Goal: Information Seeking & Learning: Learn about a topic

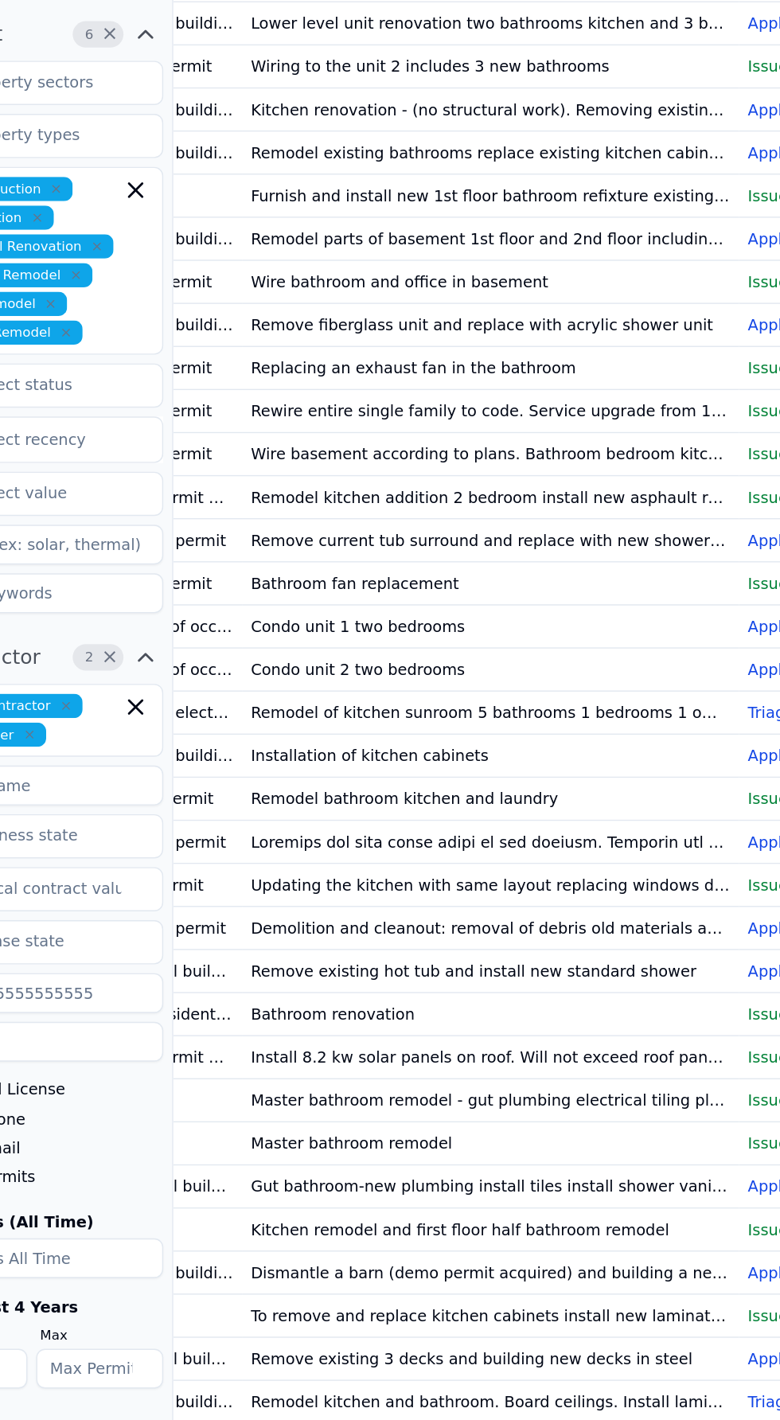
scroll to position [0, 149]
click at [383, 687] on td "Remodel kitchen addition 2 bedroom install new asphault roofing addition 1 bath…" at bounding box center [484, 671] width 358 height 31
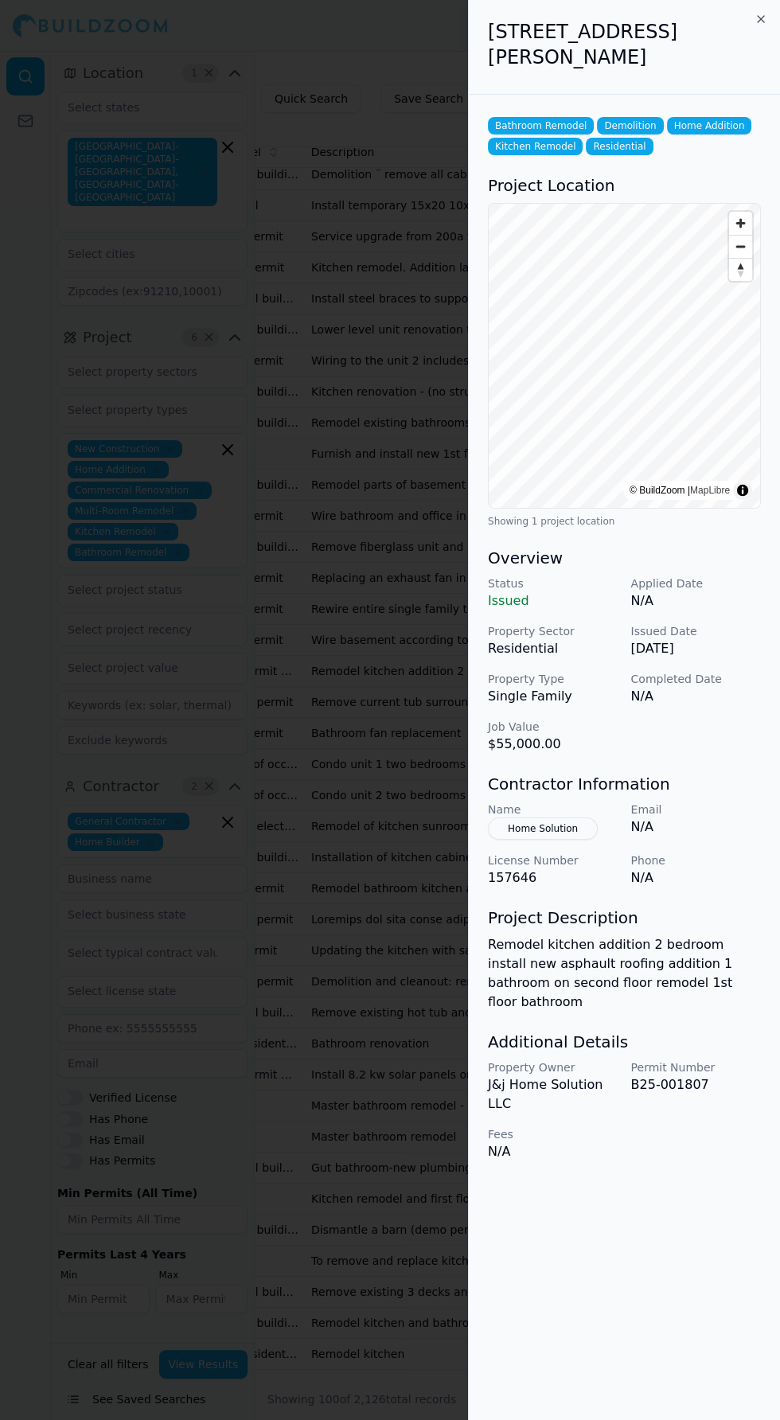
click at [733, 23] on h2 "5 Bates St, Brockton, MA, 02302" at bounding box center [624, 44] width 273 height 51
click at [733, 19] on h2 "5 Bates St, Brockton, MA, 02302" at bounding box center [624, 44] width 273 height 51
click at [755, 18] on icon "button" at bounding box center [761, 19] width 13 height 13
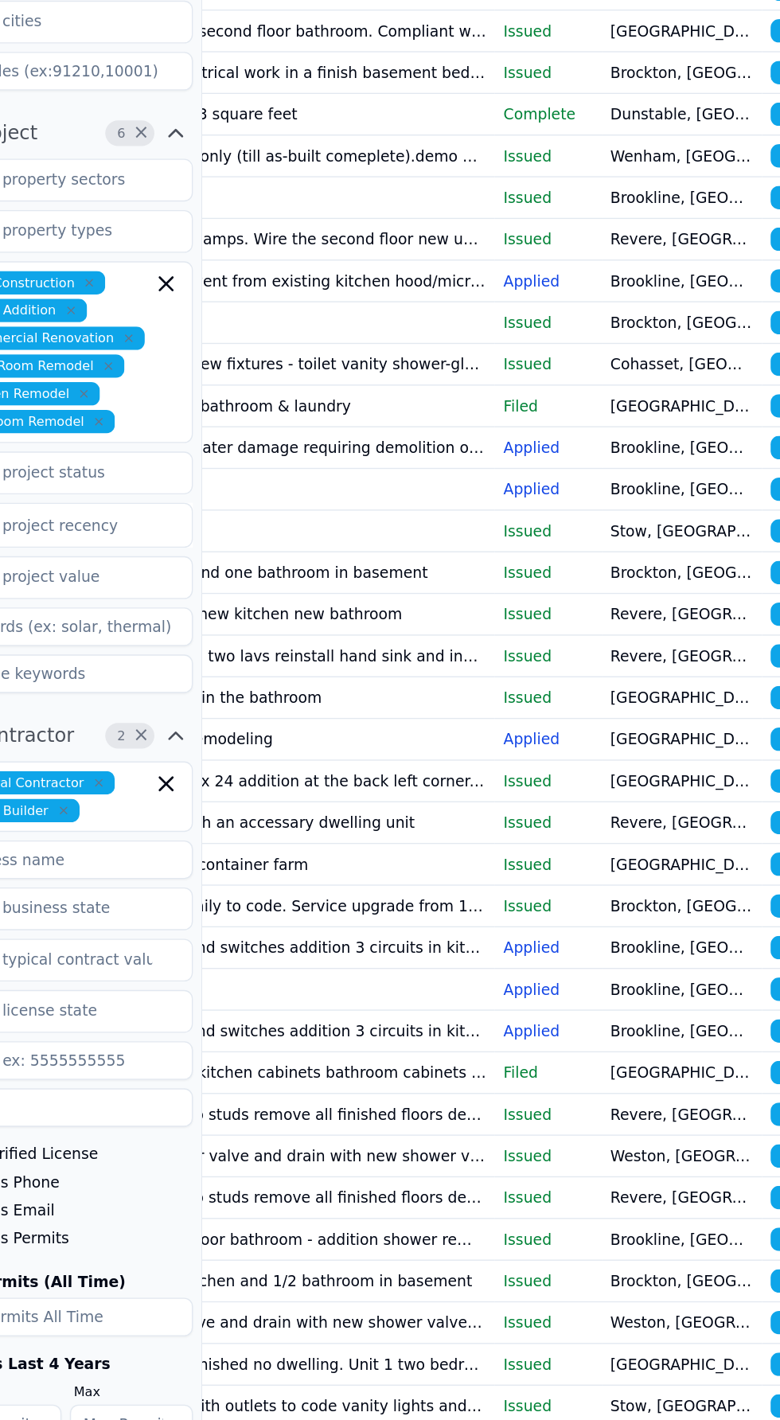
scroll to position [0, 350]
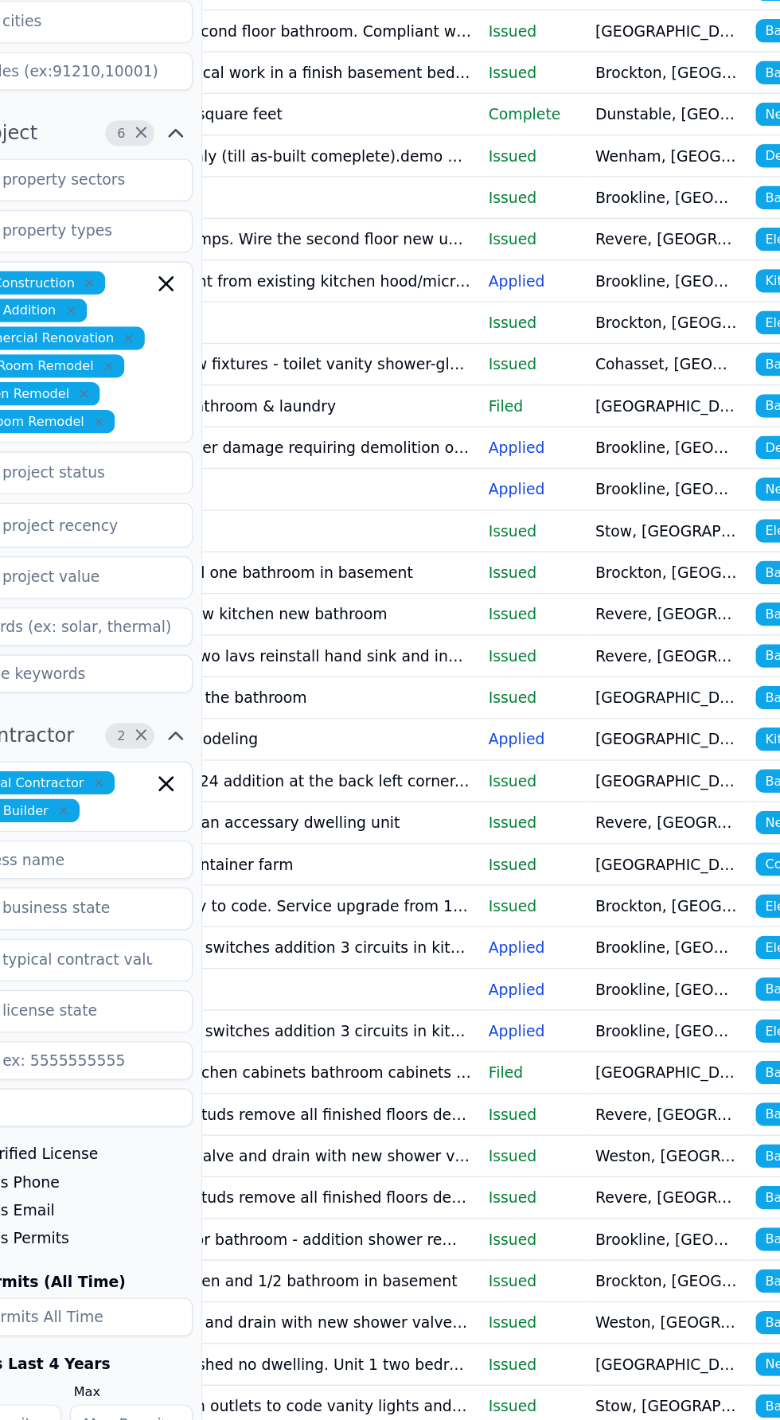
click at [383, 494] on td "Addition" at bounding box center [282, 478] width 358 height 31
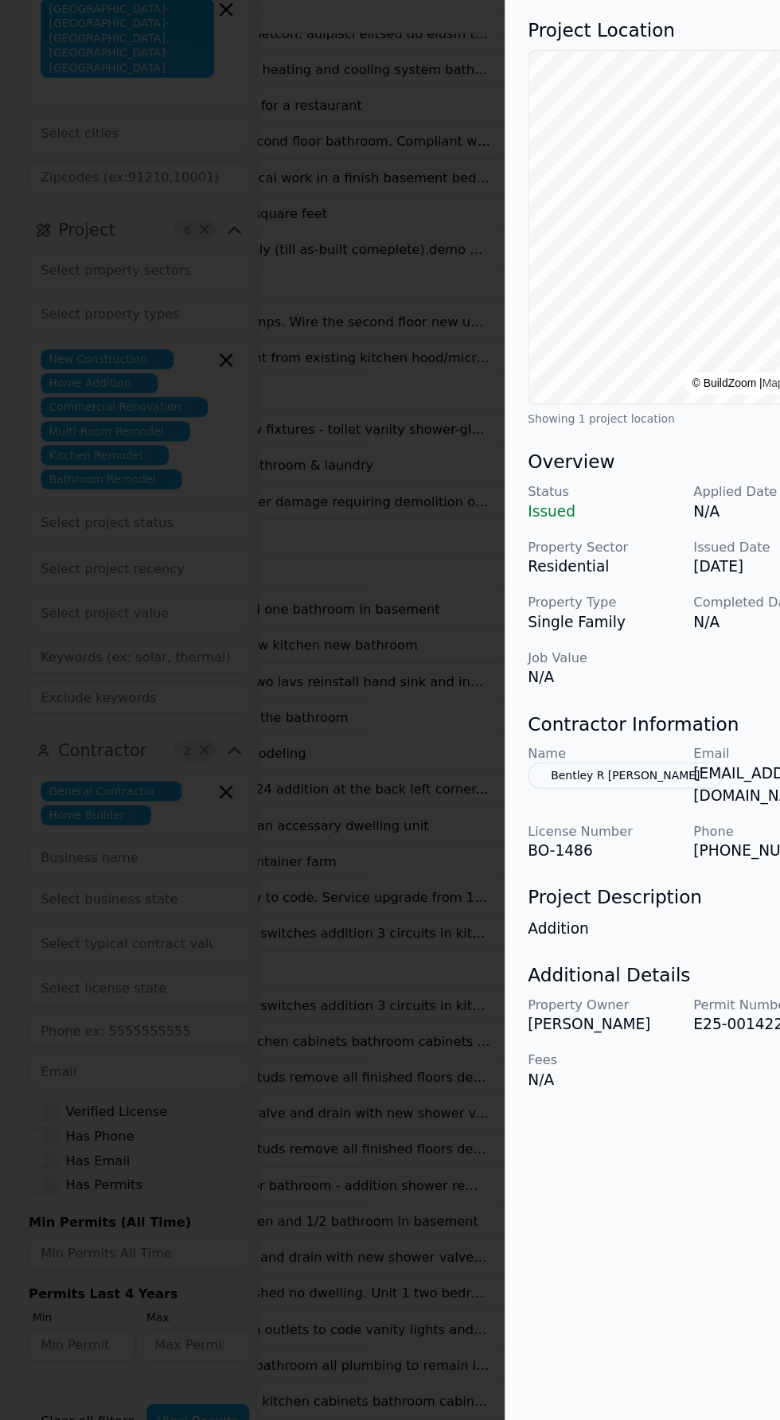
click at [524, 807] on button "Bentley R Herget" at bounding box center [572, 808] width 168 height 22
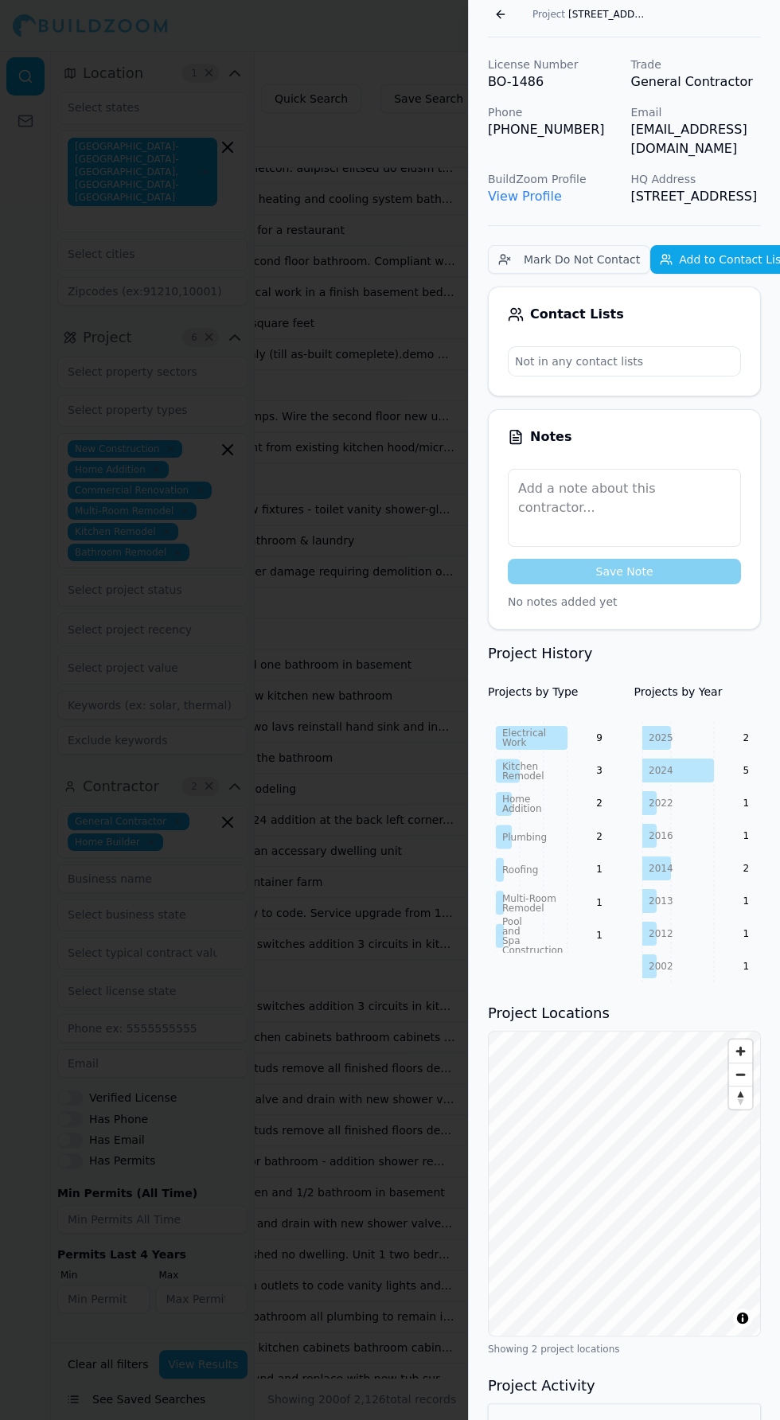
scroll to position [0, 0]
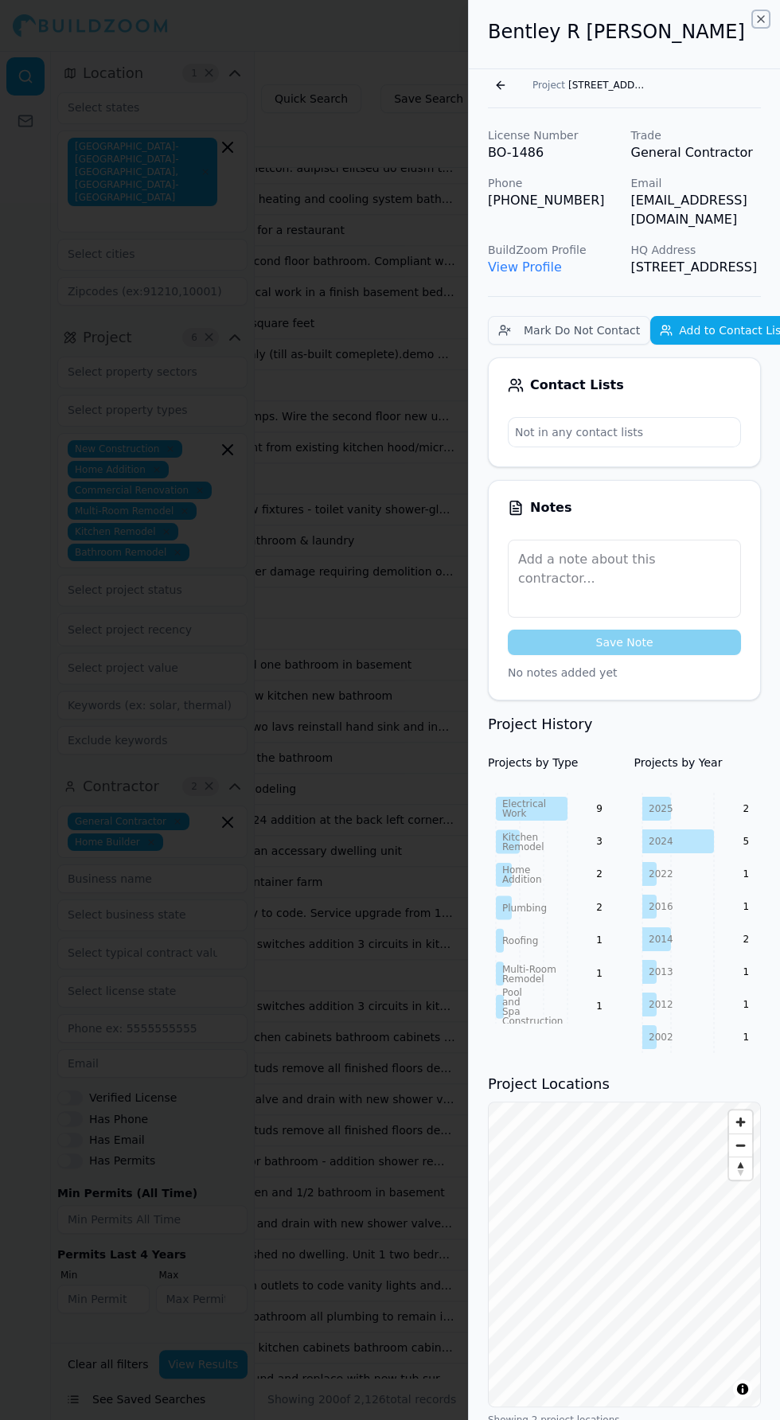
click at [755, 18] on icon "button" at bounding box center [761, 19] width 13 height 13
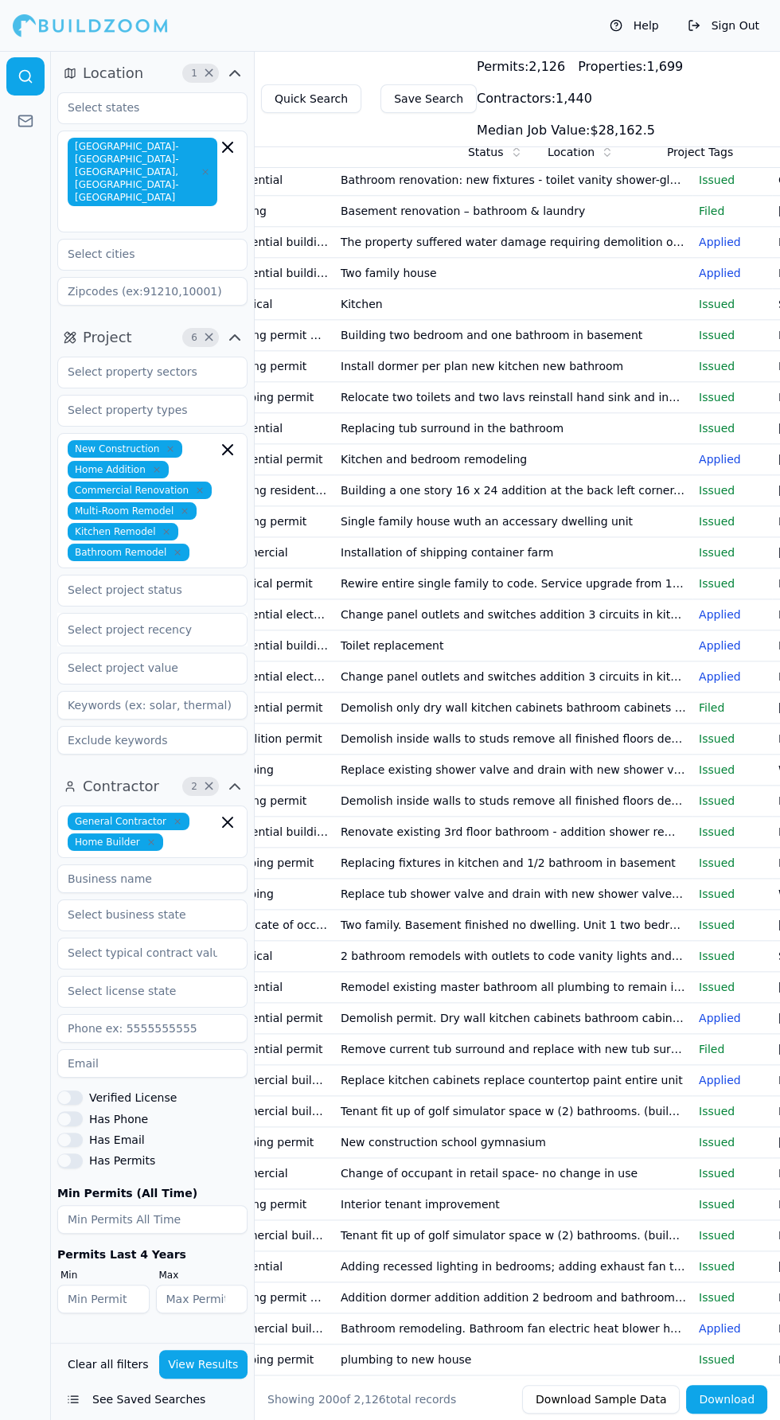
scroll to position [0, 350]
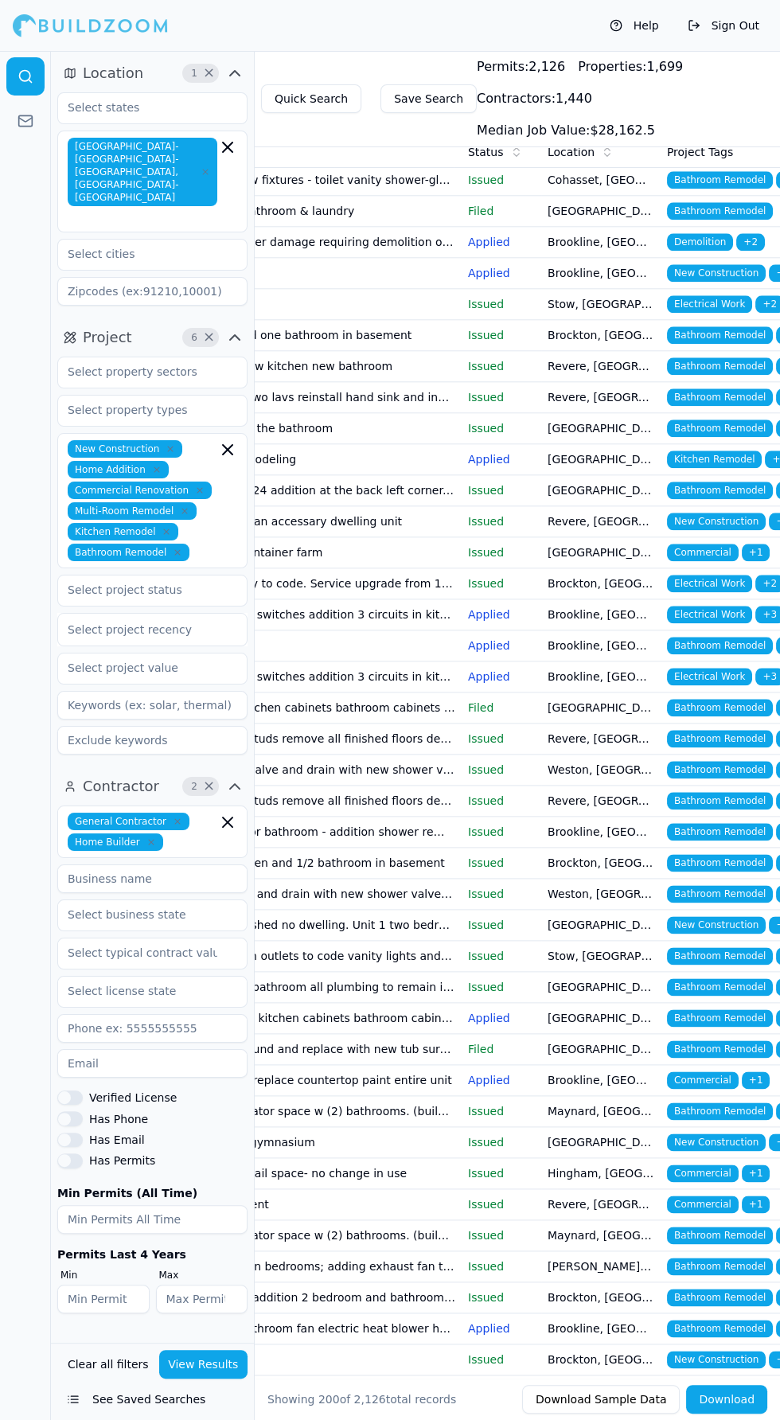
click at [595, 165] on td "Brockton, [GEOGRAPHIC_DATA]" at bounding box center [600, 149] width 119 height 31
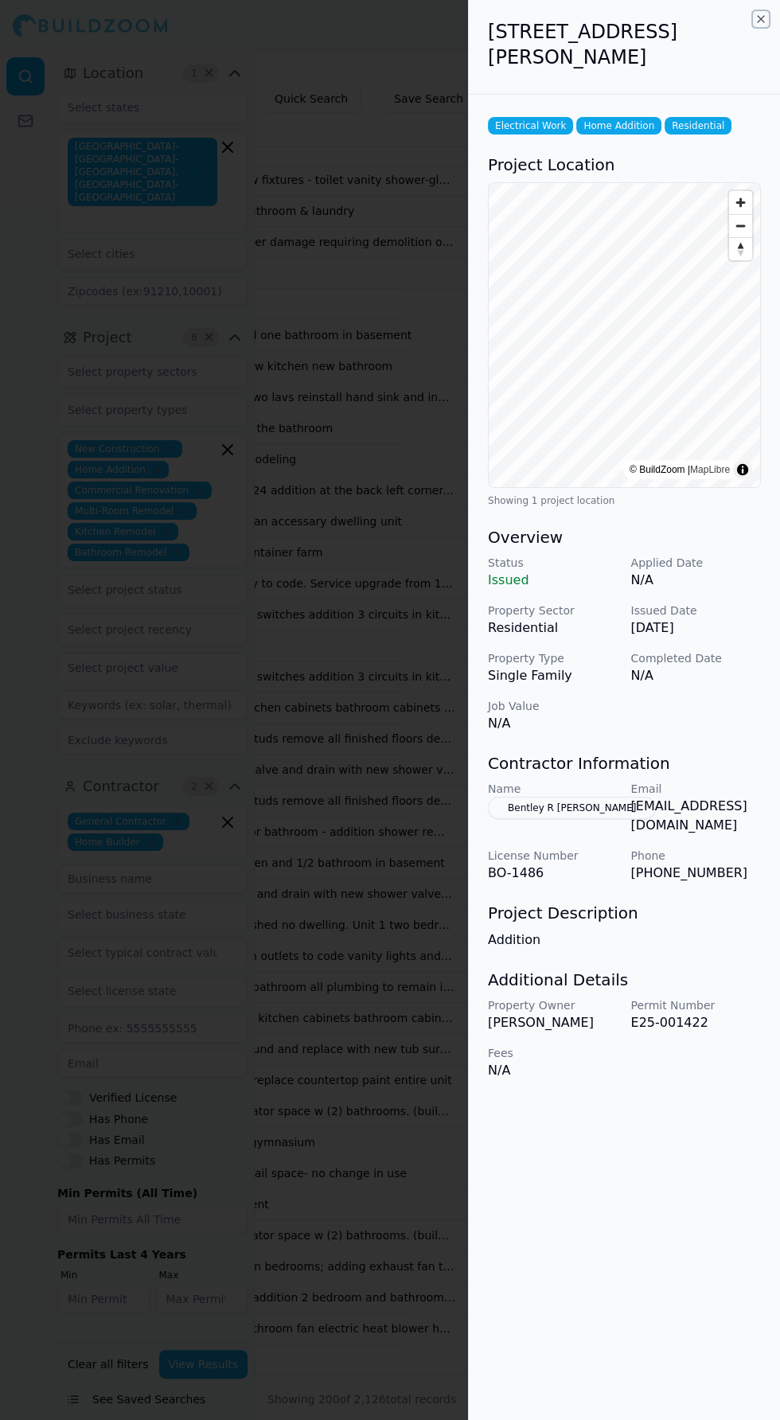
click at [755, 18] on icon "button" at bounding box center [761, 19] width 13 height 13
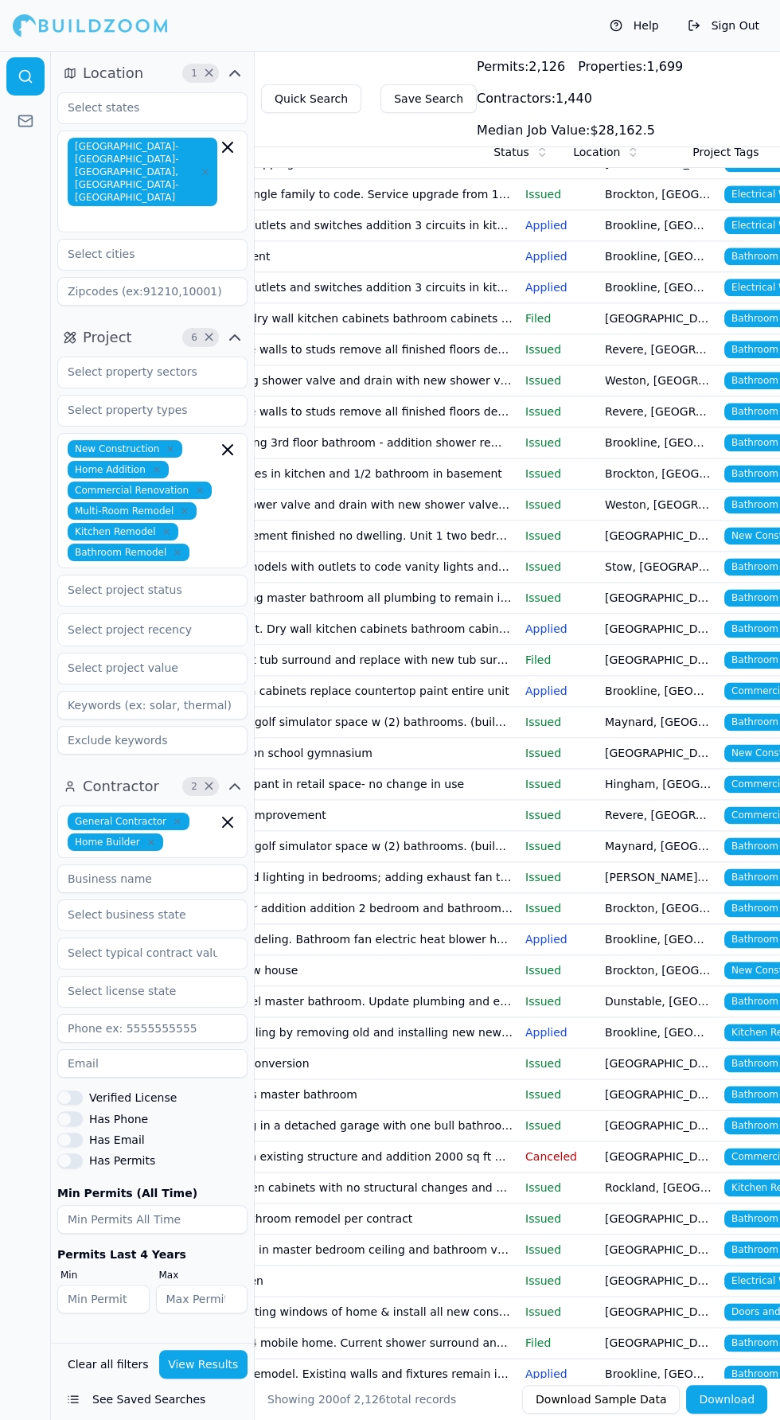
scroll to position [0, 253]
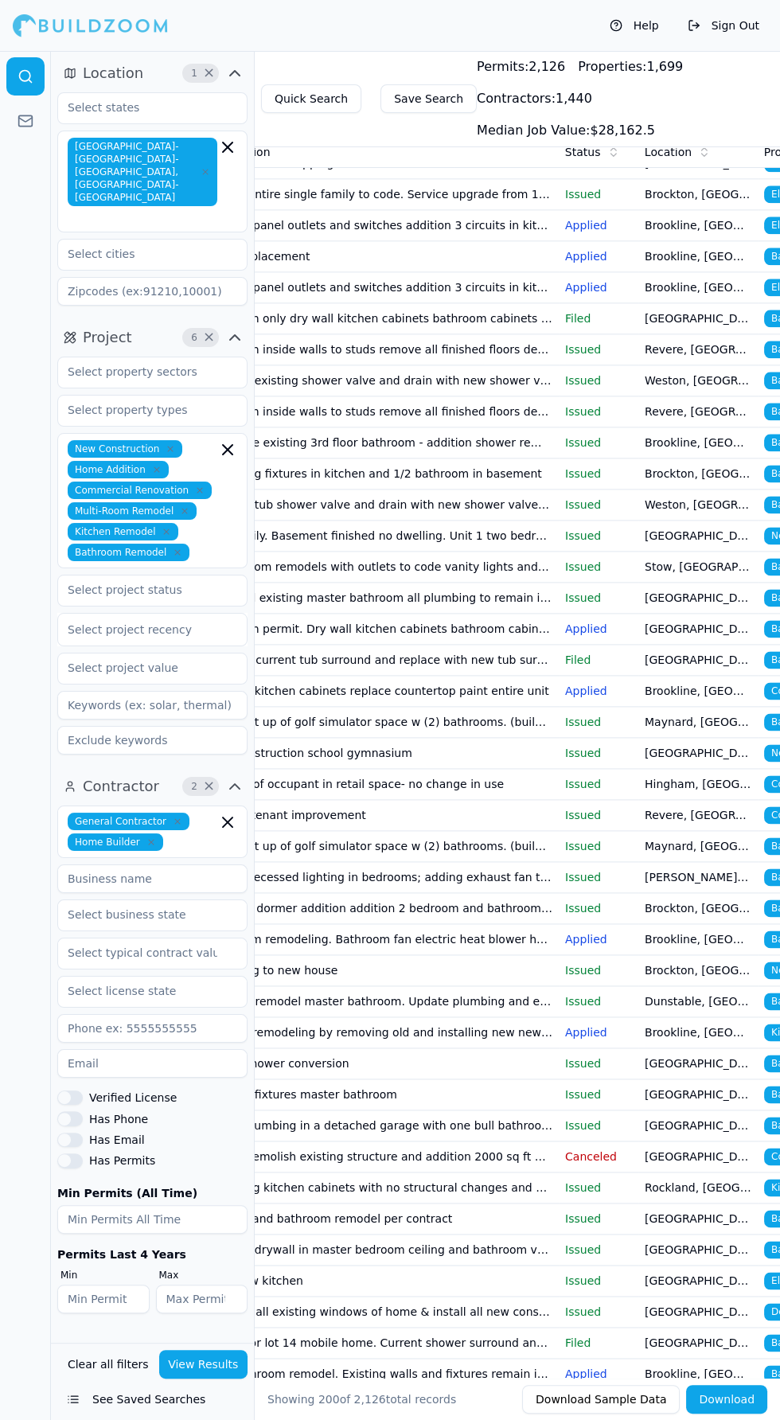
click at [380, 645] on td "Demolish permit. Dry wall kitchen cabinets bathroom cabinets and bathroom tub s…" at bounding box center [380, 629] width 358 height 31
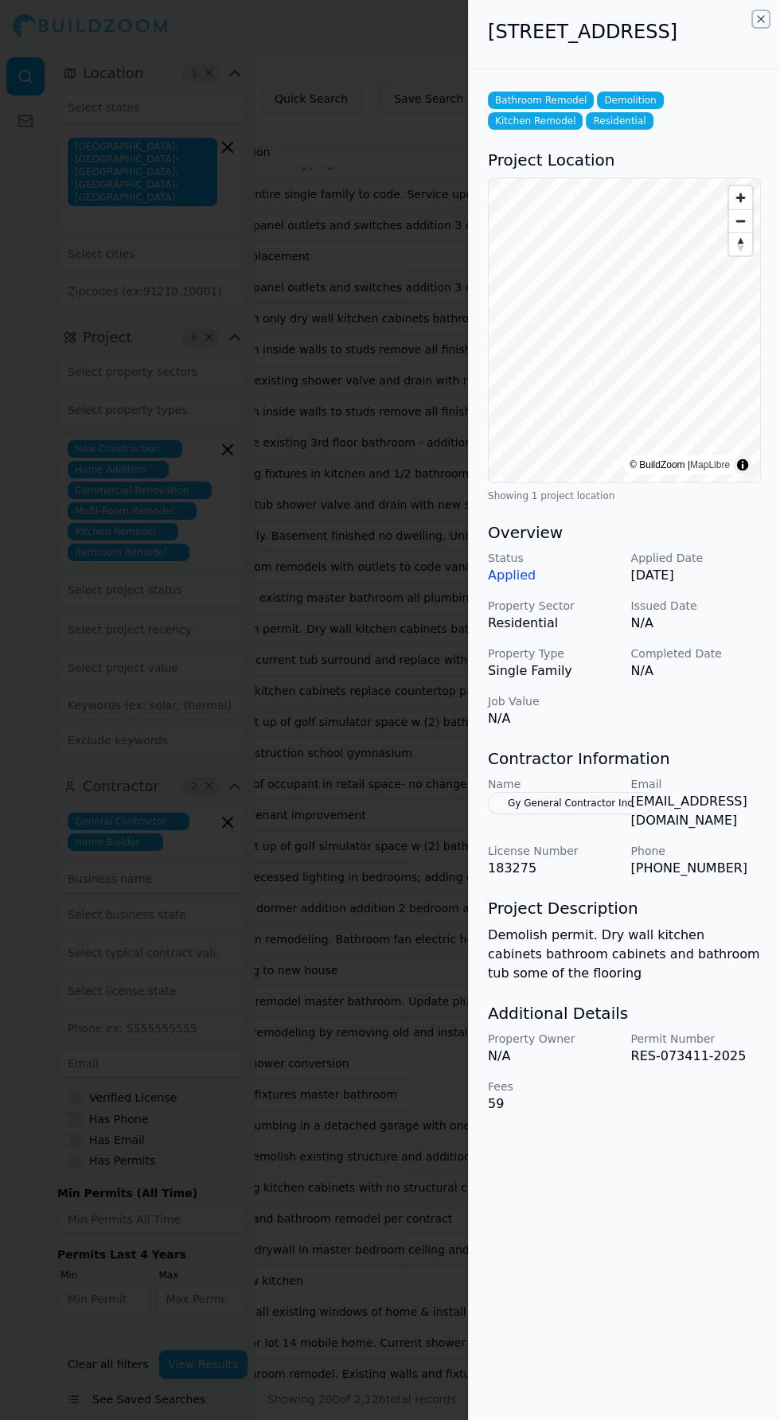
click at [757, 18] on icon "button" at bounding box center [761, 19] width 13 height 13
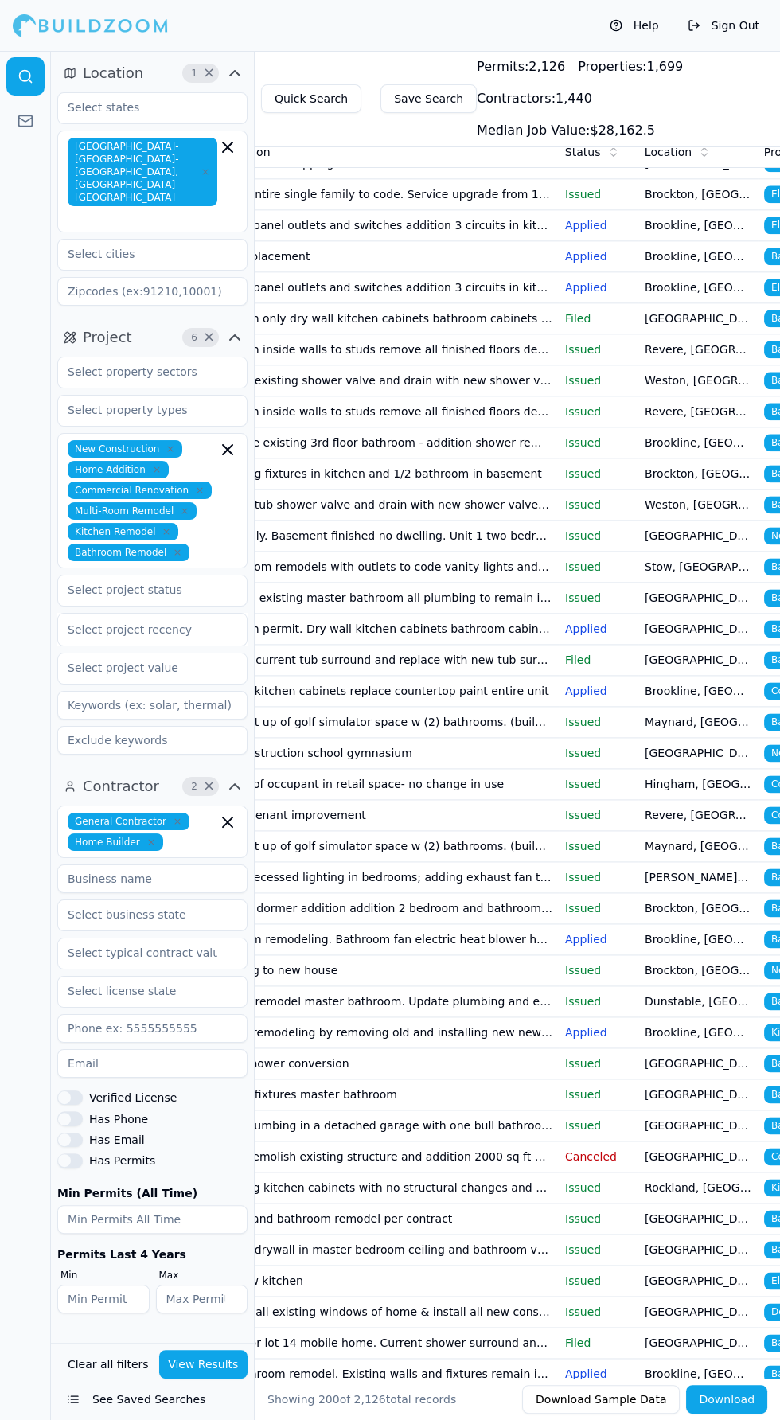
click at [322, 614] on td "Remodel existing master bathroom all plumbing to remain in same locations" at bounding box center [380, 598] width 358 height 31
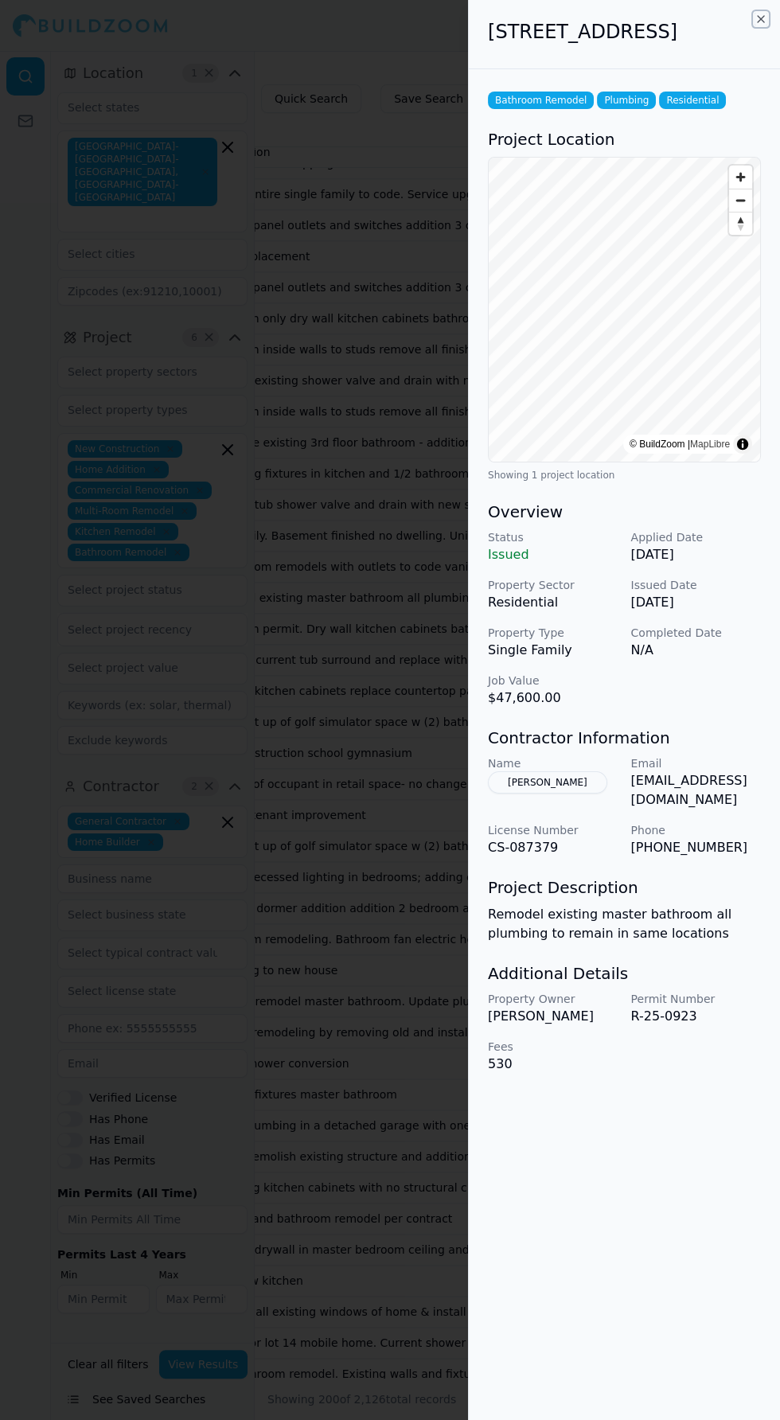
click at [760, 18] on icon "button" at bounding box center [761, 19] width 6 height 6
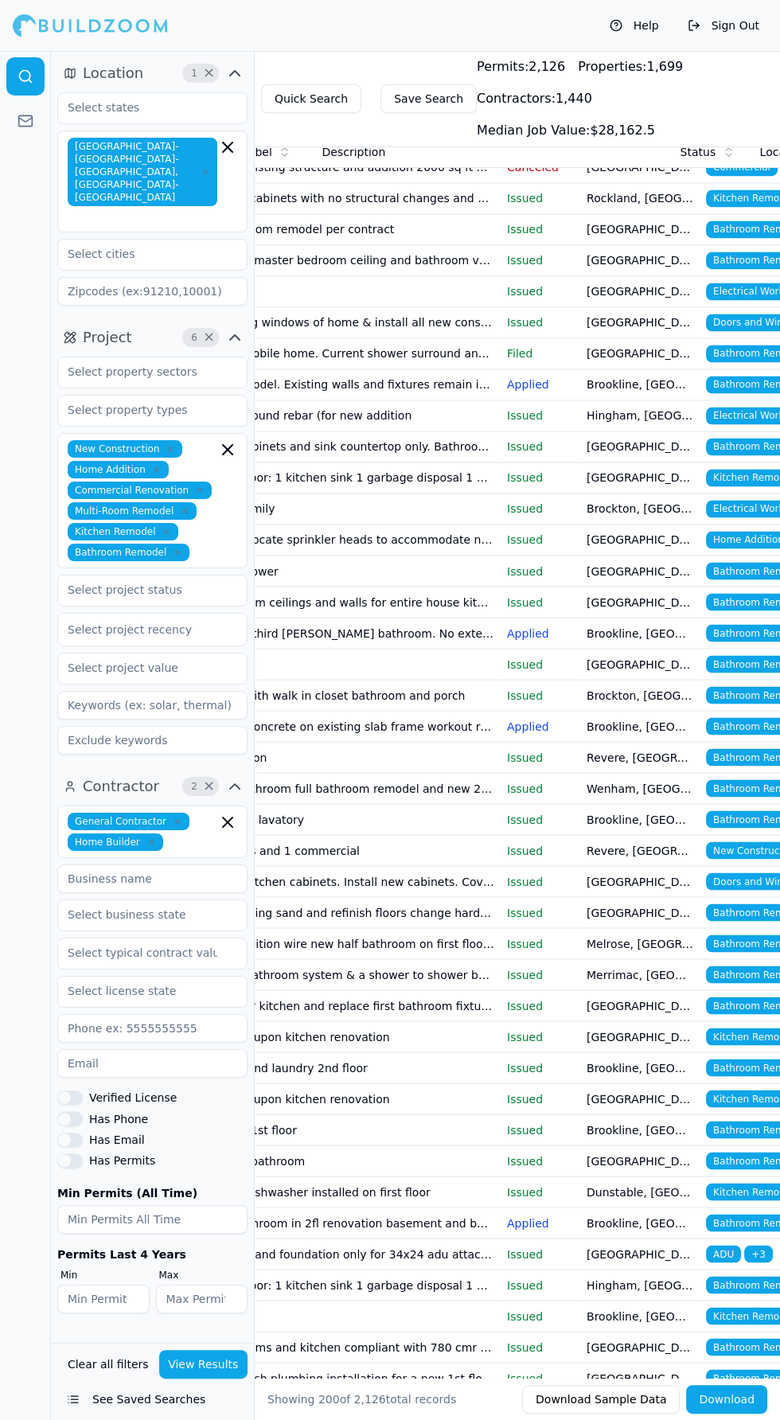
scroll to position [0, 111]
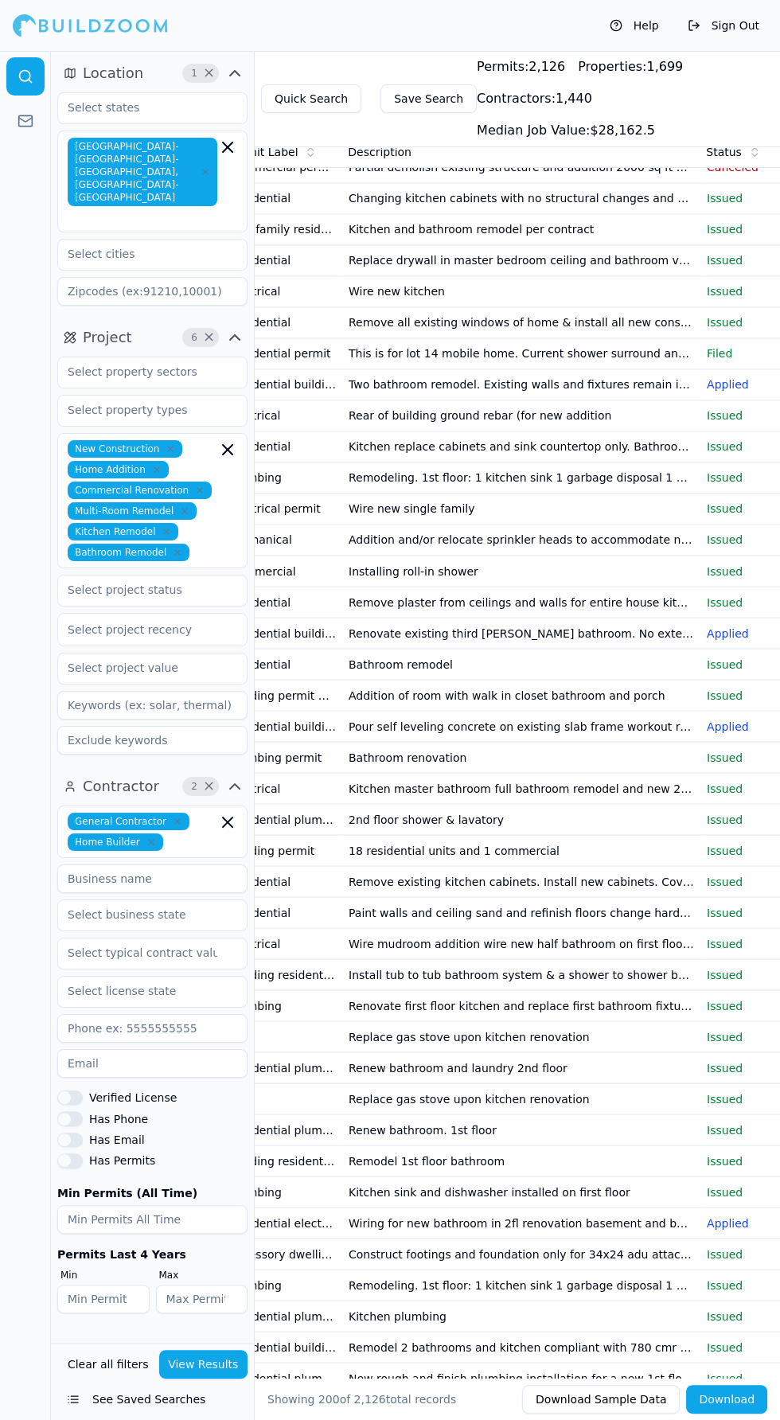
click at [431, 680] on td "Bathroom remodel" at bounding box center [521, 664] width 358 height 31
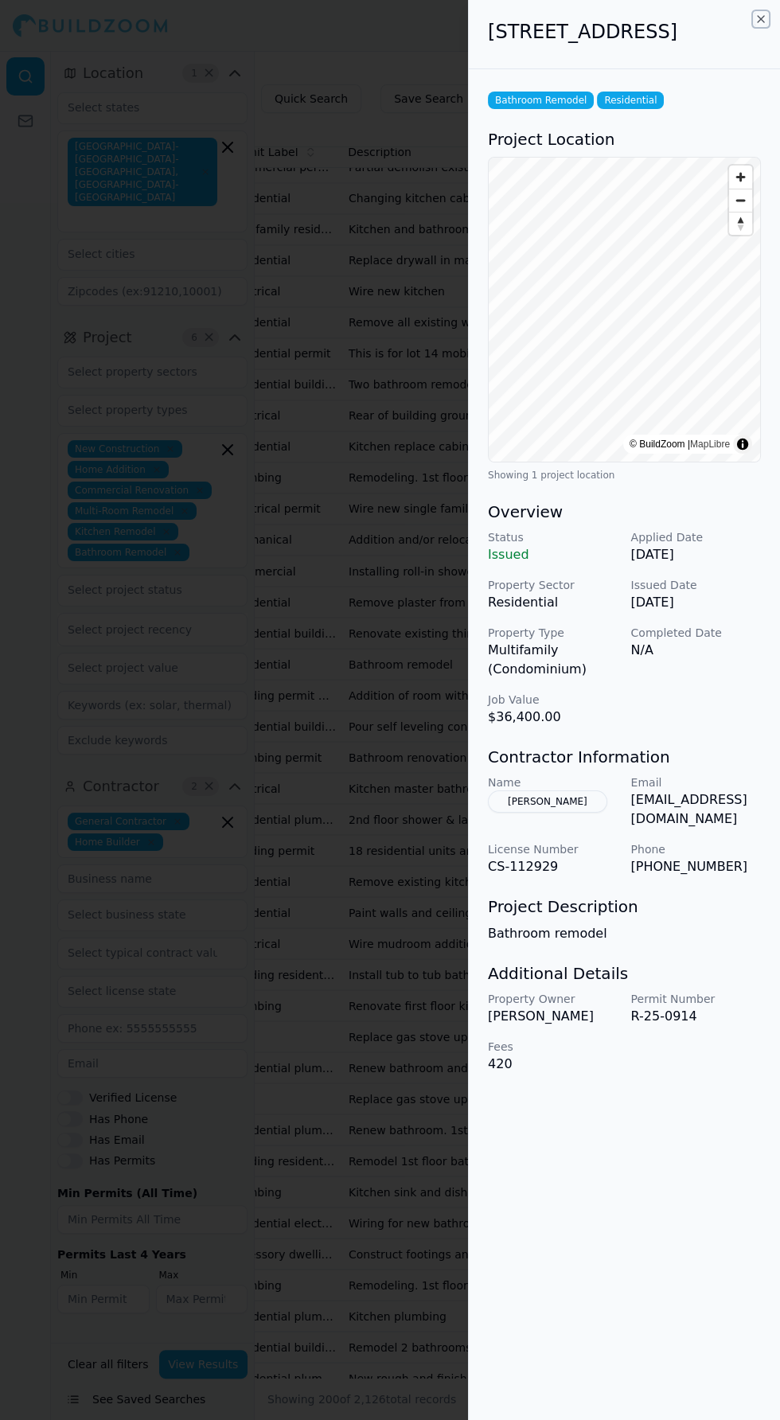
click at [755, 18] on icon "button" at bounding box center [761, 19] width 13 height 13
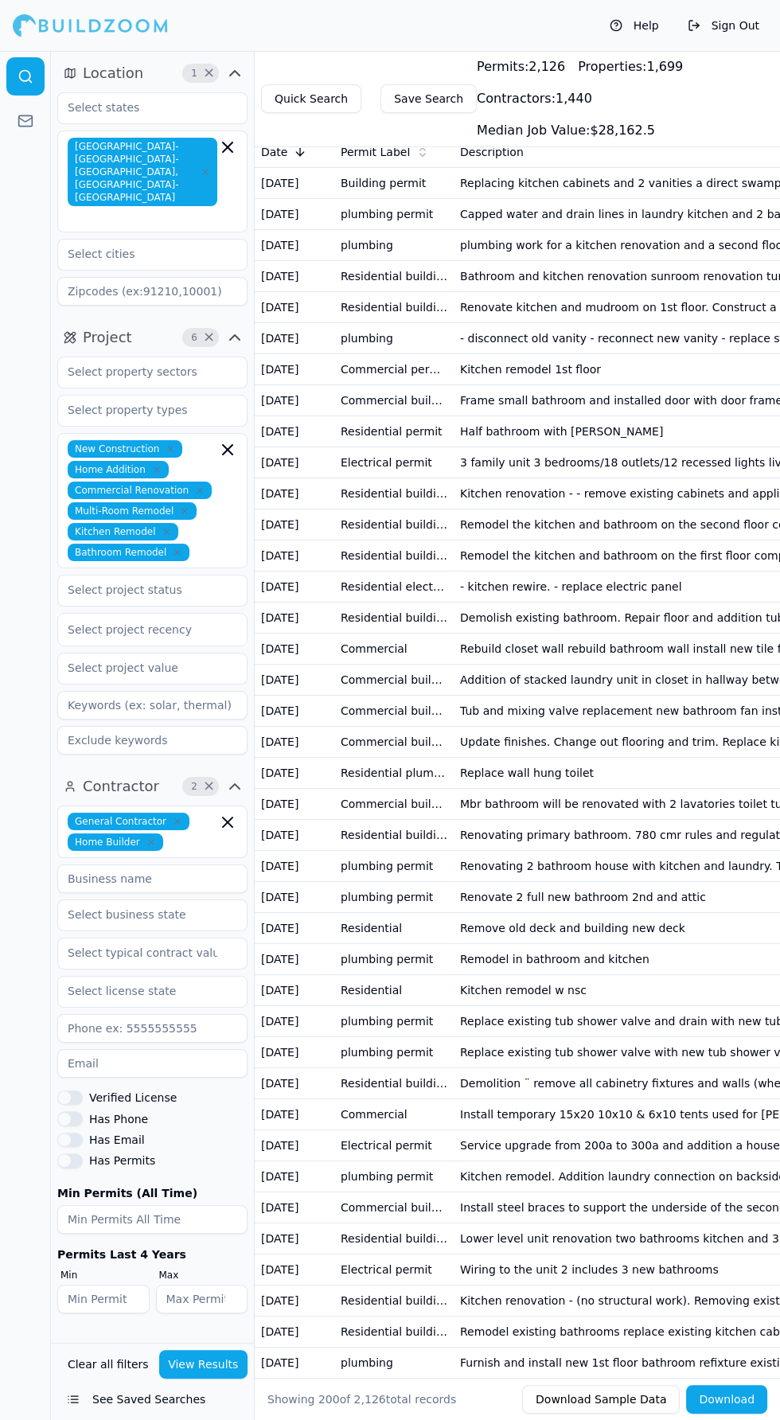
scroll to position [0, 0]
click at [131, 209] on input "text" at bounding box center [144, 217] width 146 height 16
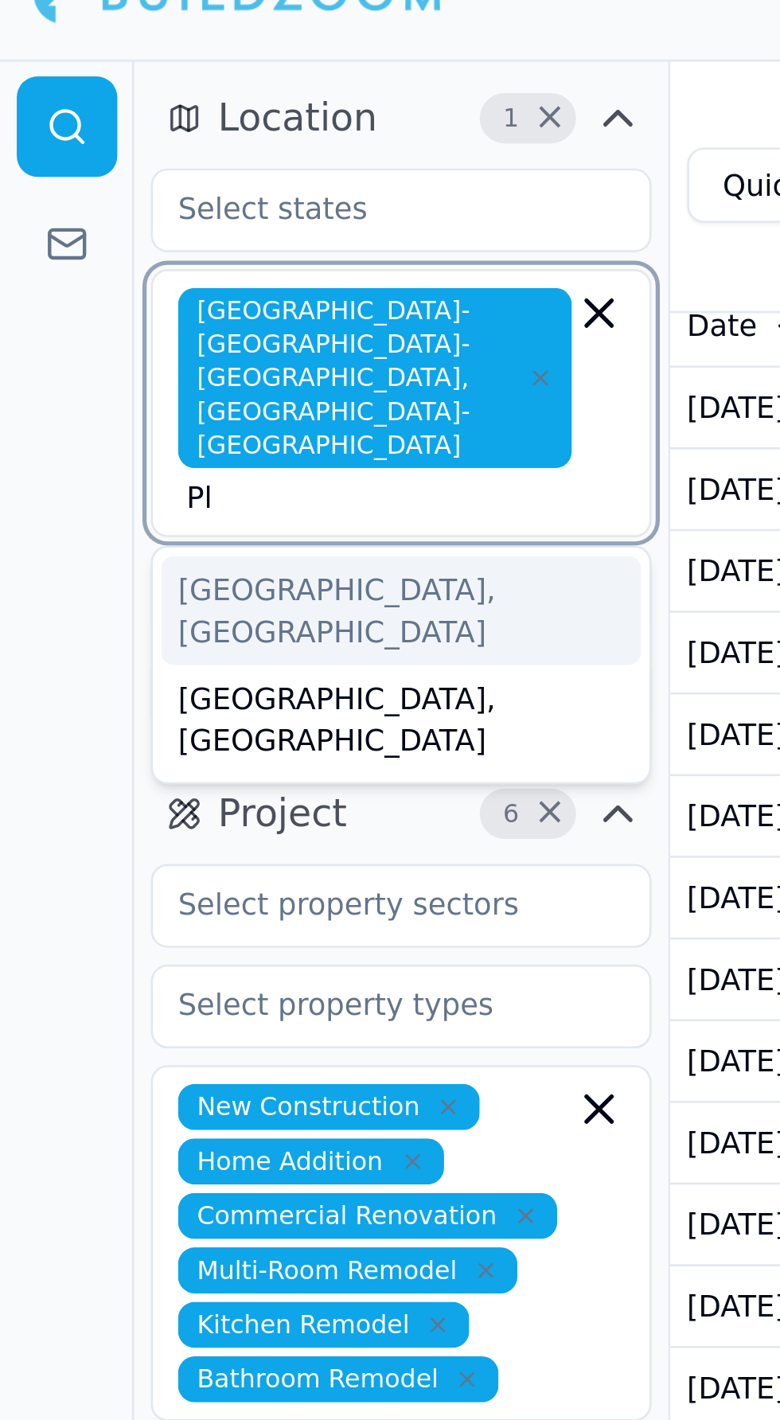
type input "P"
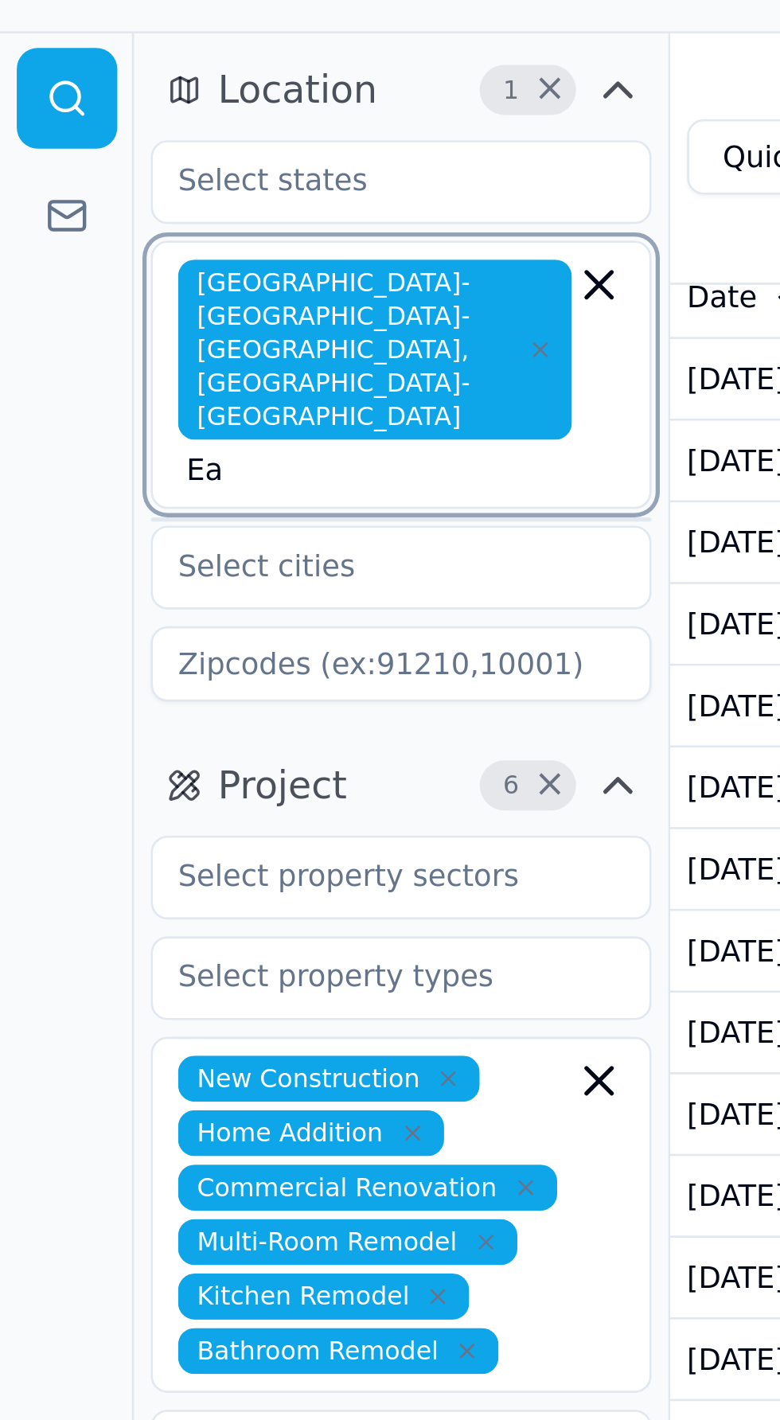
type input "E"
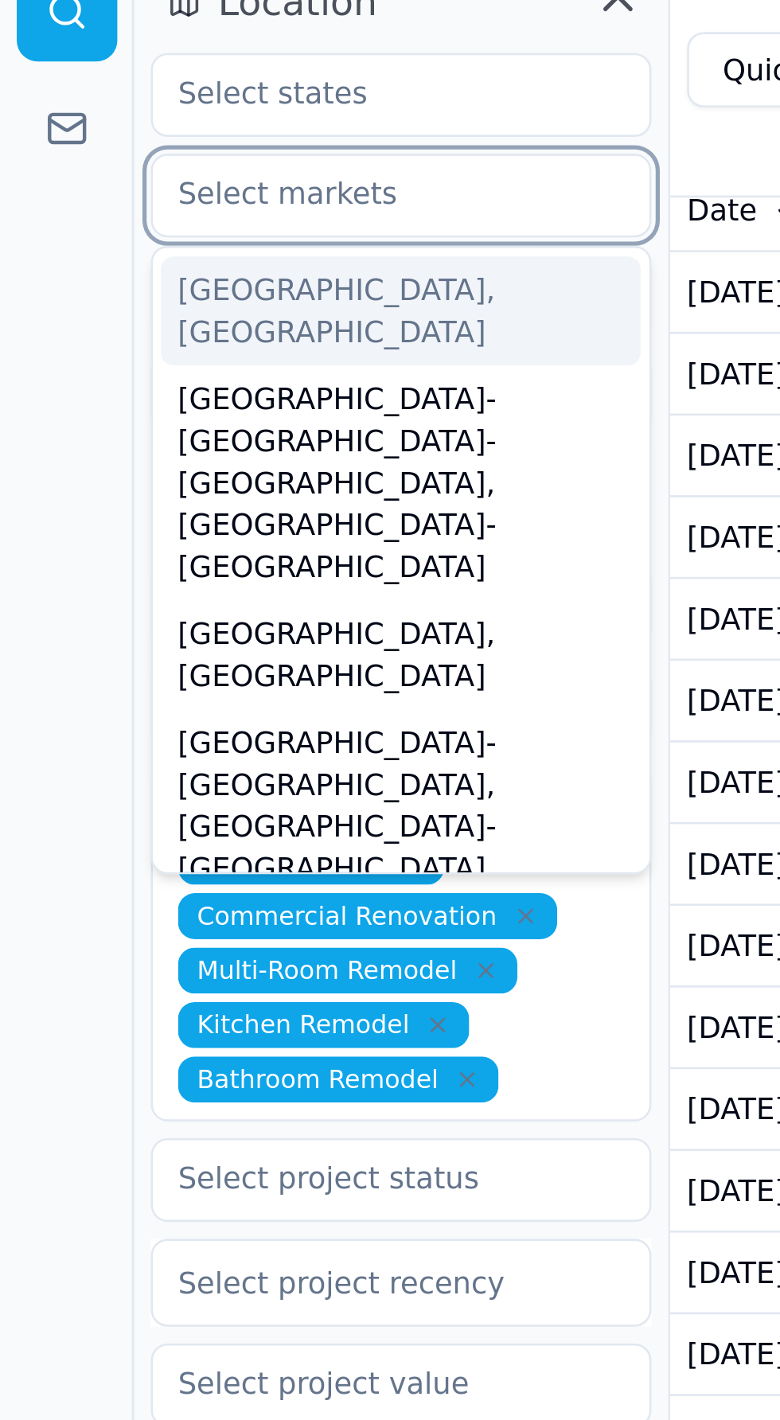
click at [91, 175] on div "Barnstable Town, MA" at bounding box center [152, 190] width 182 height 41
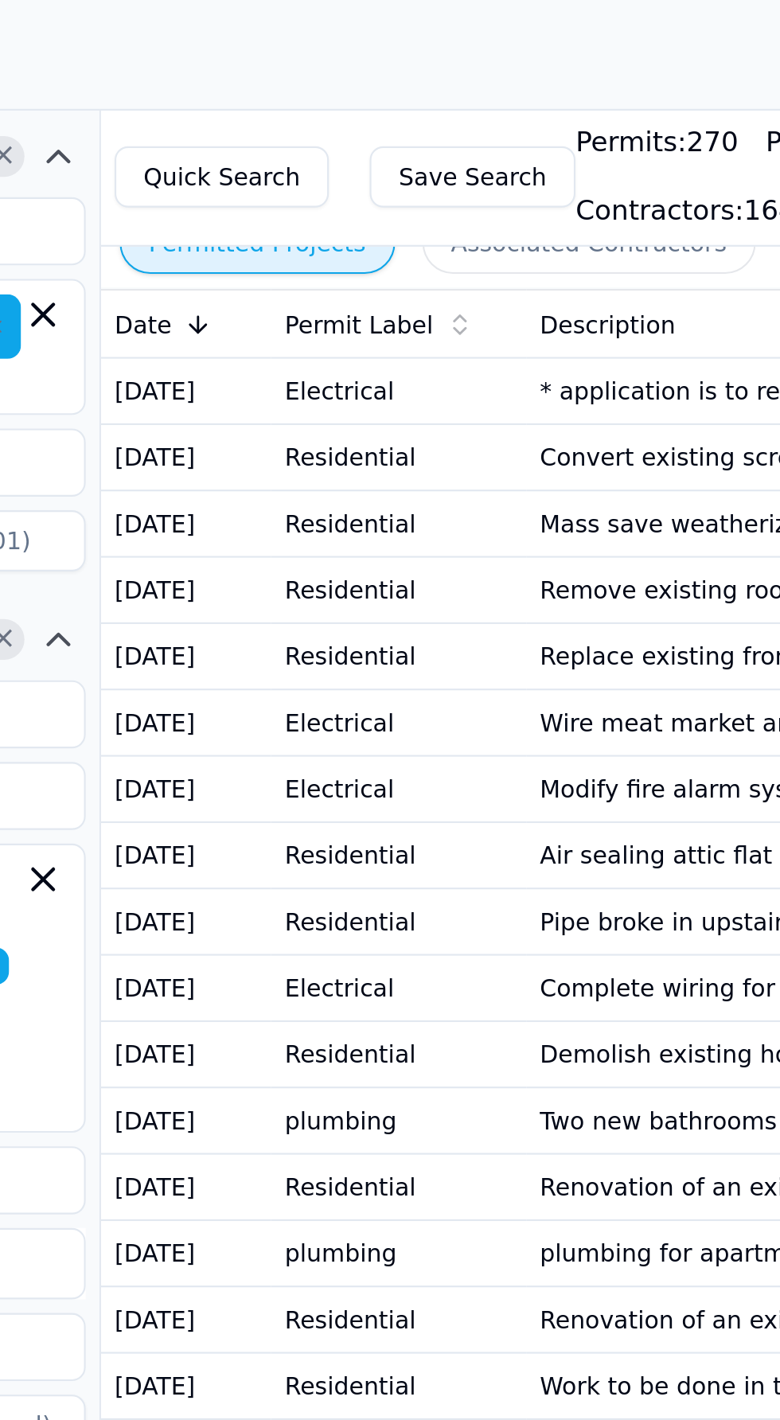
click at [423, 125] on button "Associated Contractors" at bounding box center [483, 114] width 156 height 29
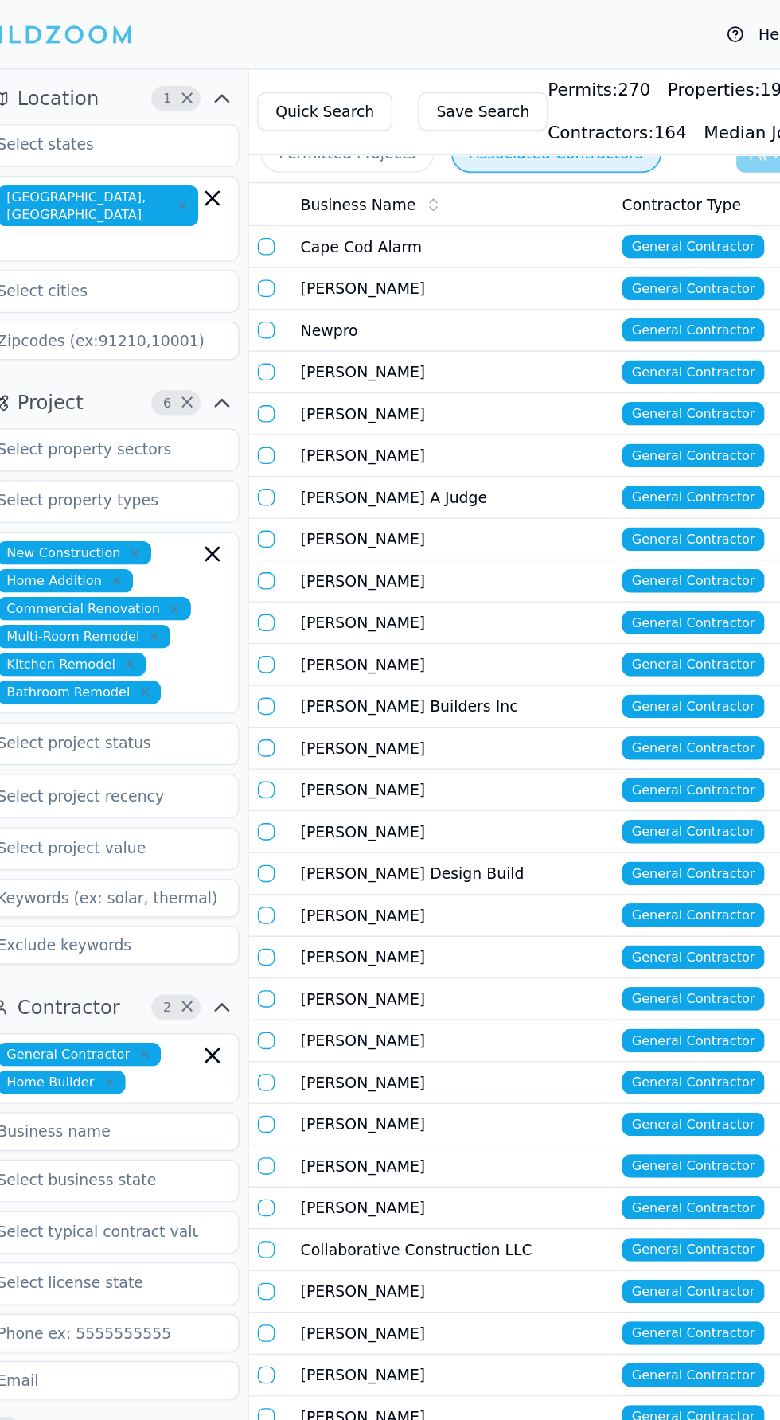
click at [323, 120] on button "Permitted Projects" at bounding box center [327, 114] width 129 height 29
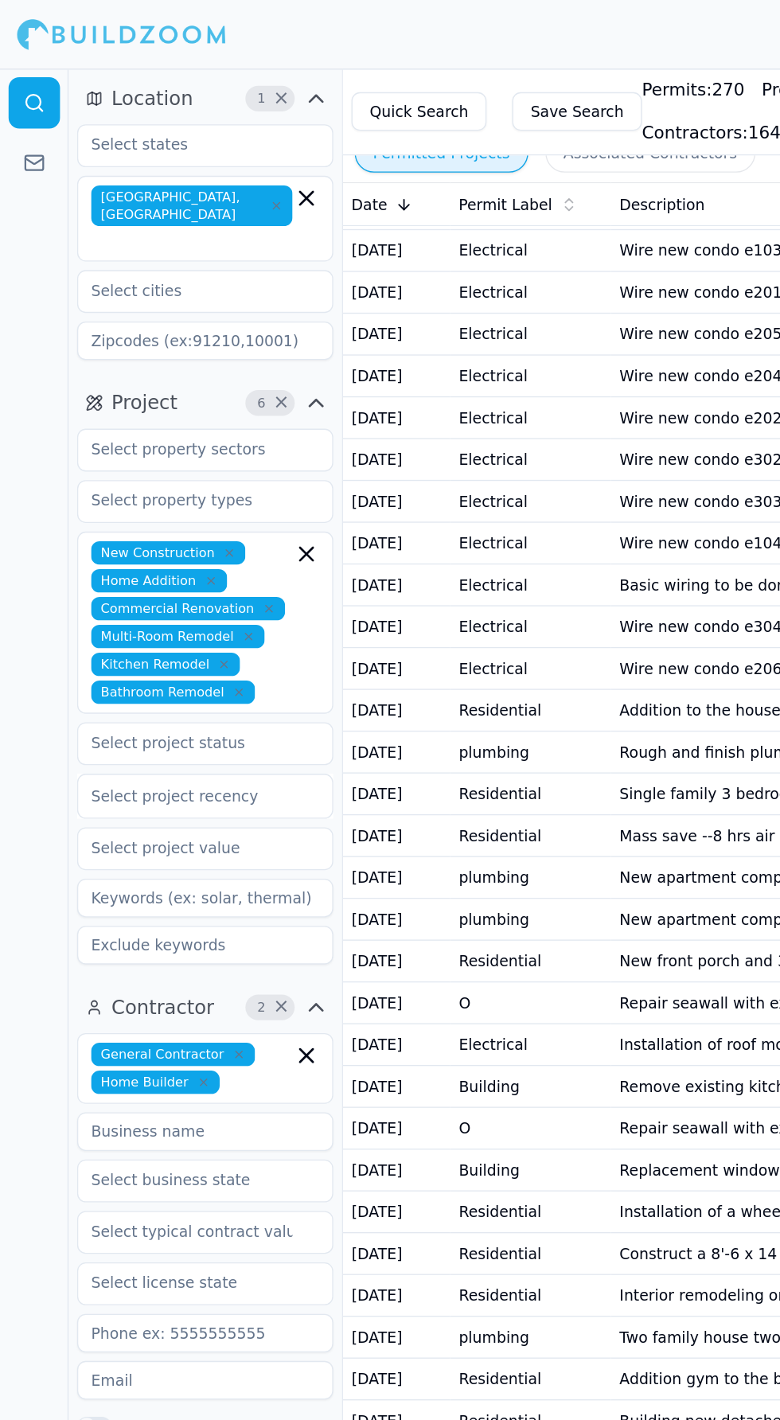
click at [201, 148] on icon "button" at bounding box center [206, 153] width 10 height 10
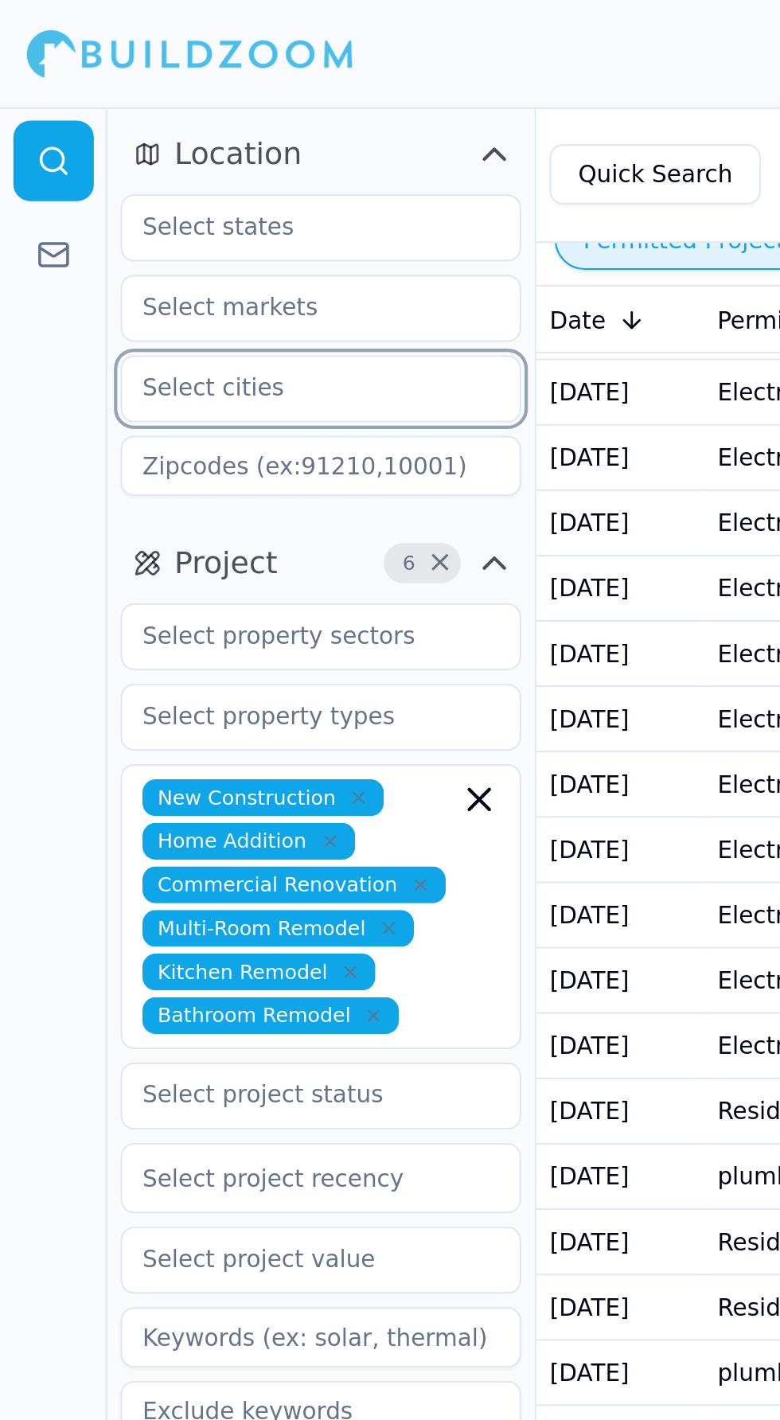
click at [100, 191] on input "text" at bounding box center [142, 184] width 169 height 29
type input "East bridgewater"
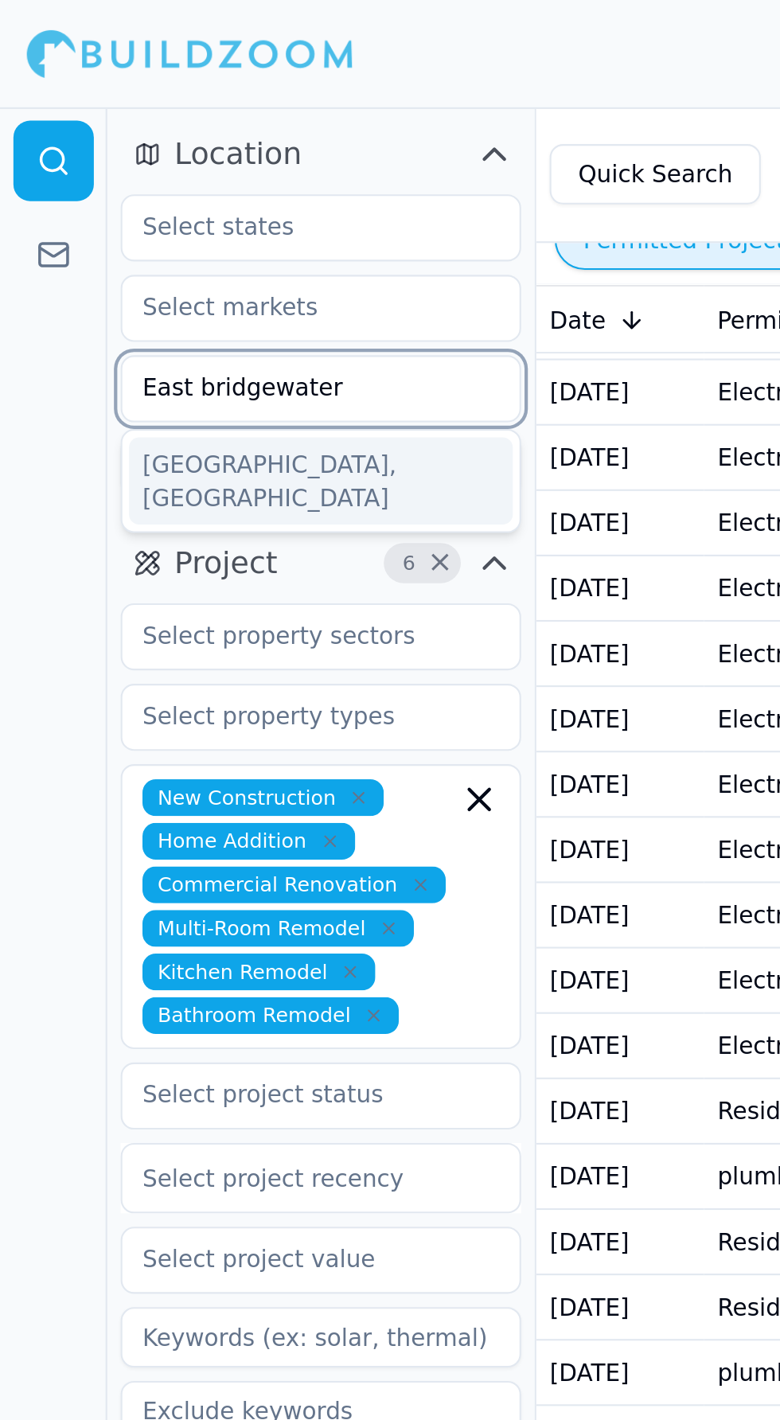
click at [98, 220] on div "East Bridgewater, MA" at bounding box center [152, 228] width 182 height 41
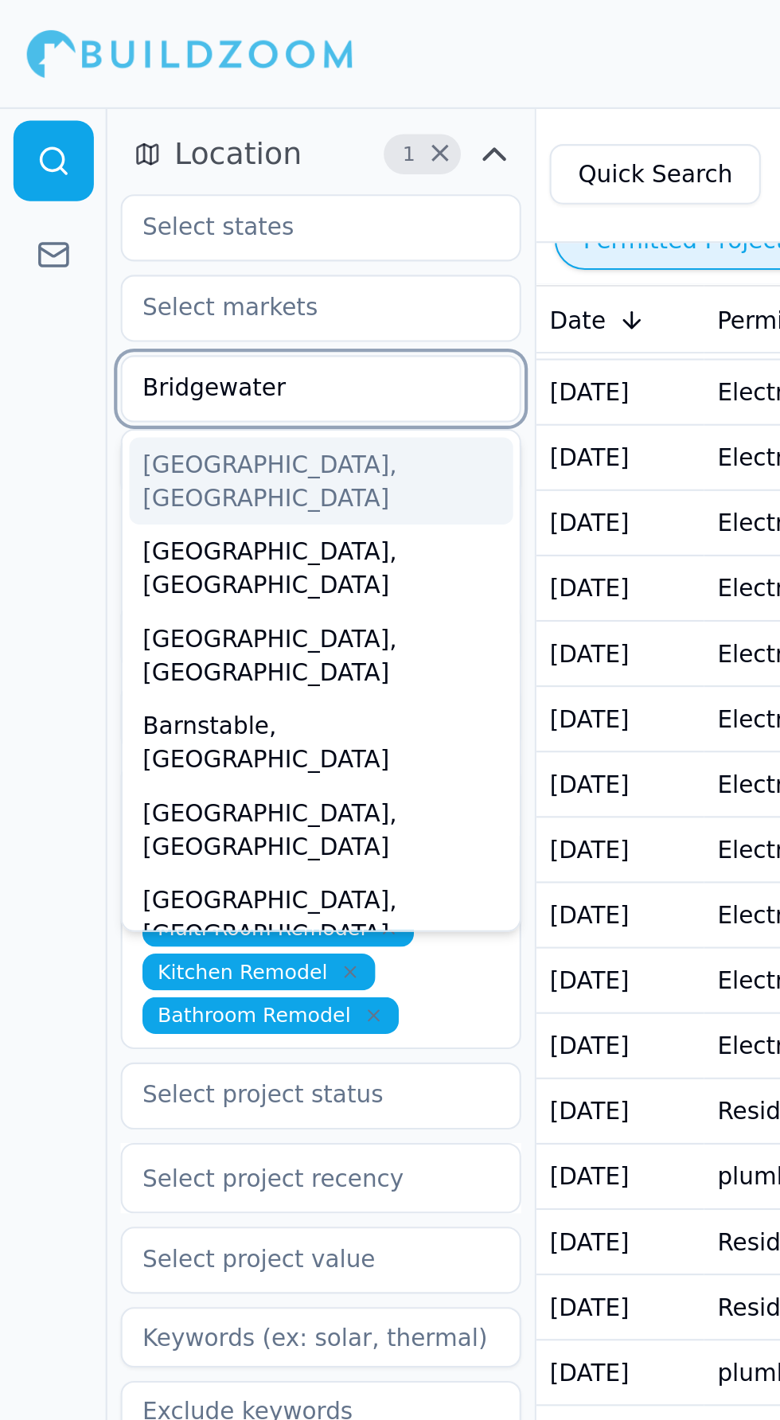
type input "Bridgewater"
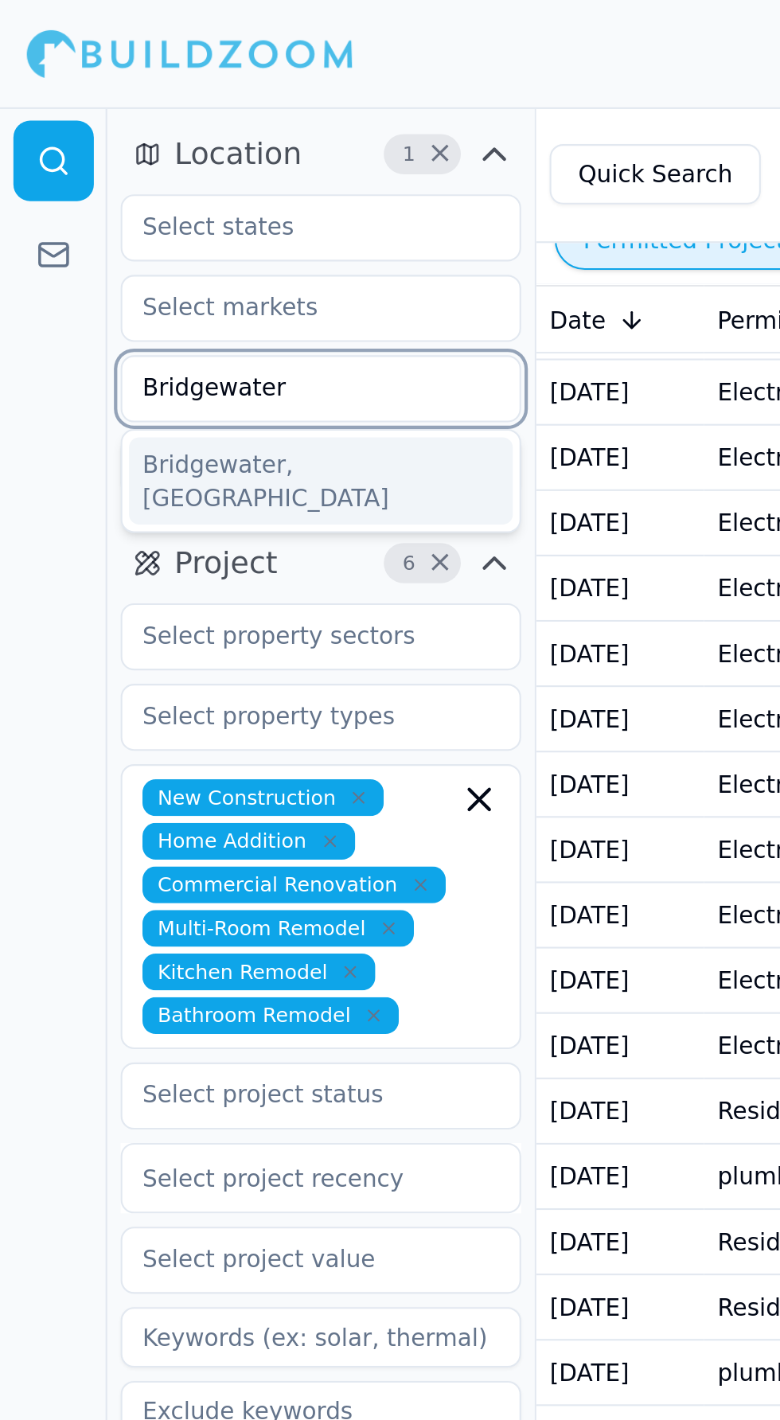
click at [100, 224] on div "Bridgewater, MA" at bounding box center [152, 228] width 182 height 41
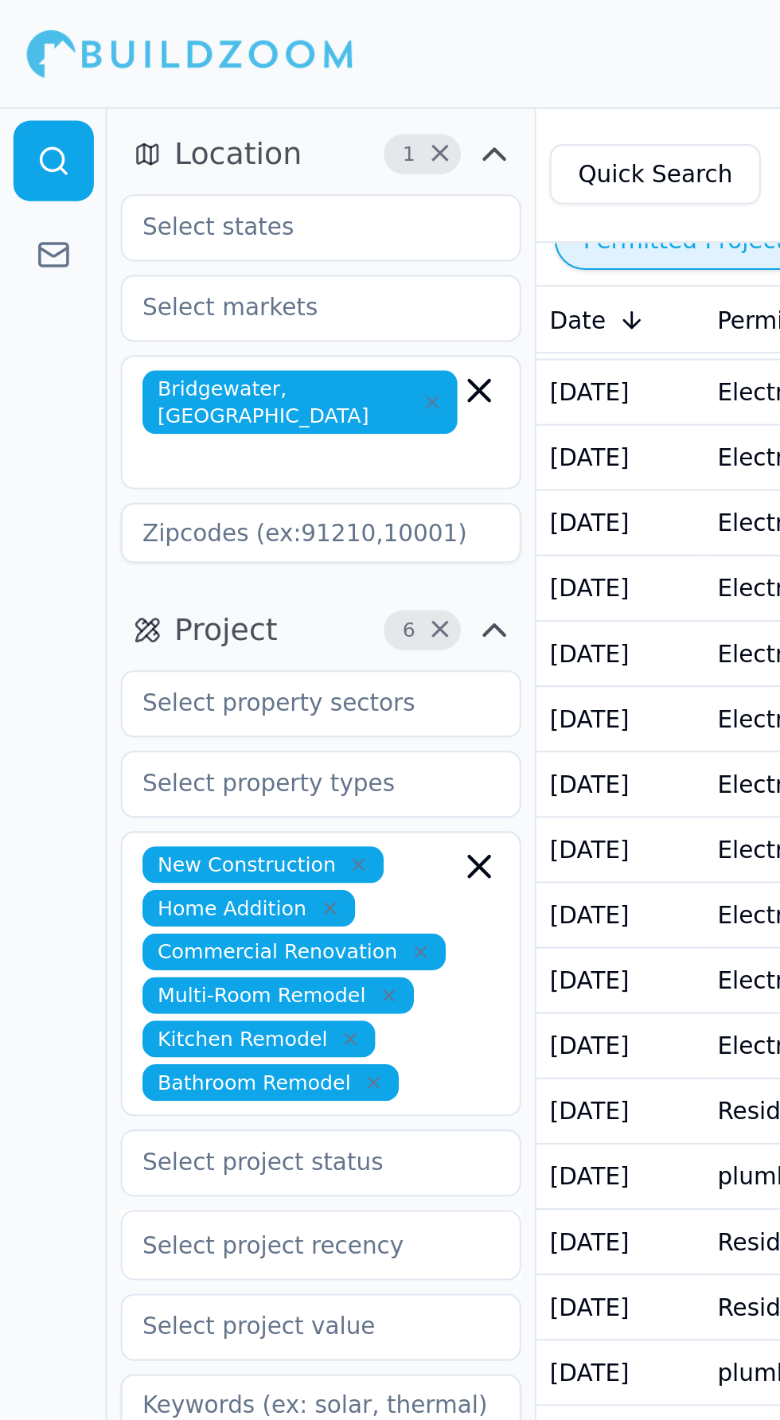
click at [203, 189] on icon "button" at bounding box center [205, 191] width 5 height 5
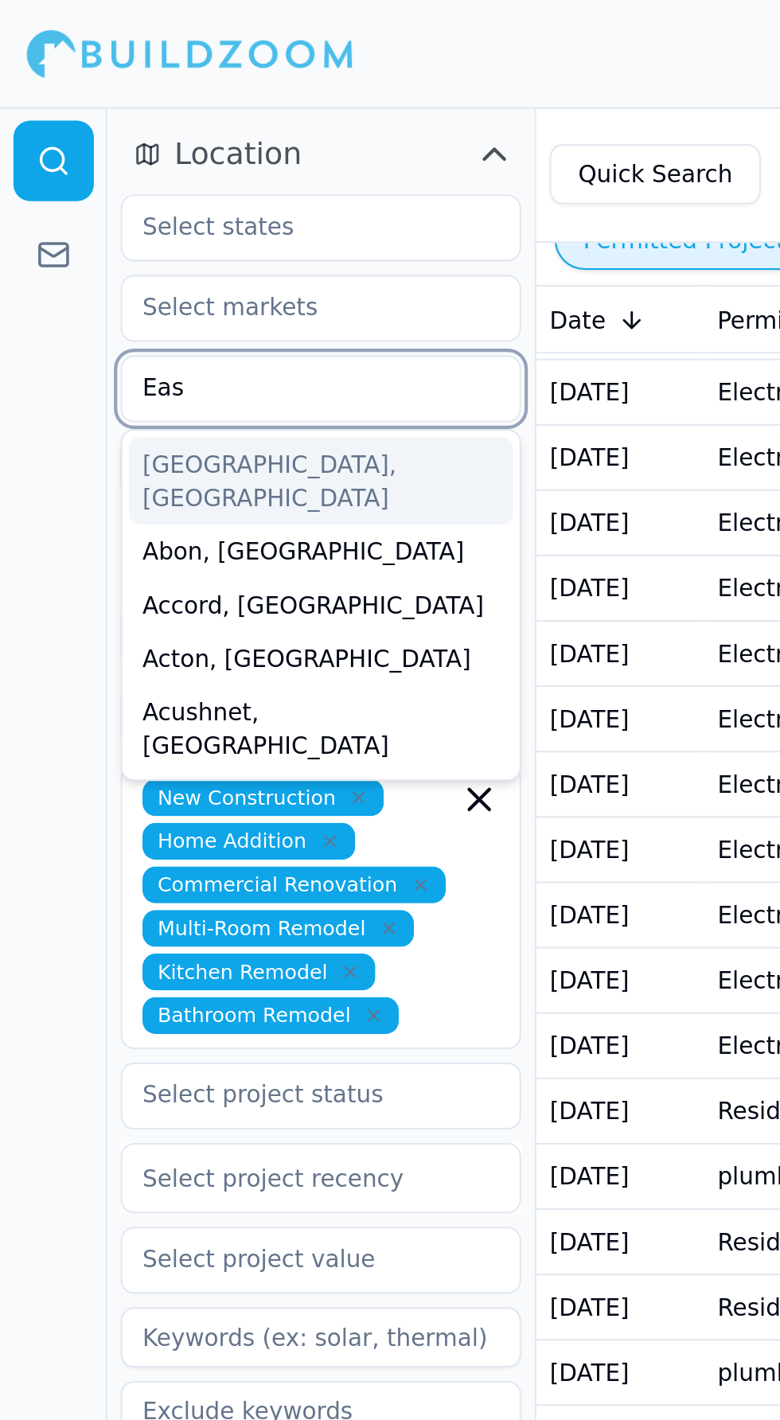
type input "East"
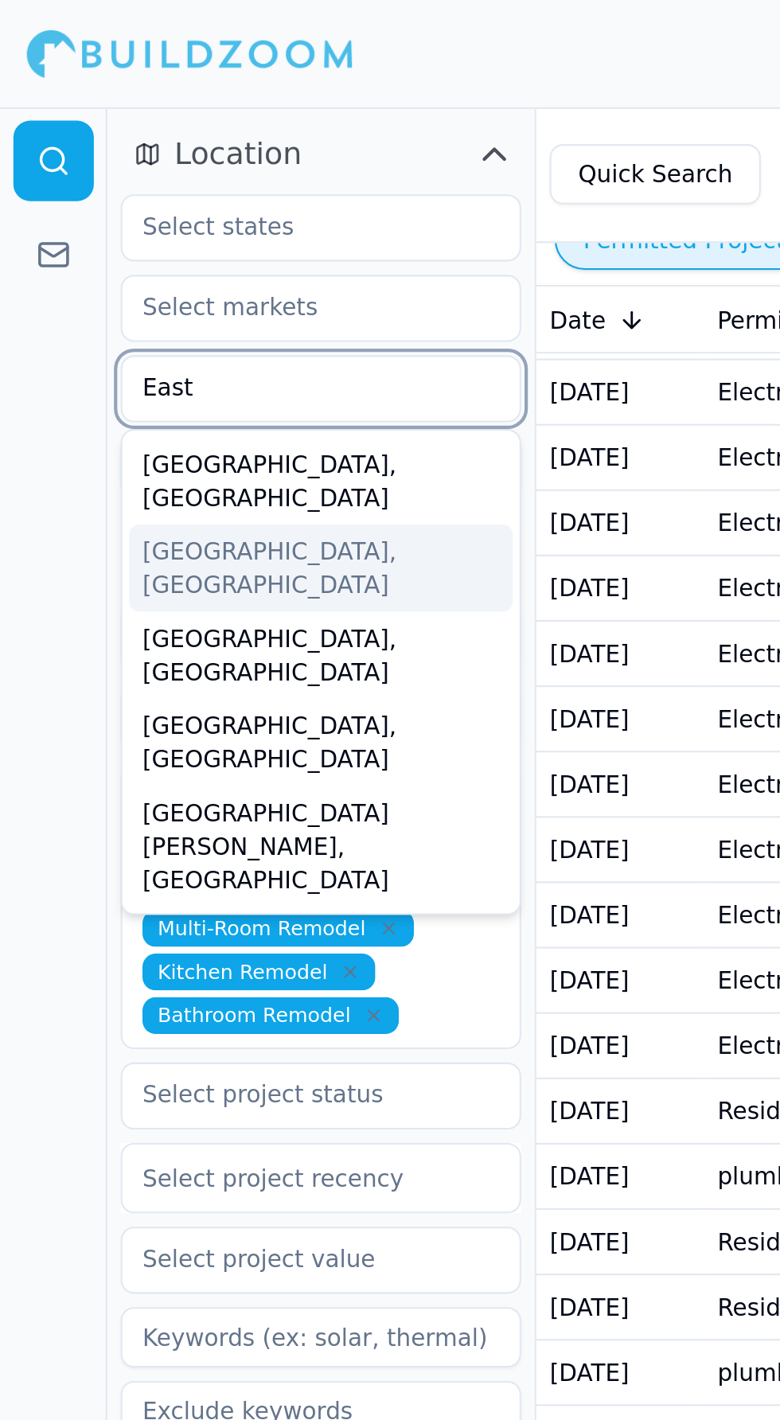
click at [99, 249] on div "East Bridgewater, MA" at bounding box center [152, 269] width 182 height 41
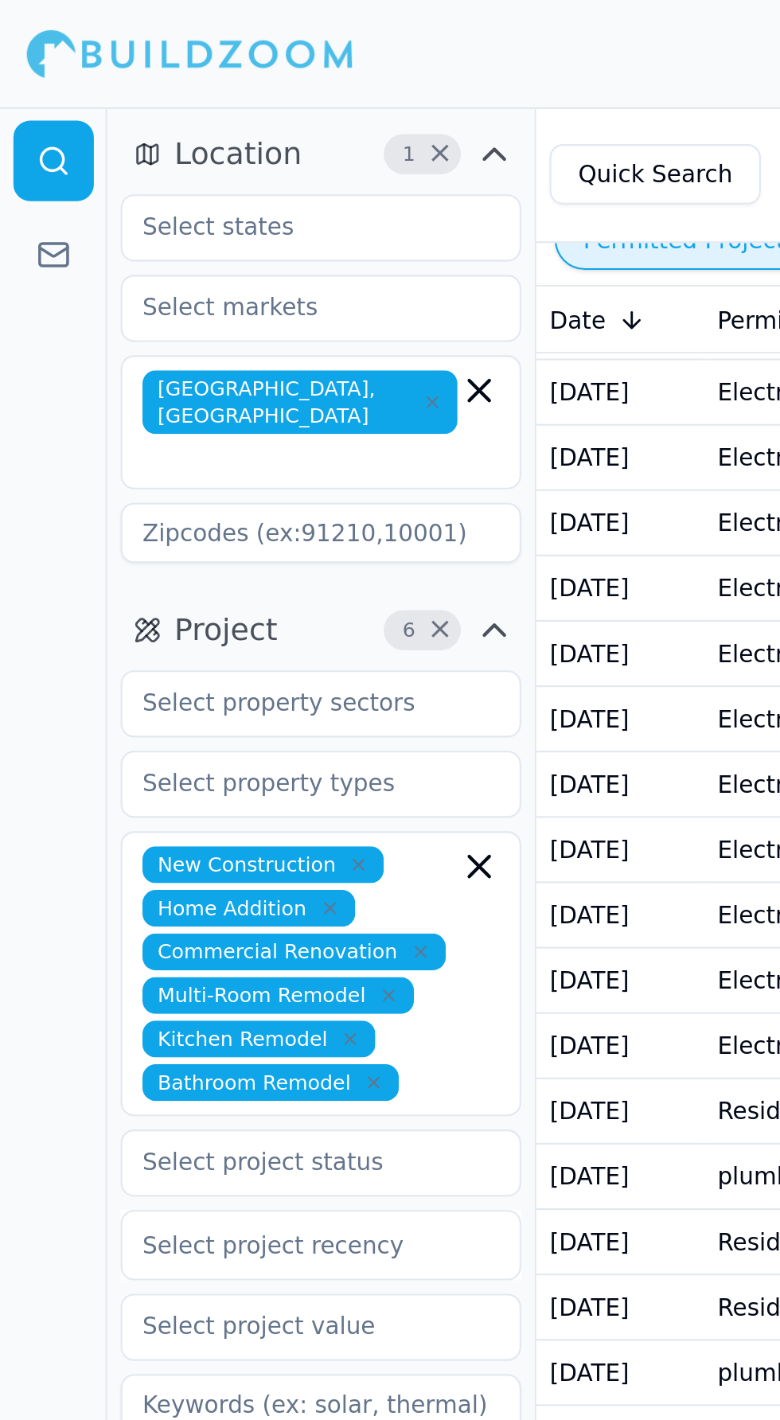
click at [25, 201] on div at bounding box center [25, 735] width 51 height 1369
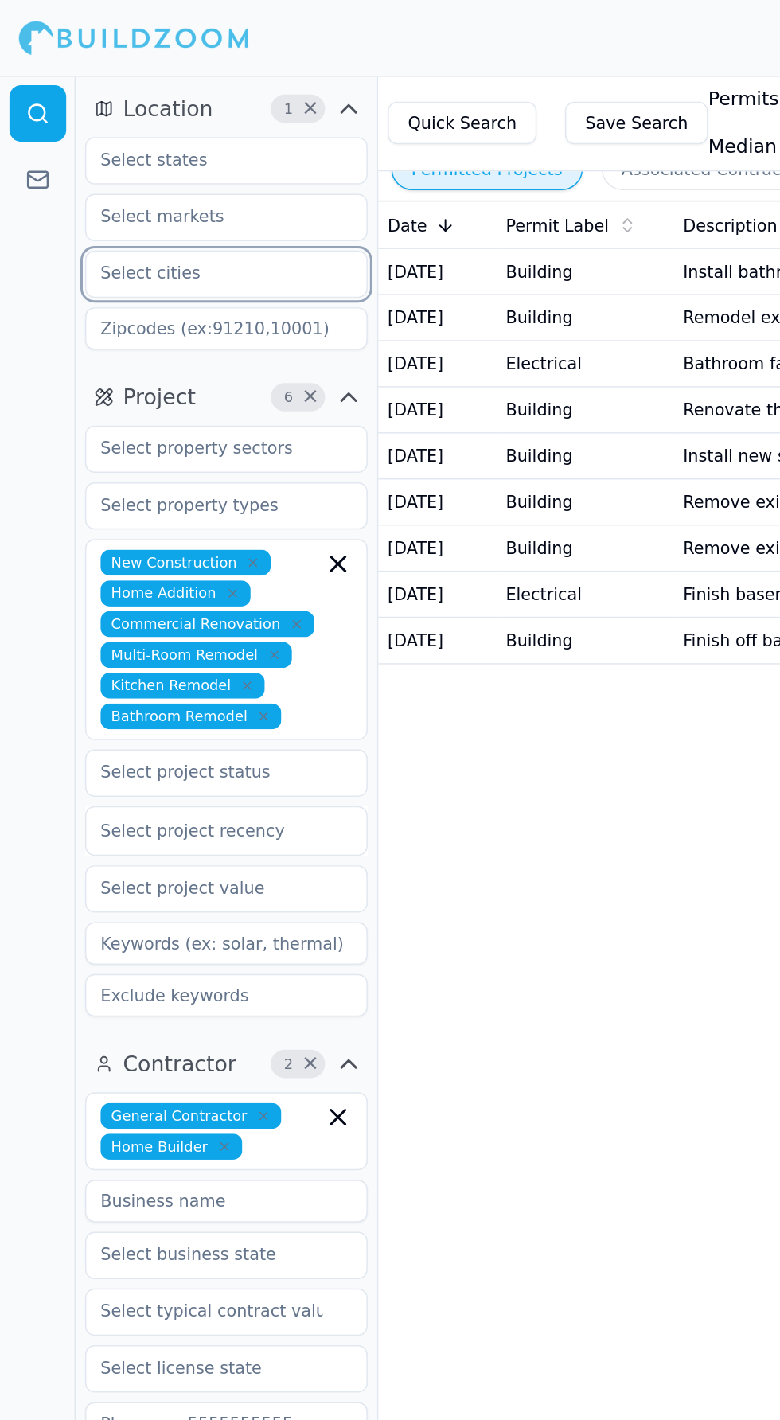
click at [135, 186] on input "text" at bounding box center [142, 184] width 169 height 29
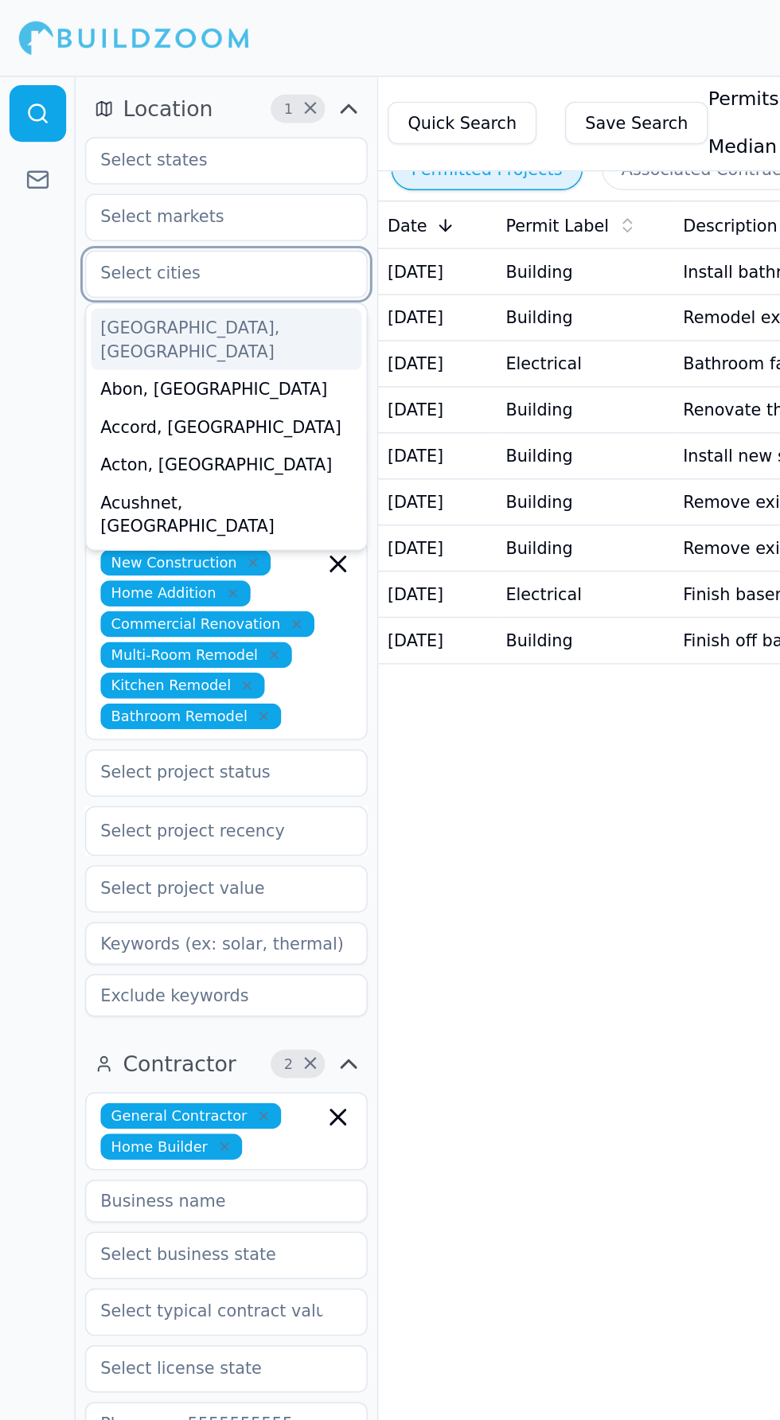
click at [142, 220] on div "Abington, MA" at bounding box center [152, 228] width 182 height 41
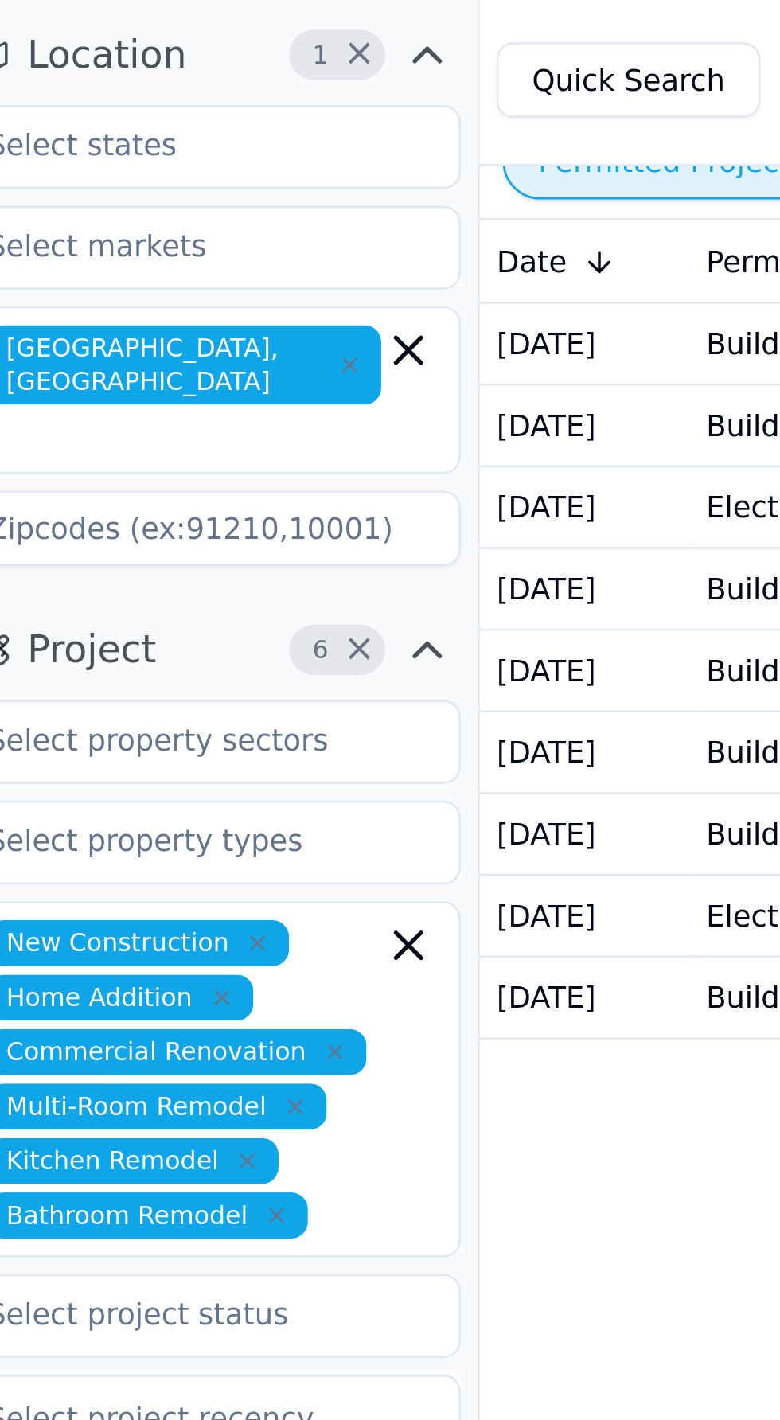
click at [149, 76] on button "Location 1 ×" at bounding box center [152, 73] width 190 height 25
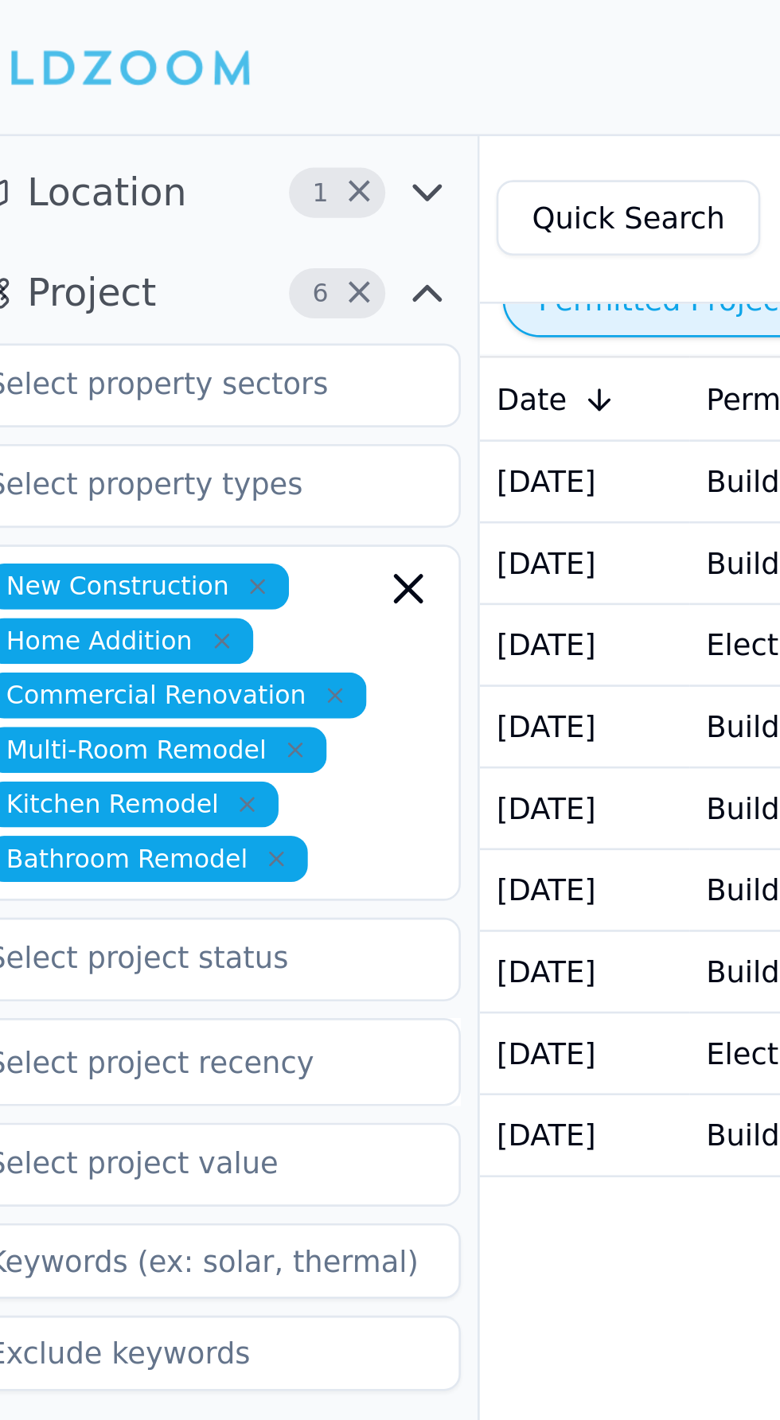
click at [233, 73] on icon "button" at bounding box center [235, 73] width 10 height 5
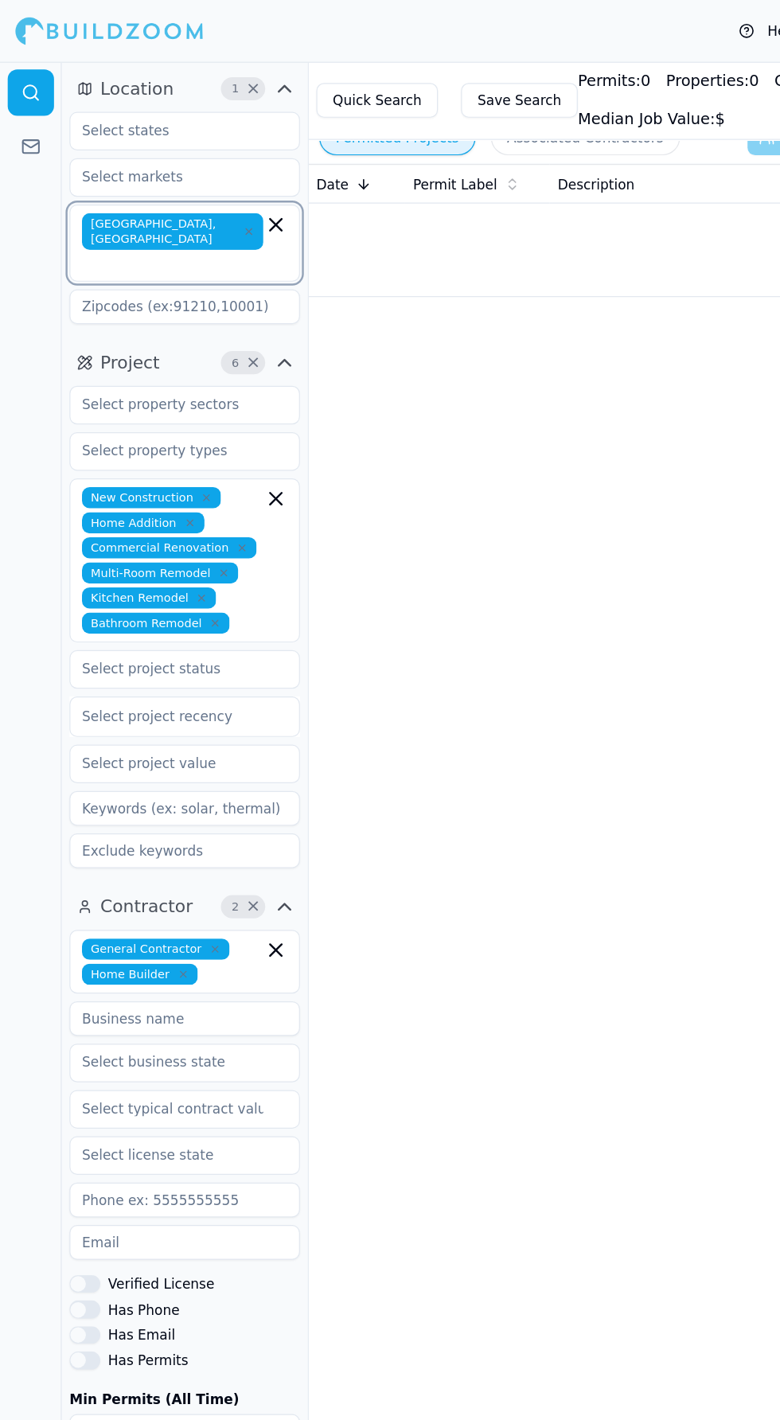
click at [173, 209] on input "text" at bounding box center [144, 217] width 146 height 16
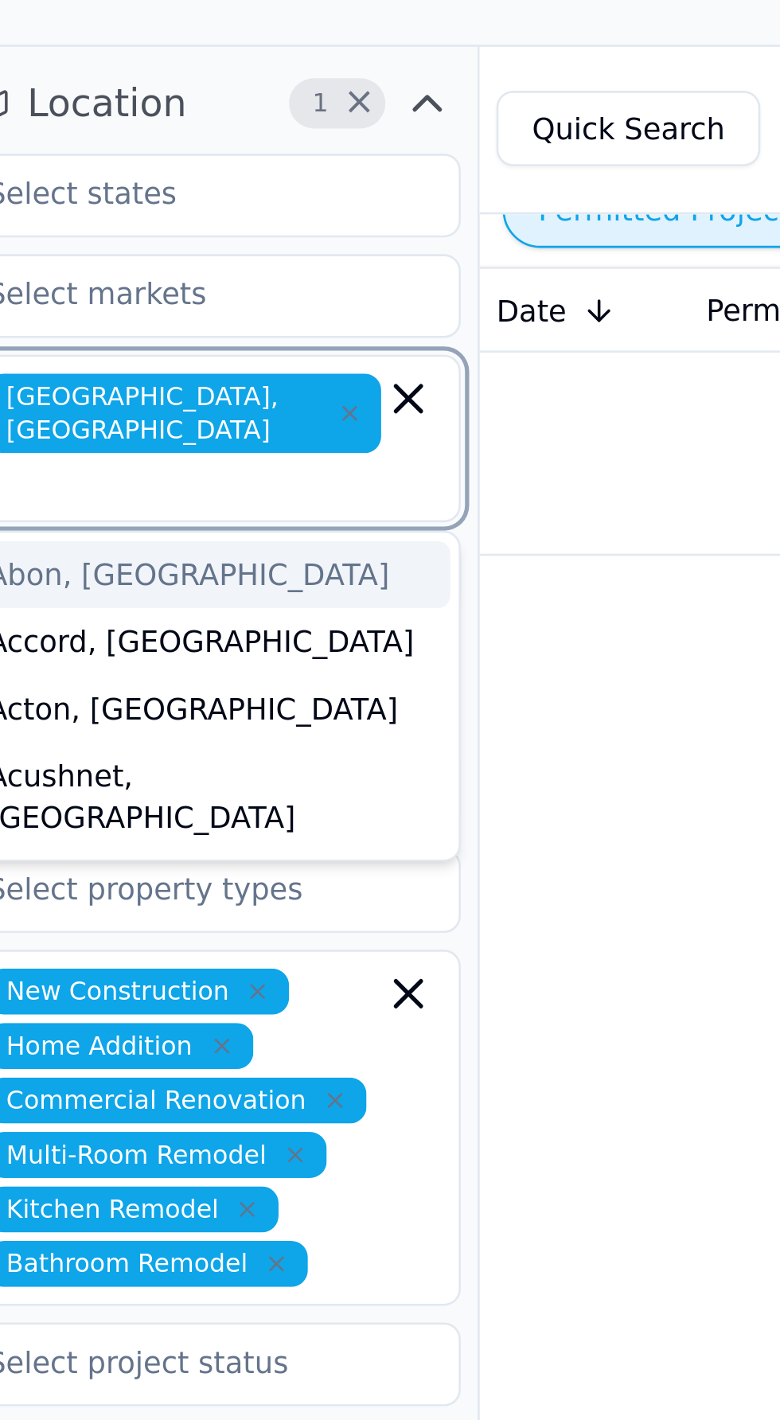
click at [228, 181] on icon "button" at bounding box center [227, 185] width 19 height 19
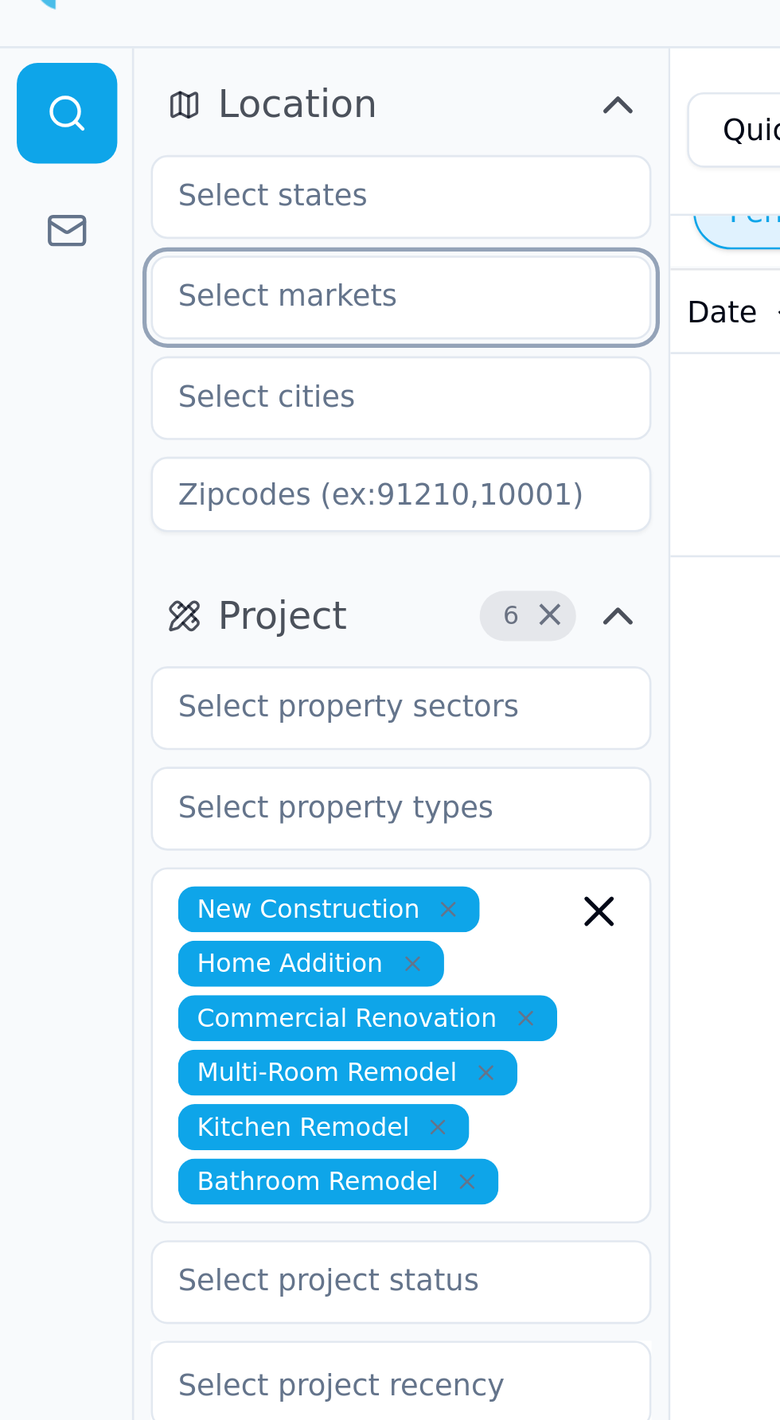
click at [96, 141] on input "text" at bounding box center [142, 145] width 169 height 29
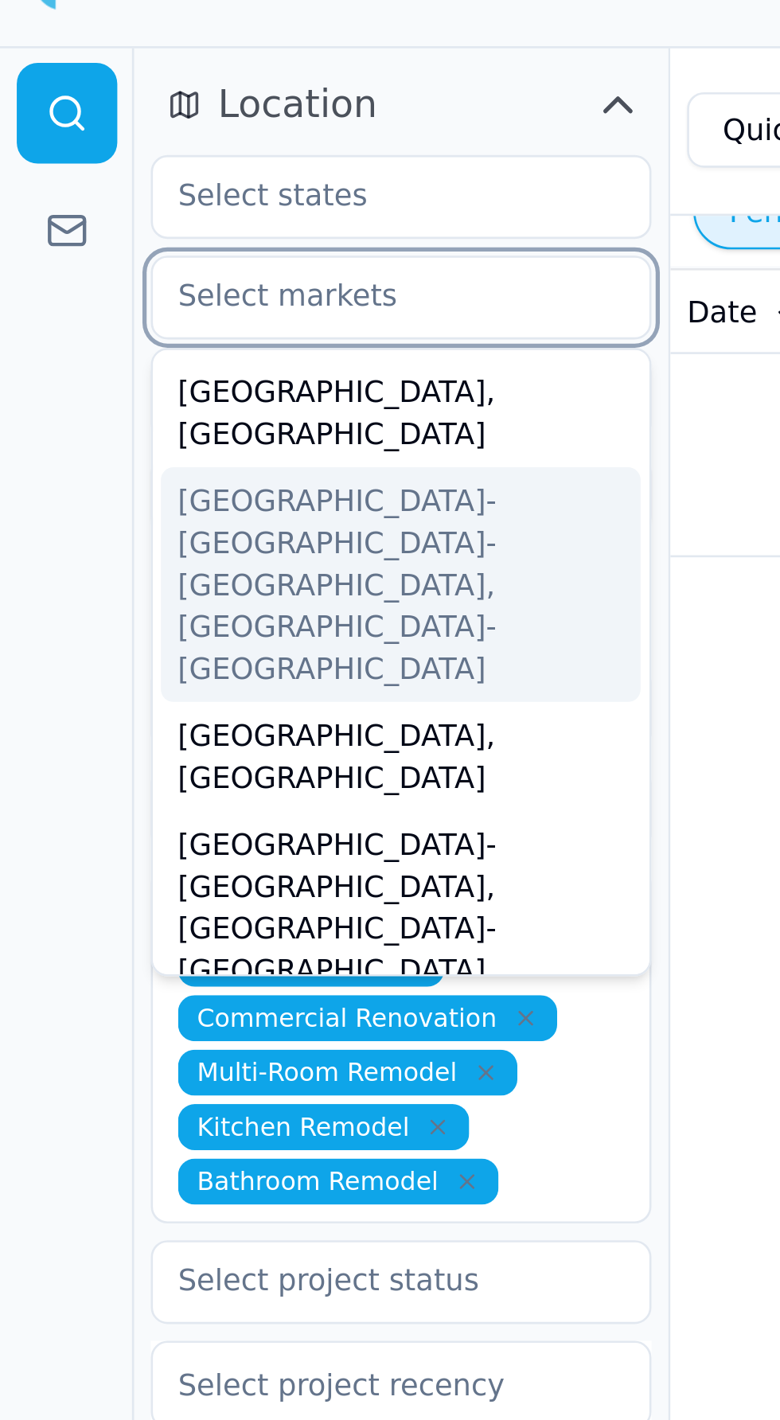
click at [92, 213] on div "[GEOGRAPHIC_DATA]-[GEOGRAPHIC_DATA]-[GEOGRAPHIC_DATA], [GEOGRAPHIC_DATA]-[GEOGR…" at bounding box center [152, 255] width 182 height 89
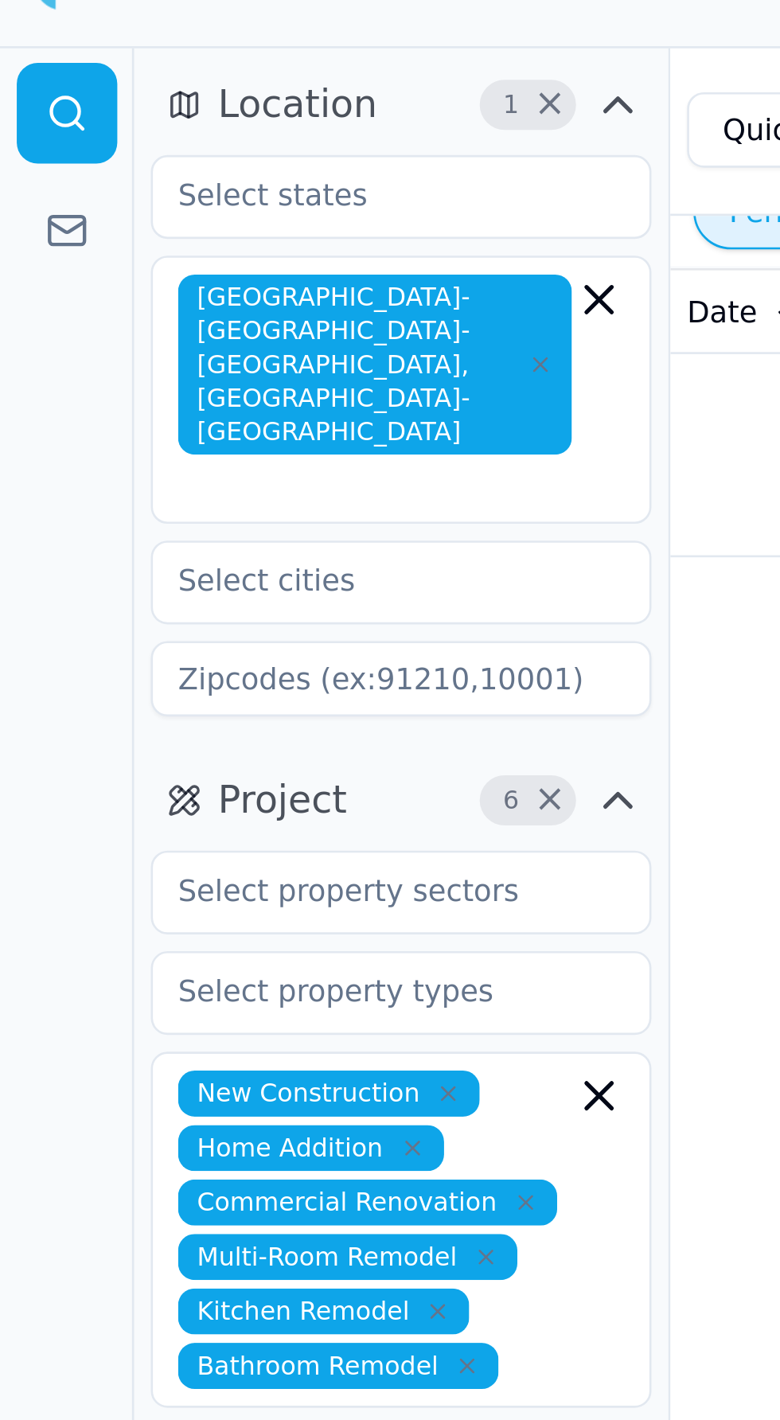
click at [25, 189] on div at bounding box center [25, 735] width 51 height 1369
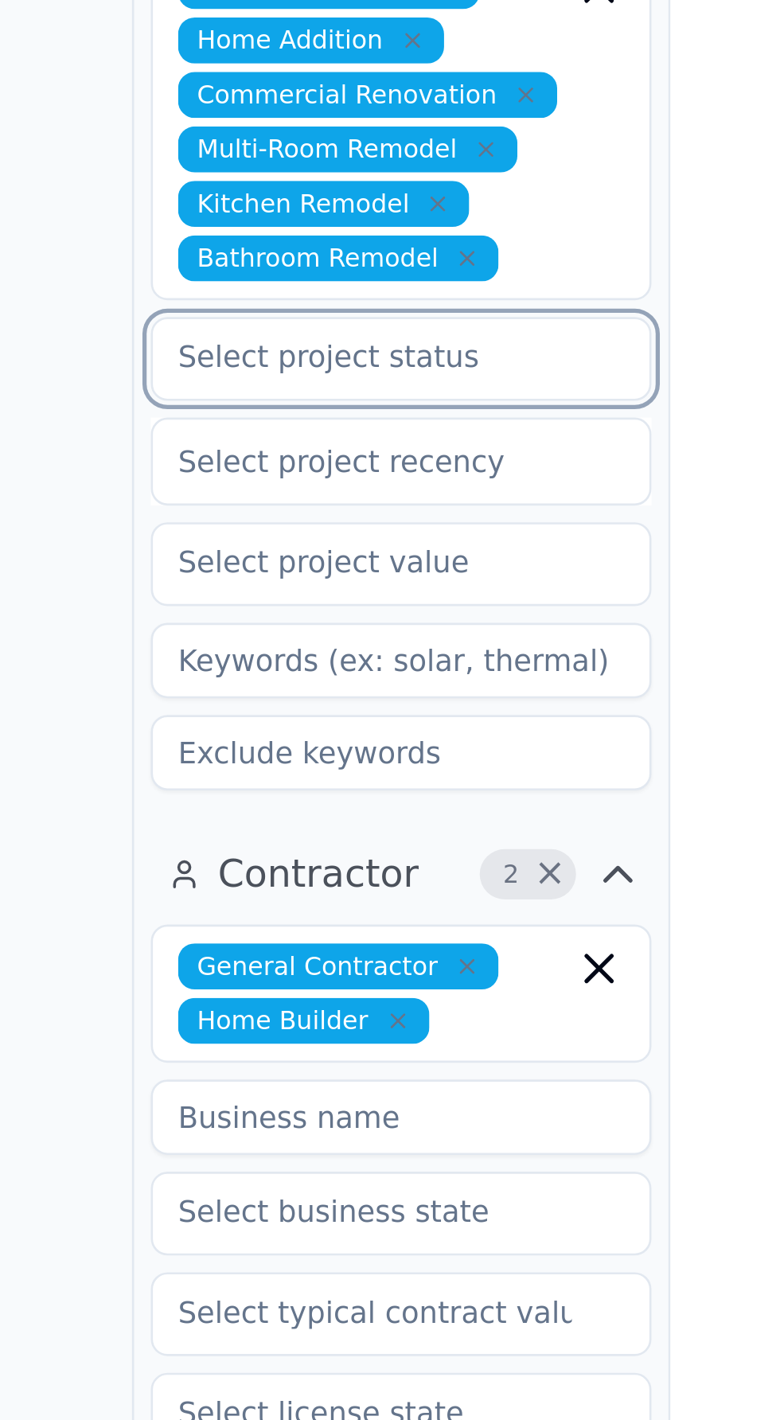
click at [91, 576] on input "text" at bounding box center [142, 590] width 169 height 29
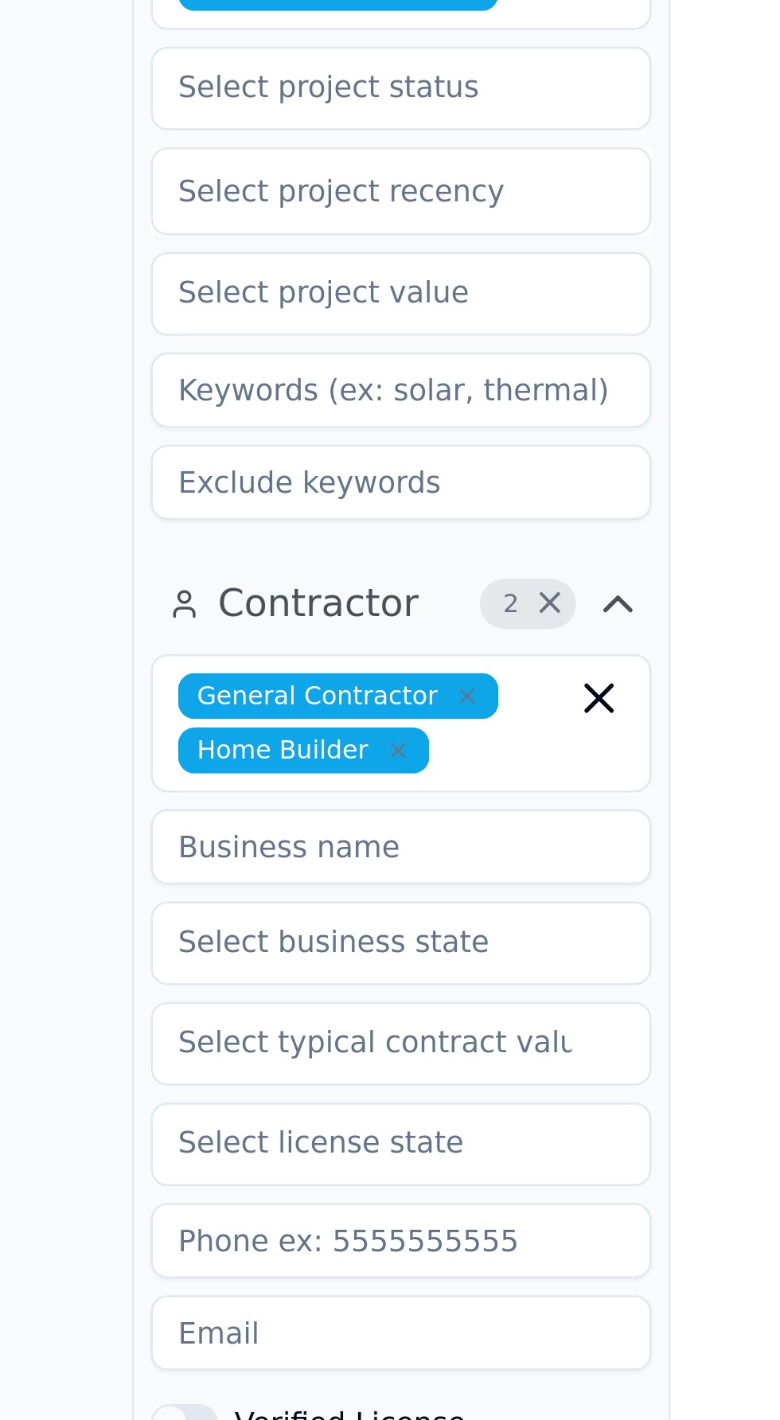
click at [36, 716] on div at bounding box center [25, 735] width 51 height 1369
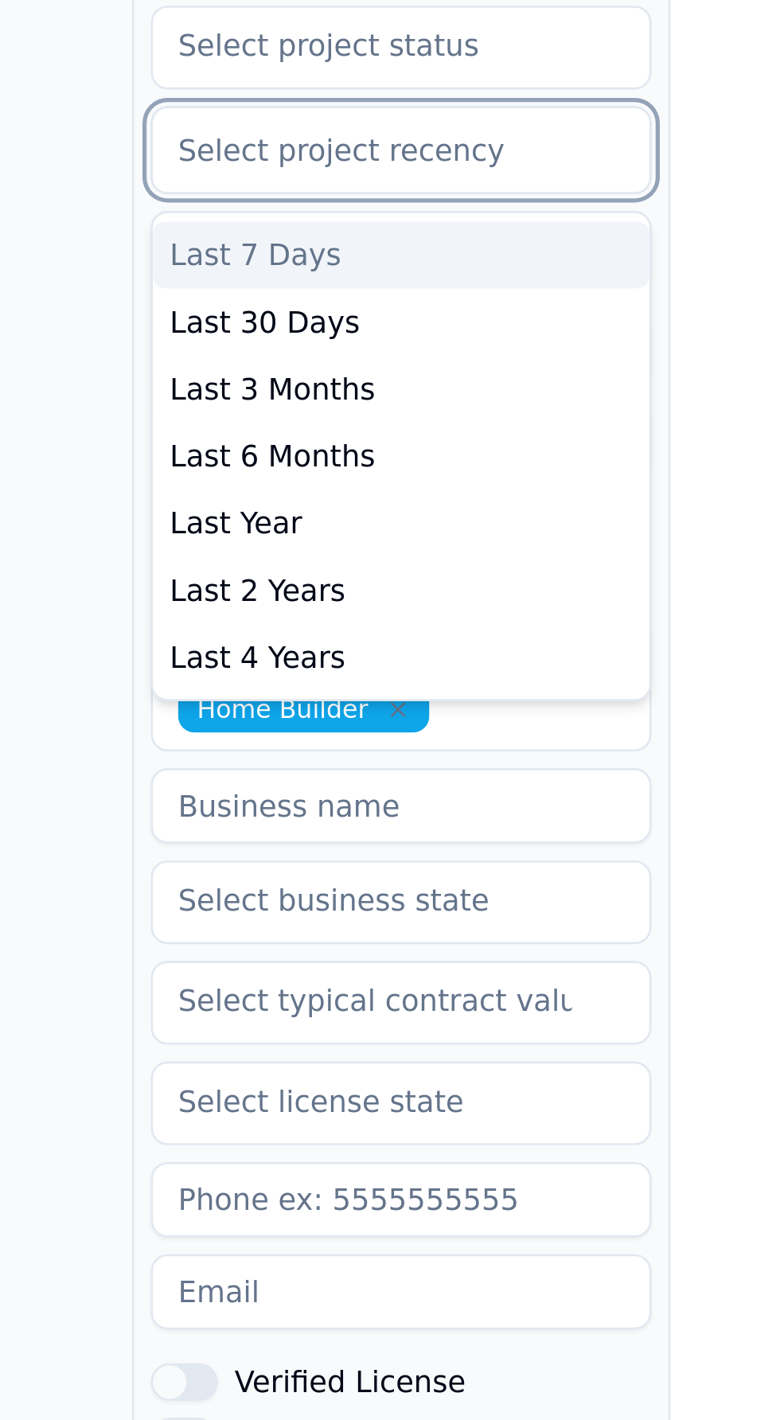
click at [88, 657] on div "Last 7 Days" at bounding box center [152, 669] width 189 height 25
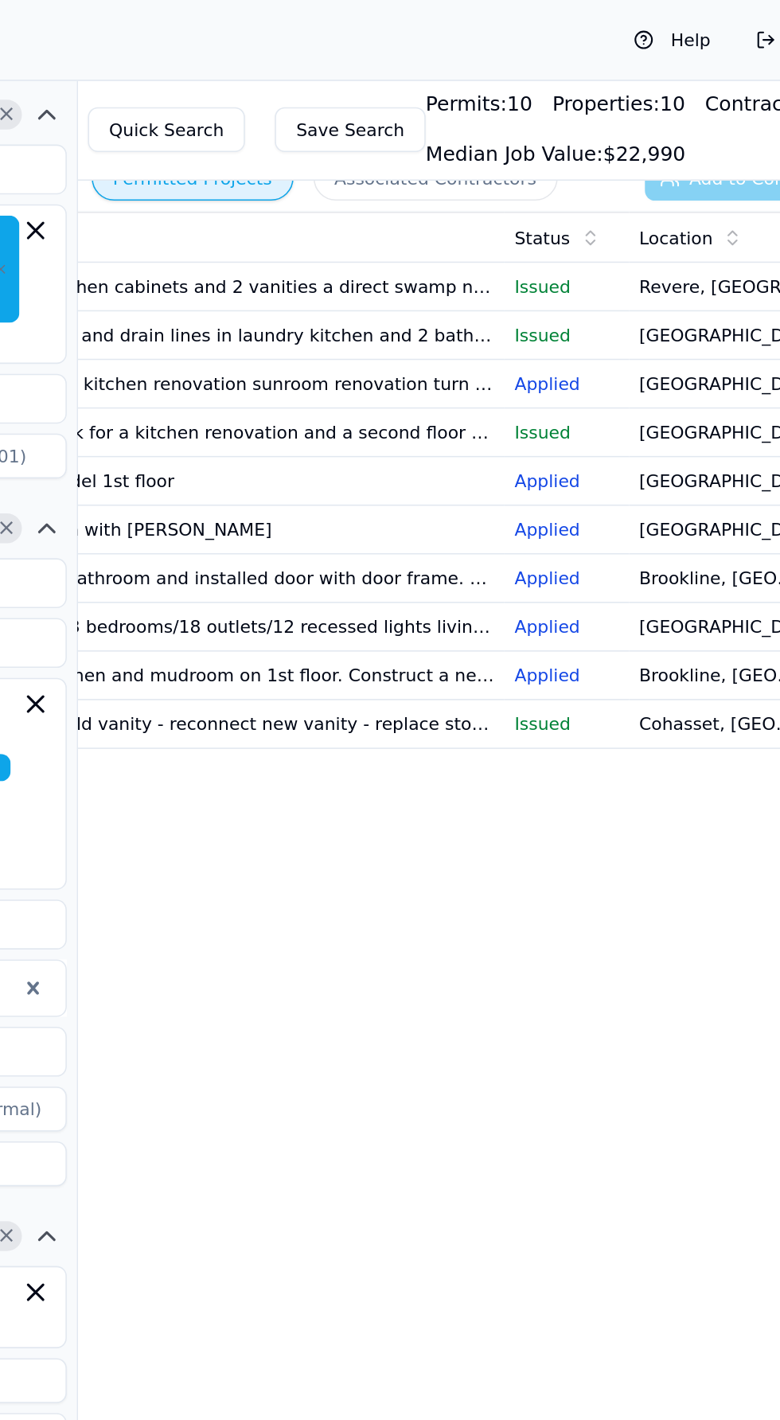
scroll to position [0, 286]
click at [314, 321] on td "Kitchen remodel 1st floor" at bounding box center [347, 307] width 358 height 31
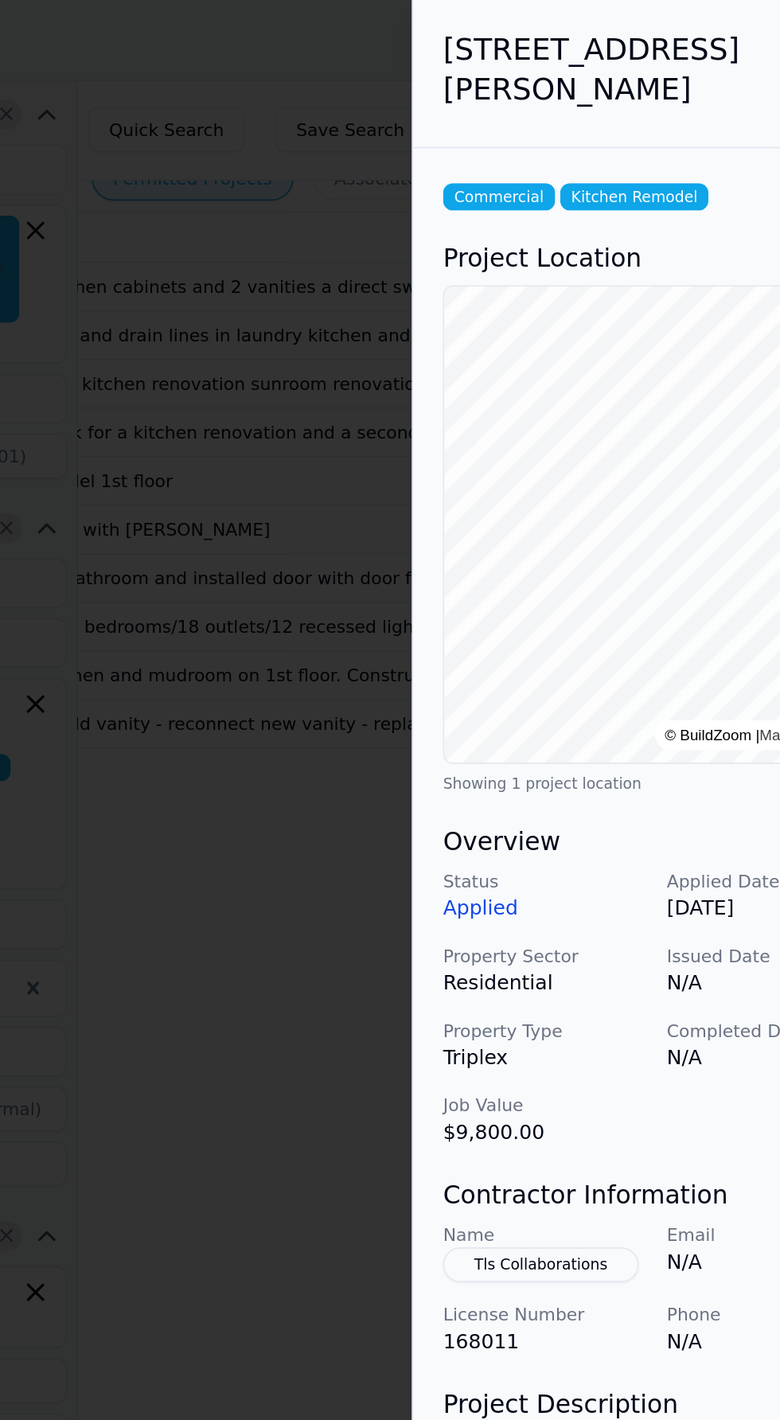
click at [524, 797] on button "Tls Collaborations" at bounding box center [550, 808] width 125 height 22
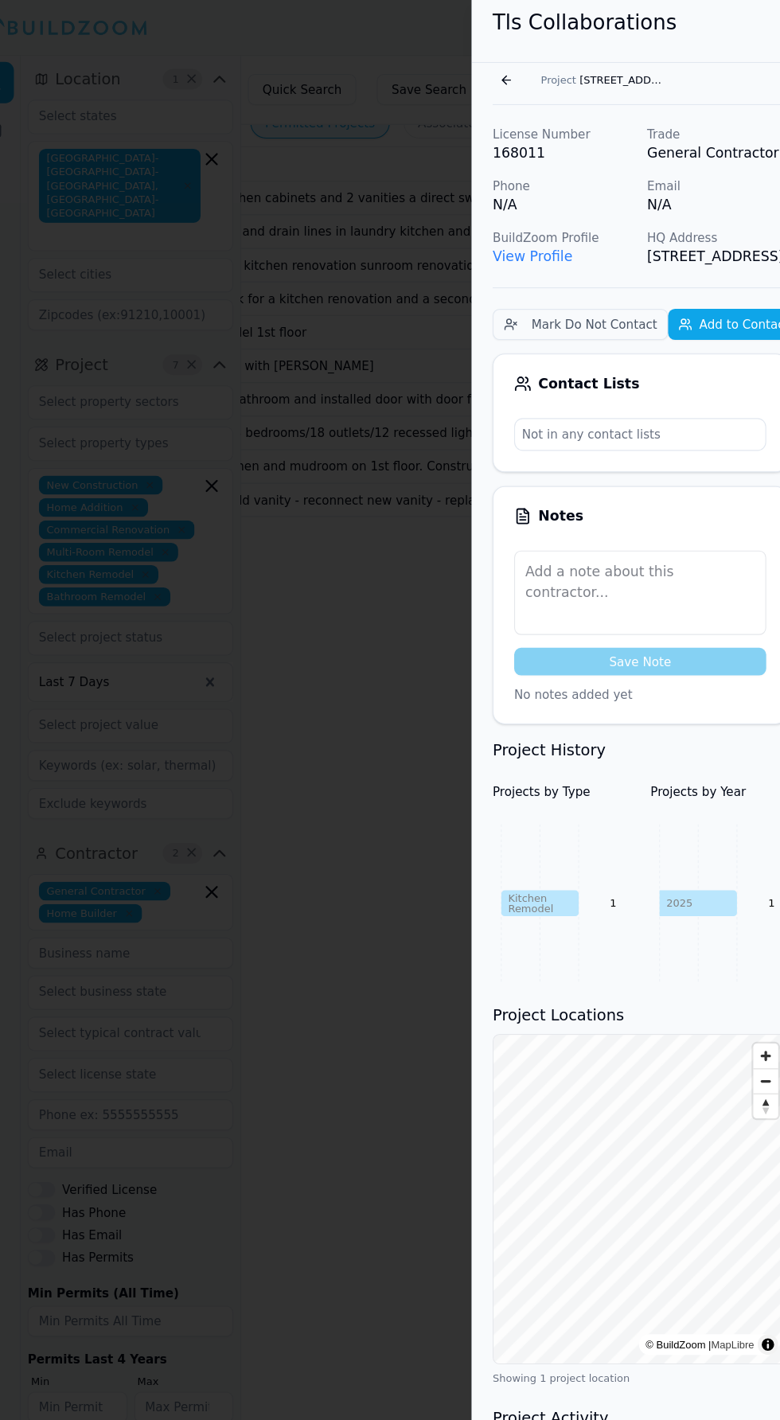
scroll to position [0, 0]
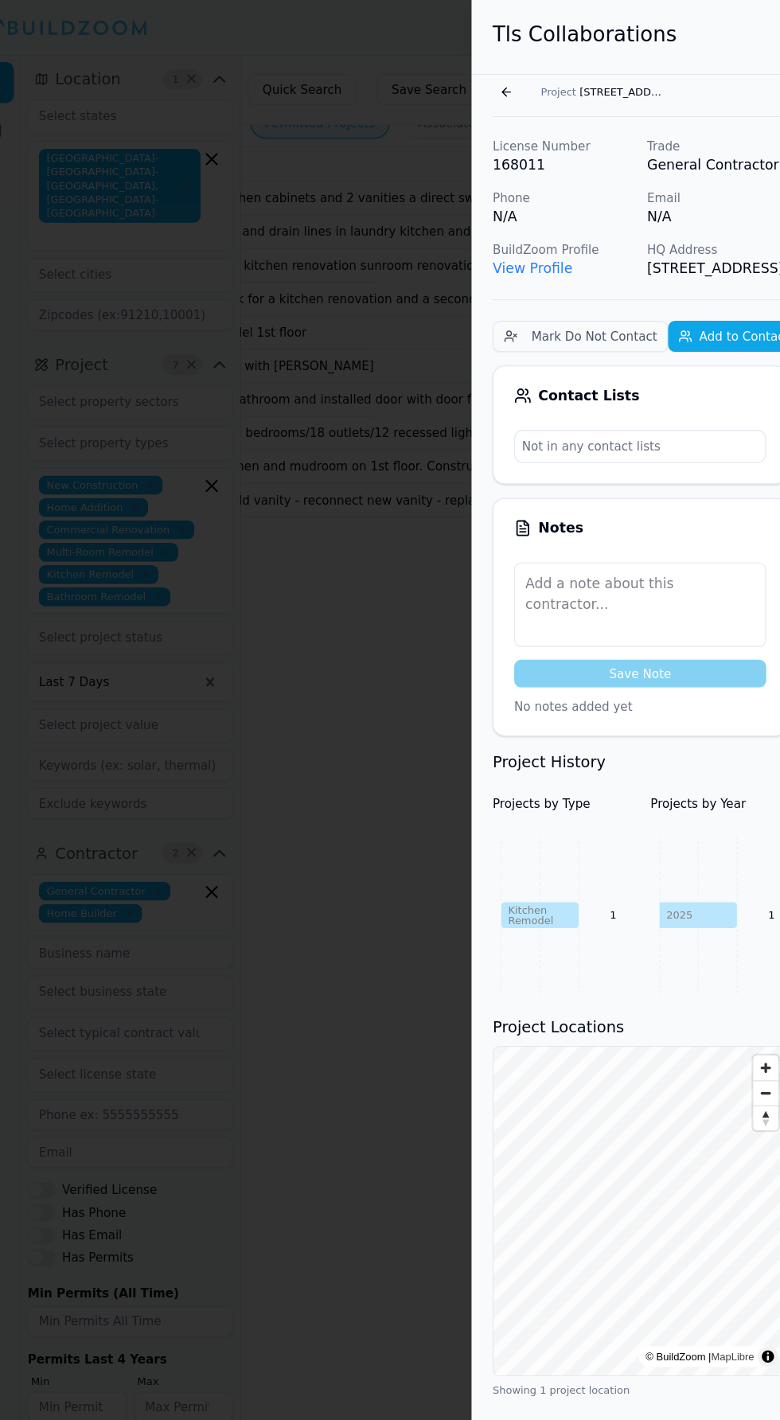
click at [291, 364] on div at bounding box center [390, 710] width 780 height 1420
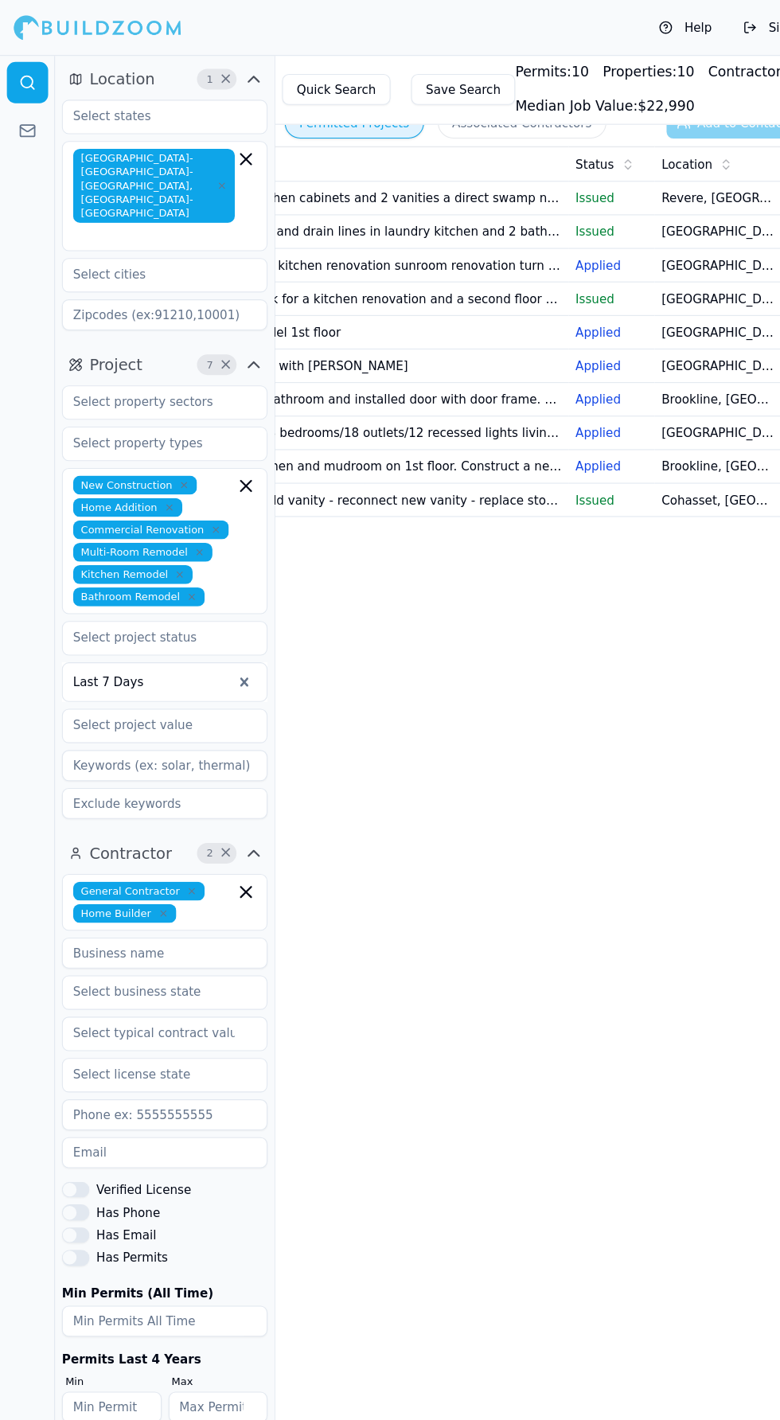
click at [134, 656] on div at bounding box center [152, 672] width 190 height 32
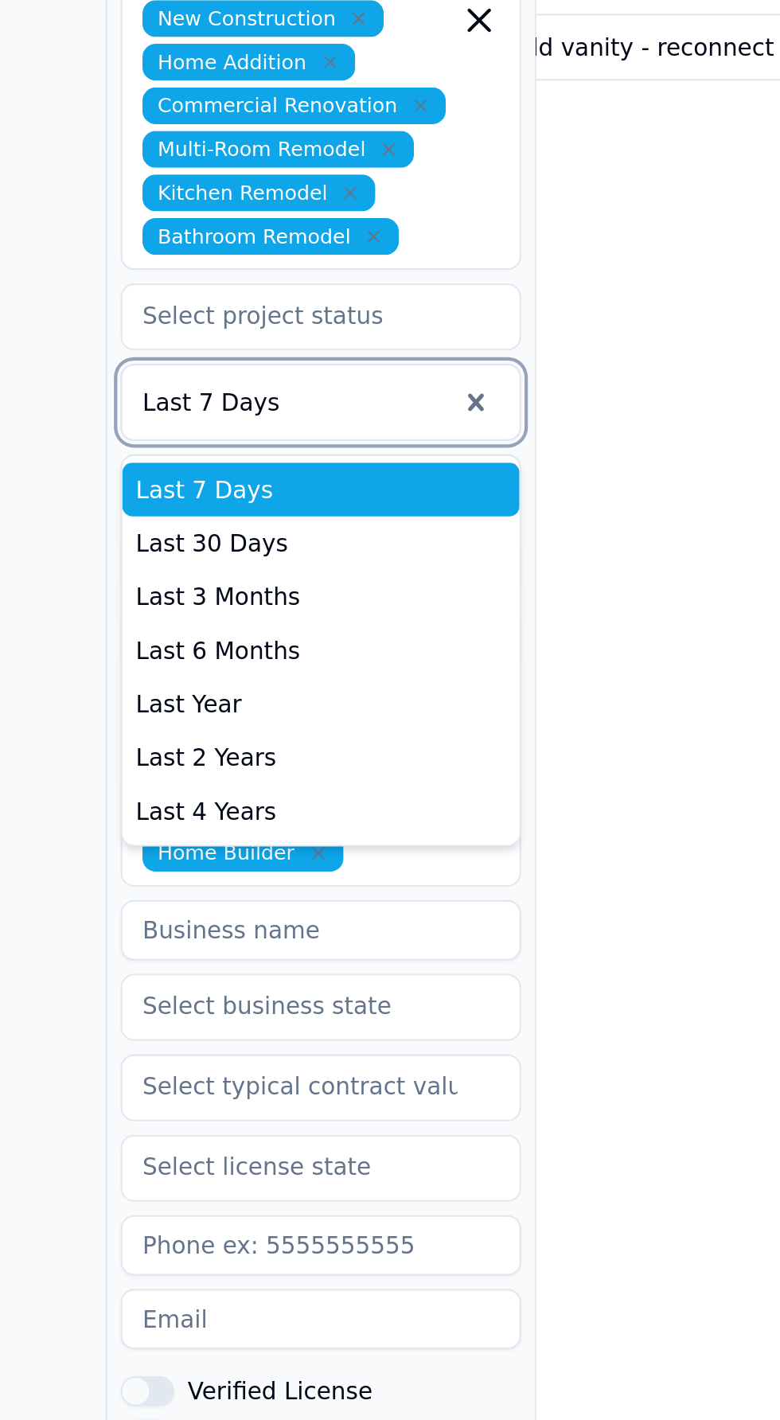
click at [80, 685] on div "Last 30 Days" at bounding box center [152, 697] width 189 height 25
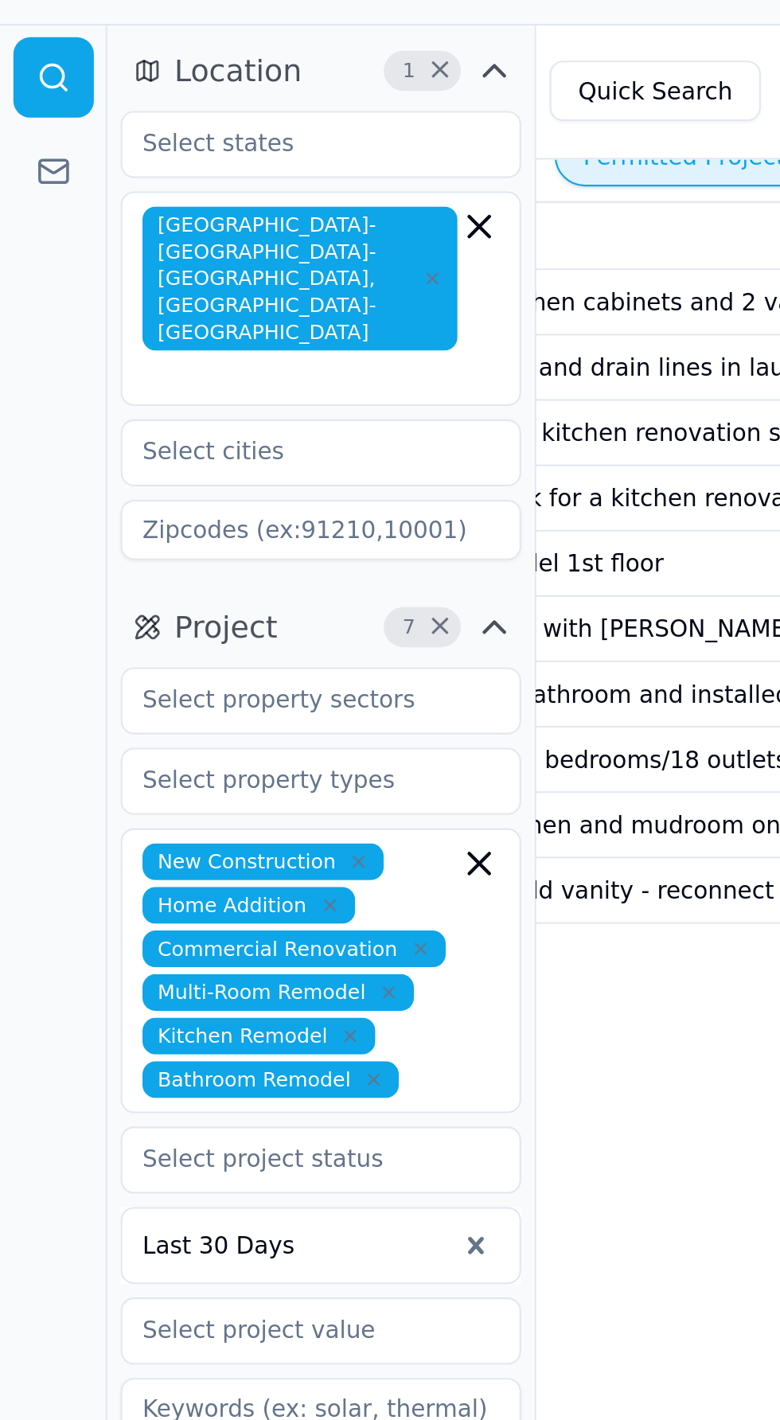
scroll to position [0, 287]
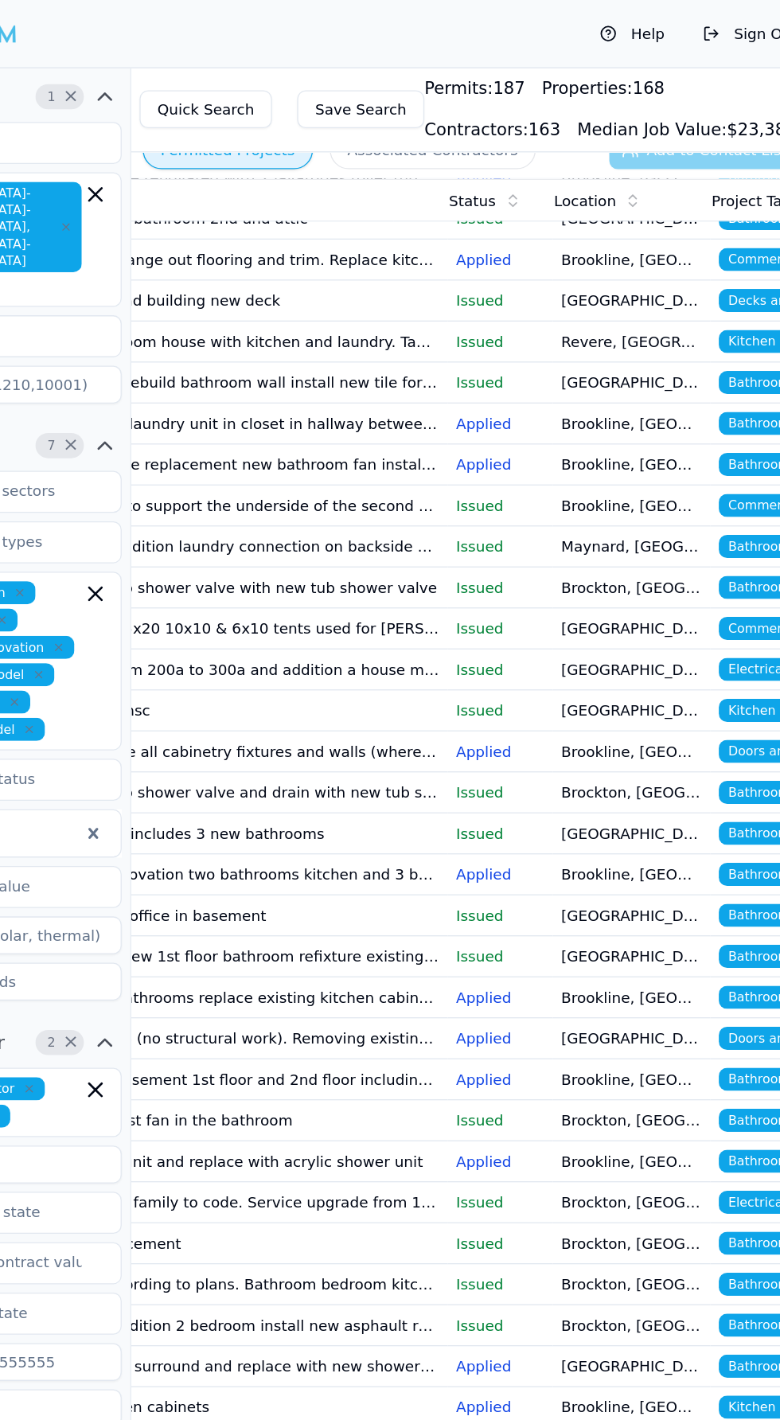
scroll to position [0, 322]
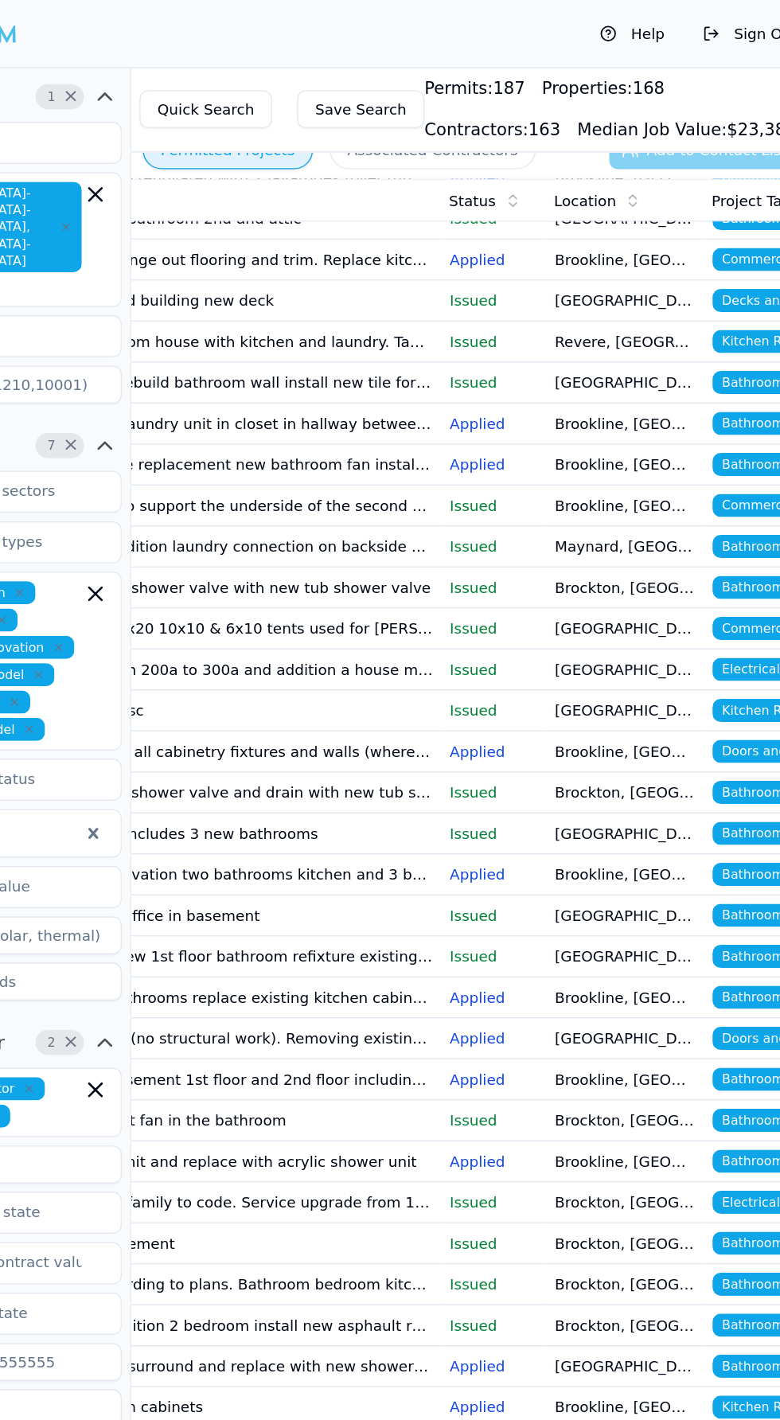
click at [372, 306] on td "Rebuild closet wall rebuild bathroom wall install new tile for shower surround" at bounding box center [310, 290] width 358 height 31
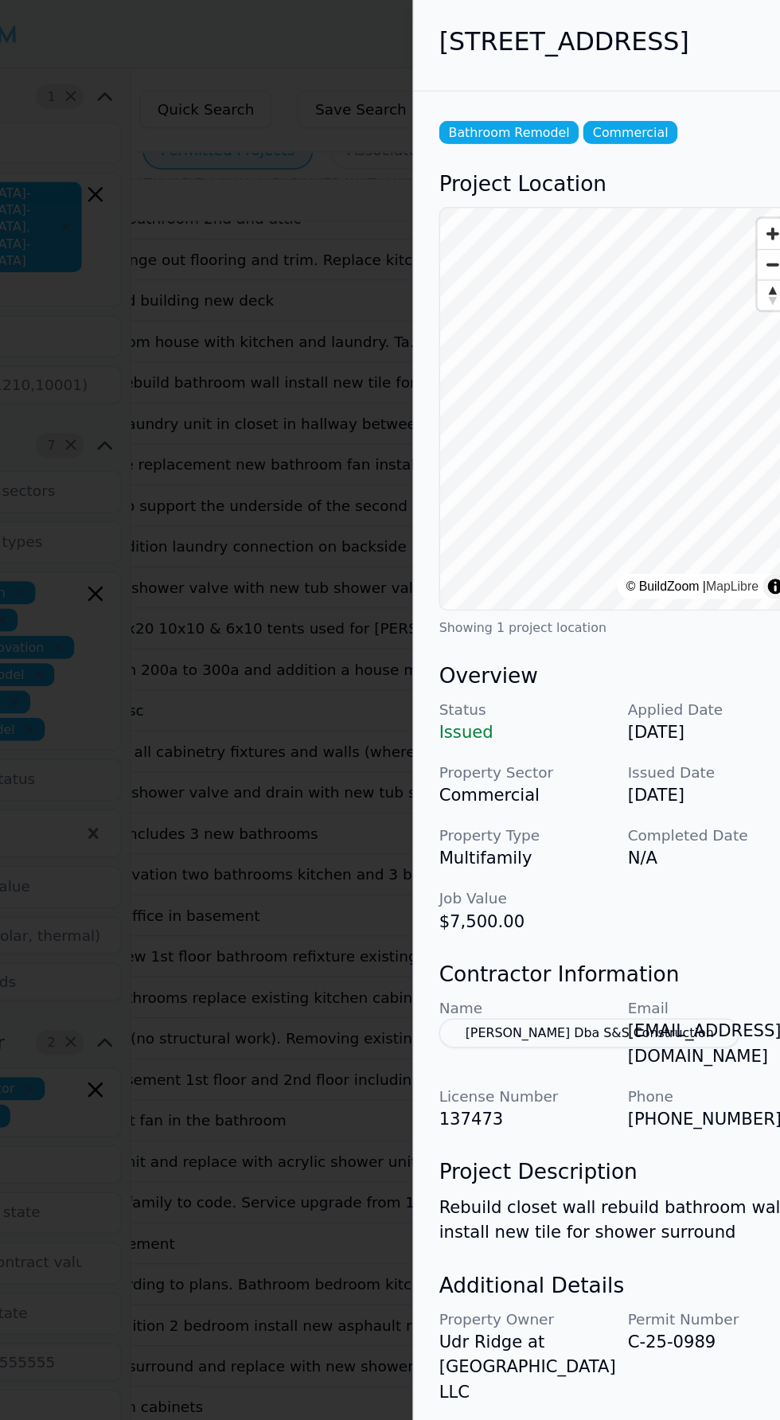
click at [548, 794] on button "[PERSON_NAME] Dba S&S Construction" at bounding box center [602, 782] width 228 height 22
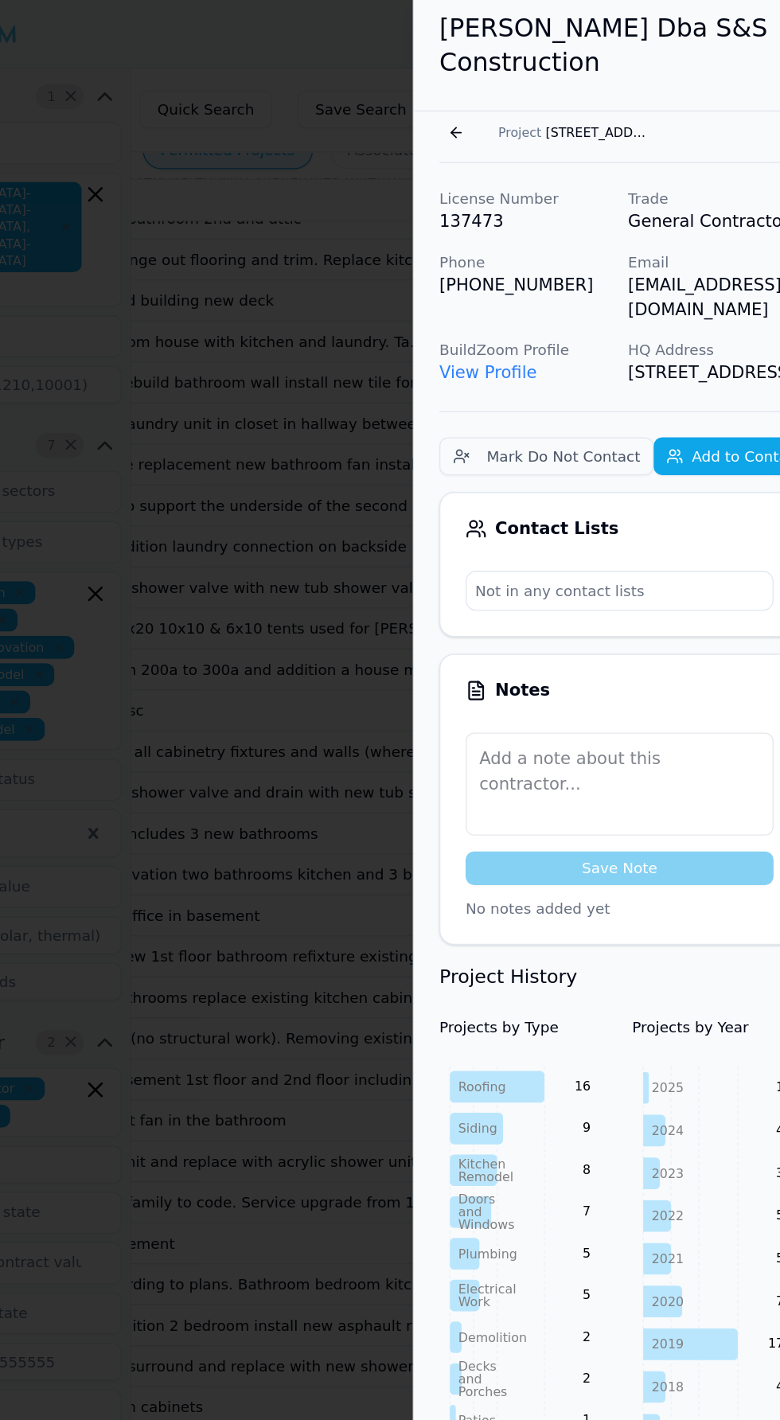
scroll to position [332, 0]
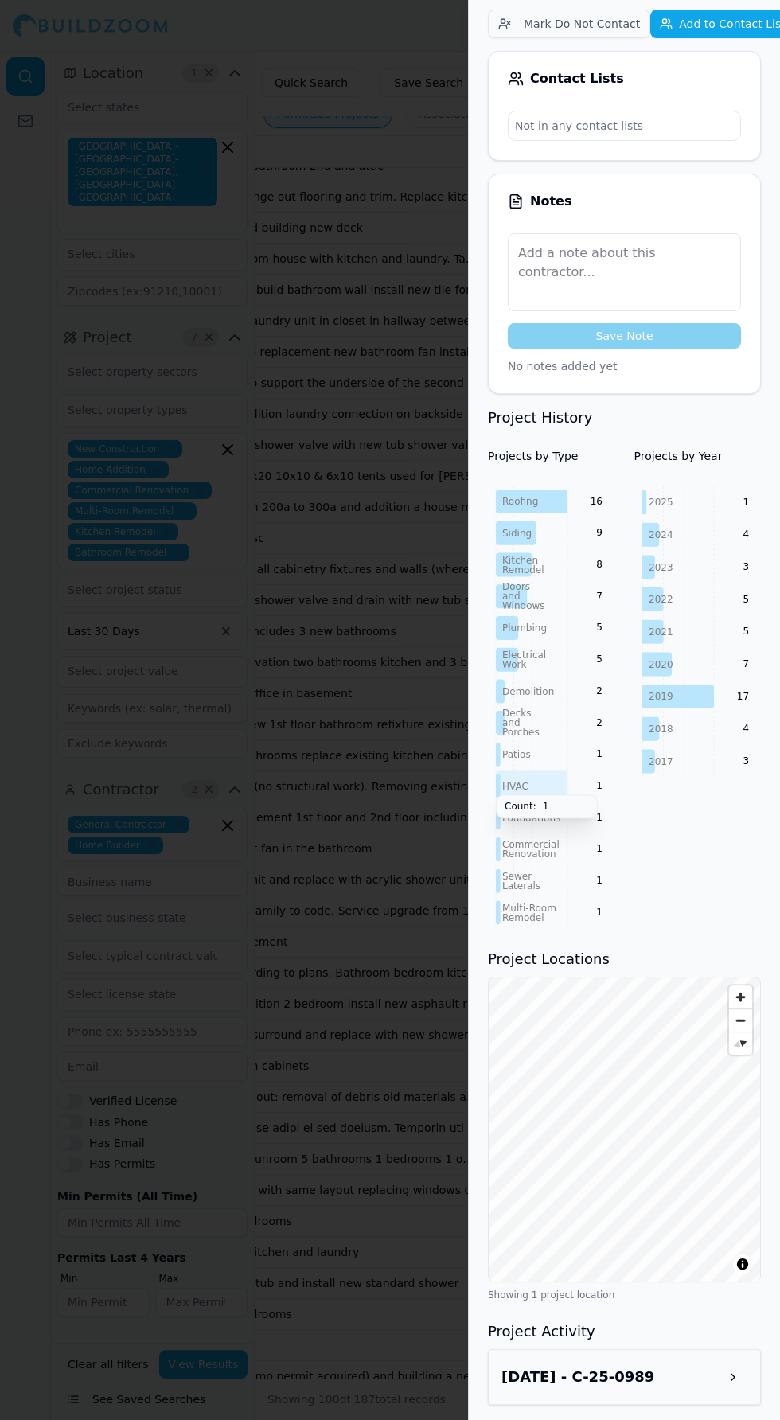
click at [507, 655] on tspan "Electrical" at bounding box center [524, 655] width 44 height 11
click at [369, 519] on div at bounding box center [390, 710] width 780 height 1420
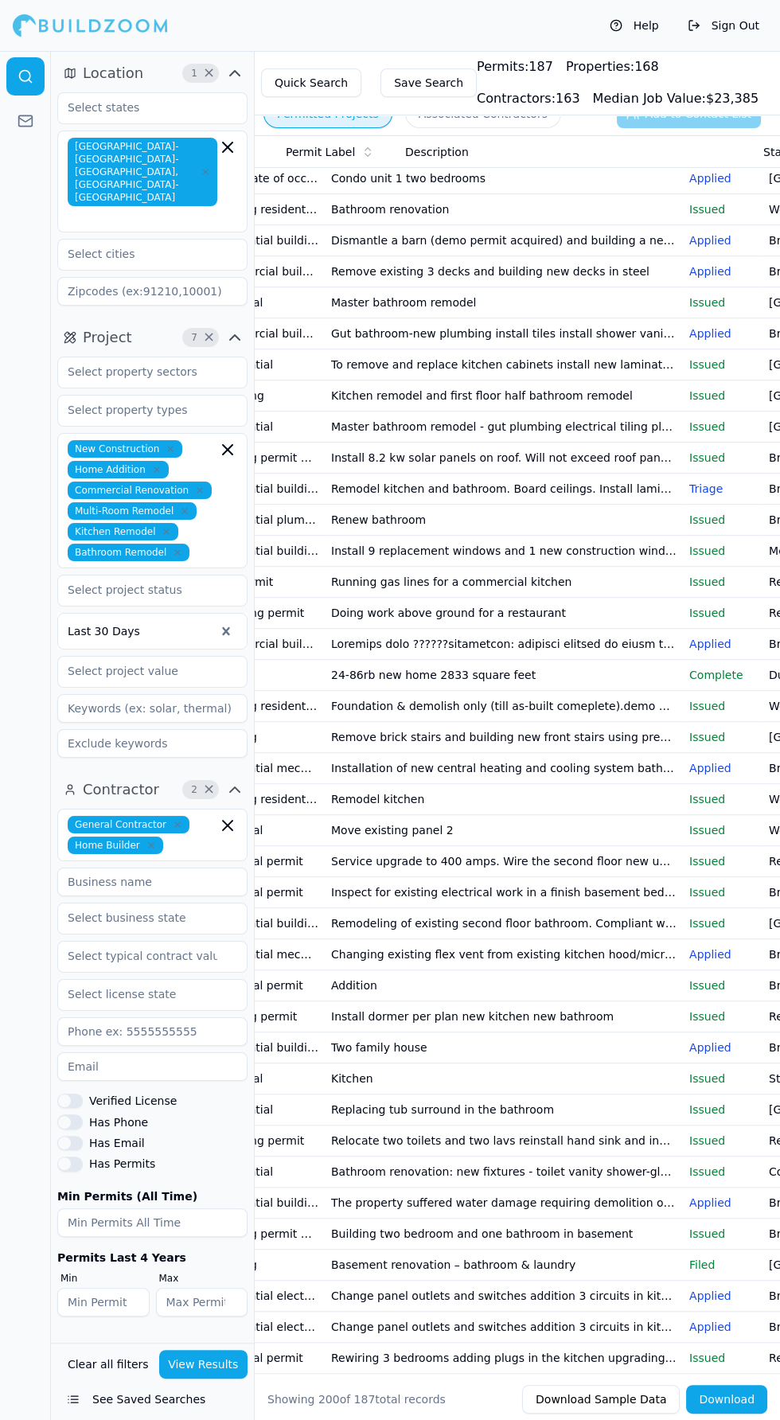
scroll to position [0, 54]
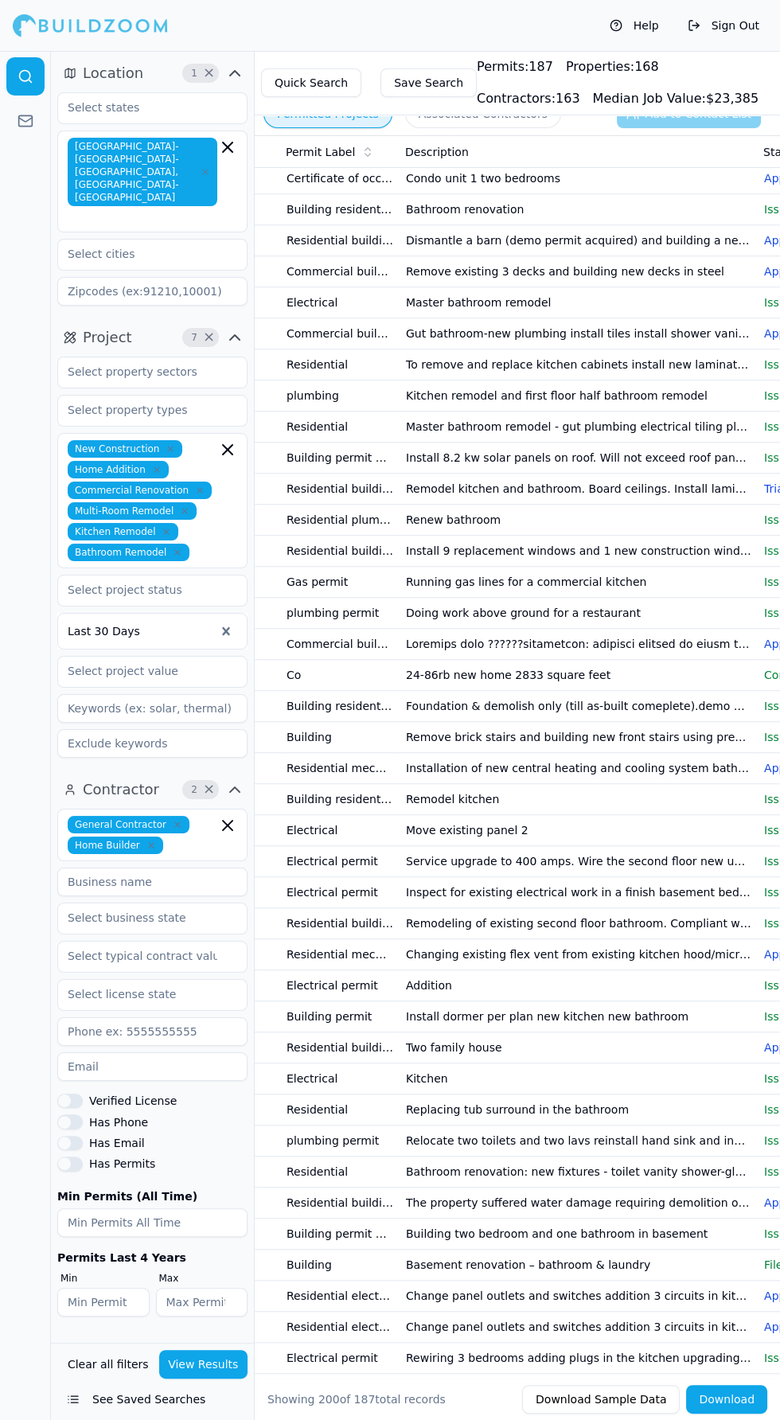
click at [476, 381] on td "To remove and replace kitchen cabinets install new laminated flooring to instal…" at bounding box center [579, 364] width 358 height 31
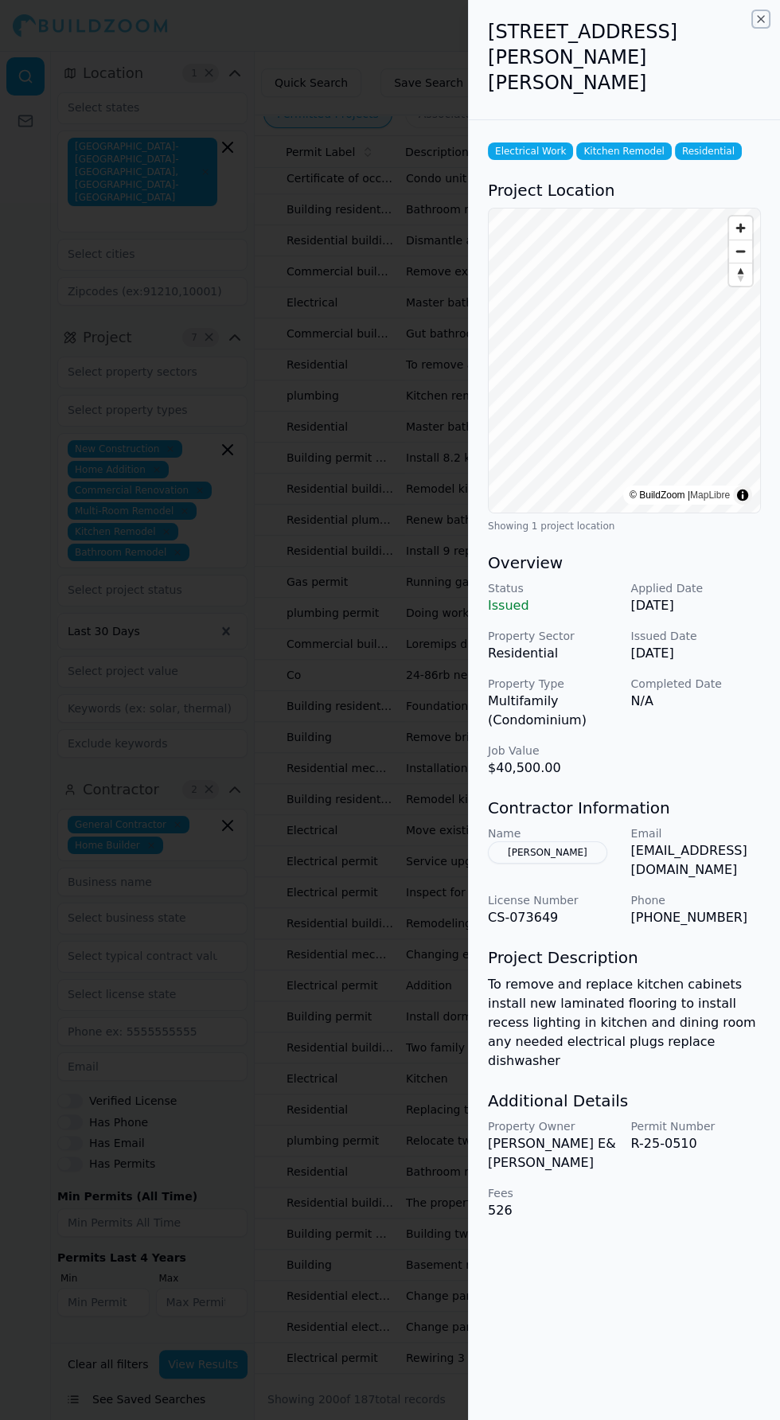
click at [760, 18] on icon "button" at bounding box center [761, 19] width 6 height 6
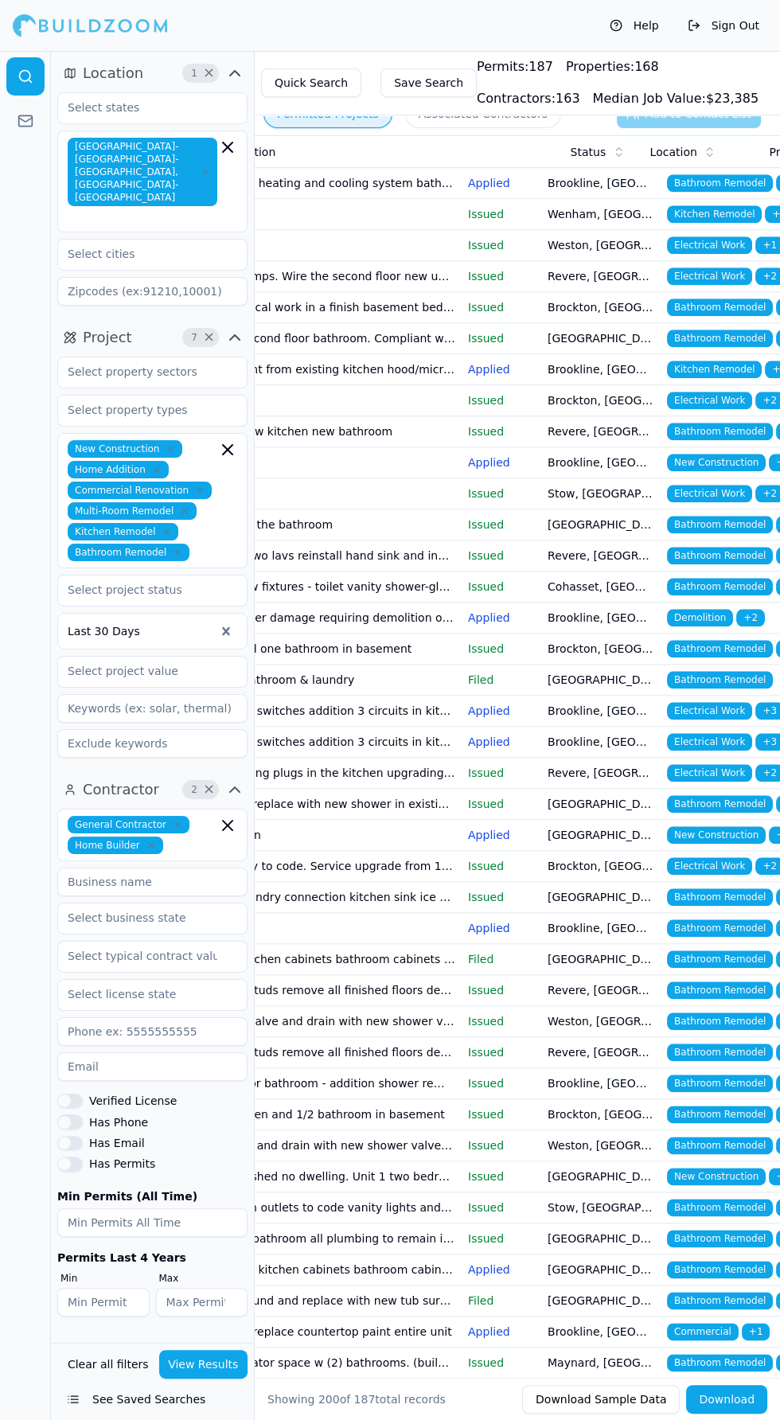
scroll to position [0, 248]
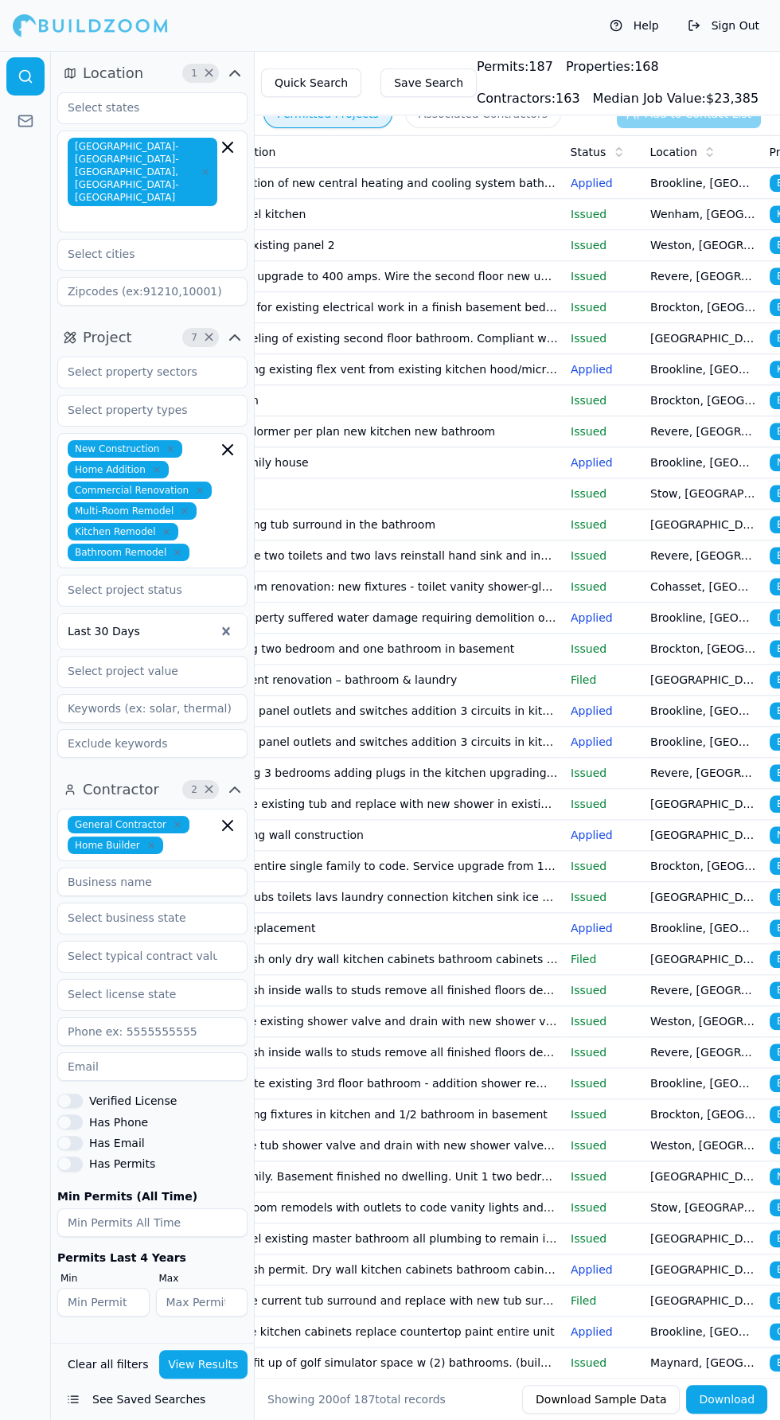
click at [360, 478] on td "Two family house" at bounding box center [385, 462] width 358 height 31
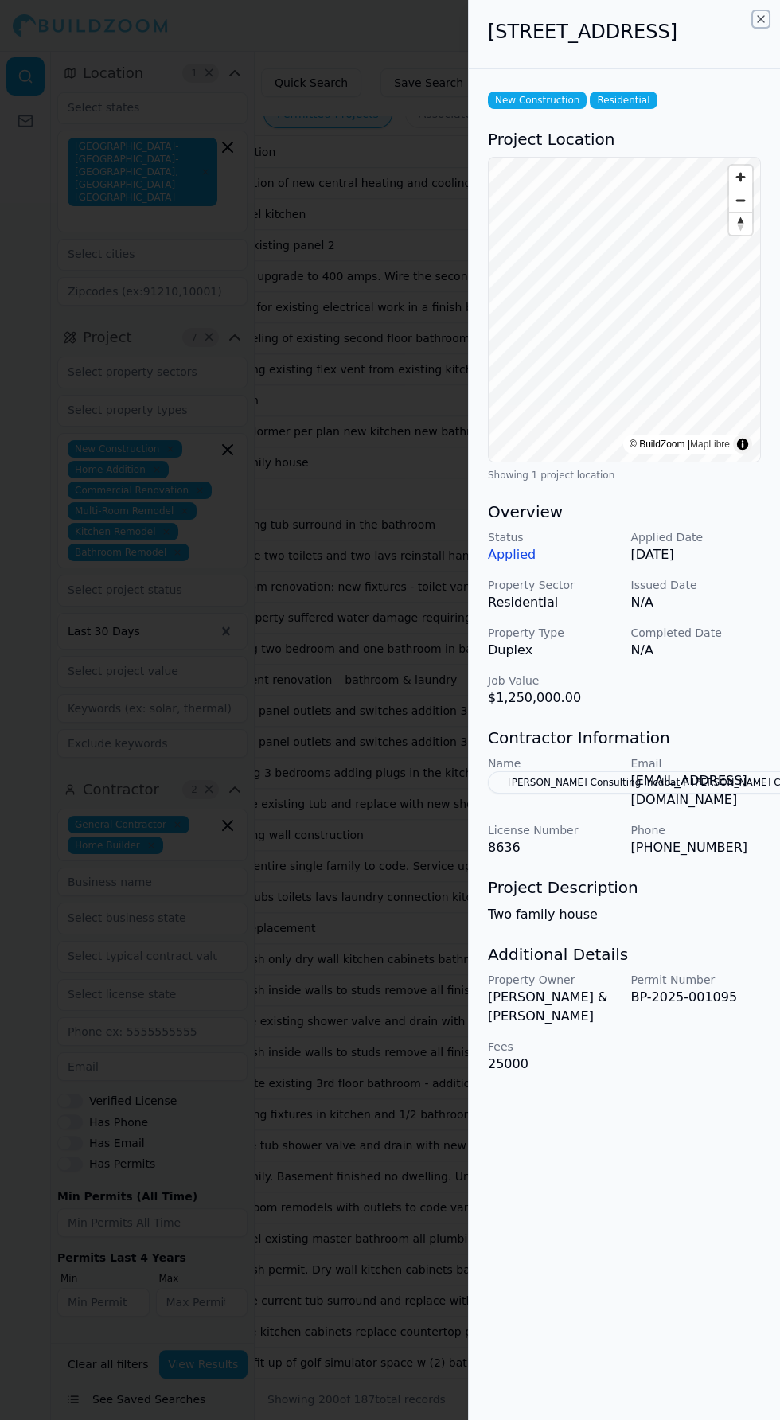
click at [755, 18] on icon "button" at bounding box center [761, 19] width 13 height 13
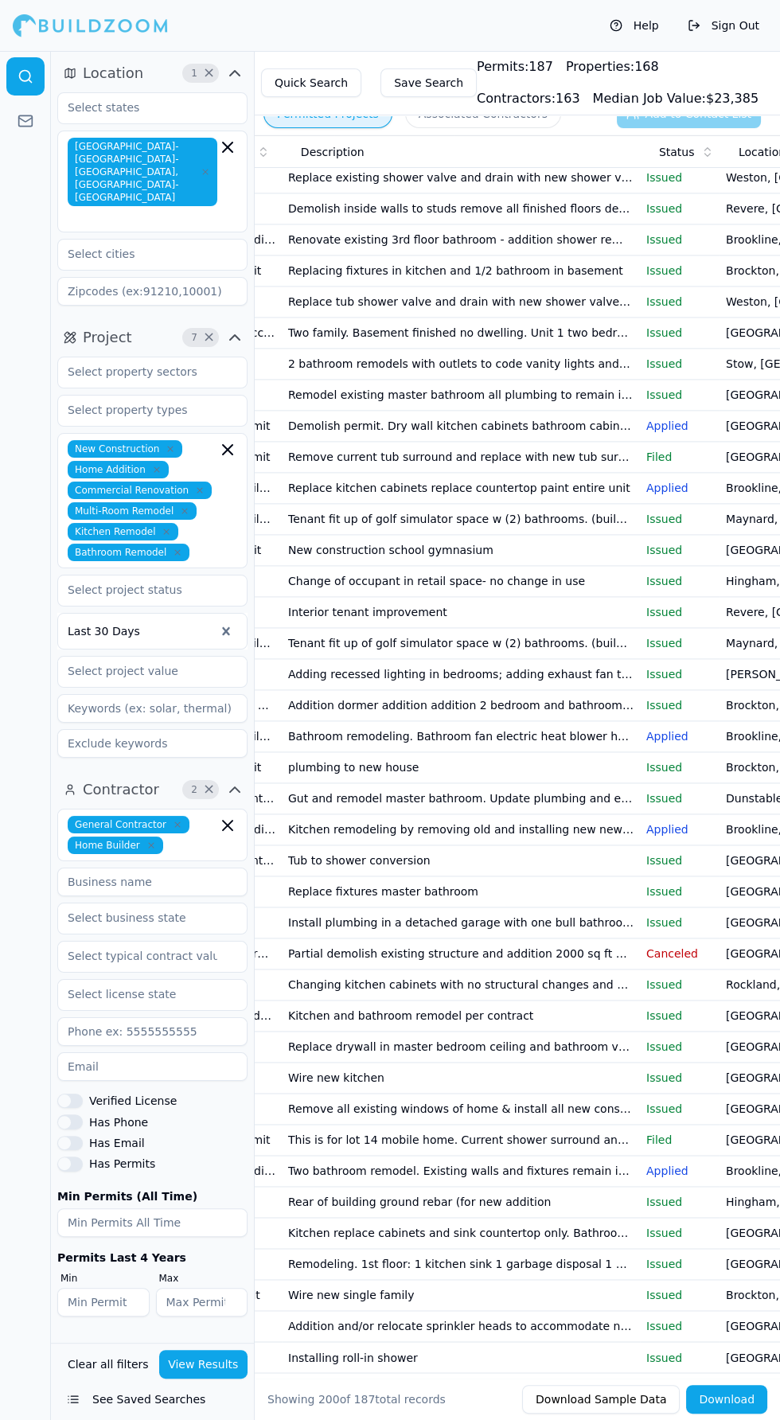
scroll to position [0, 159]
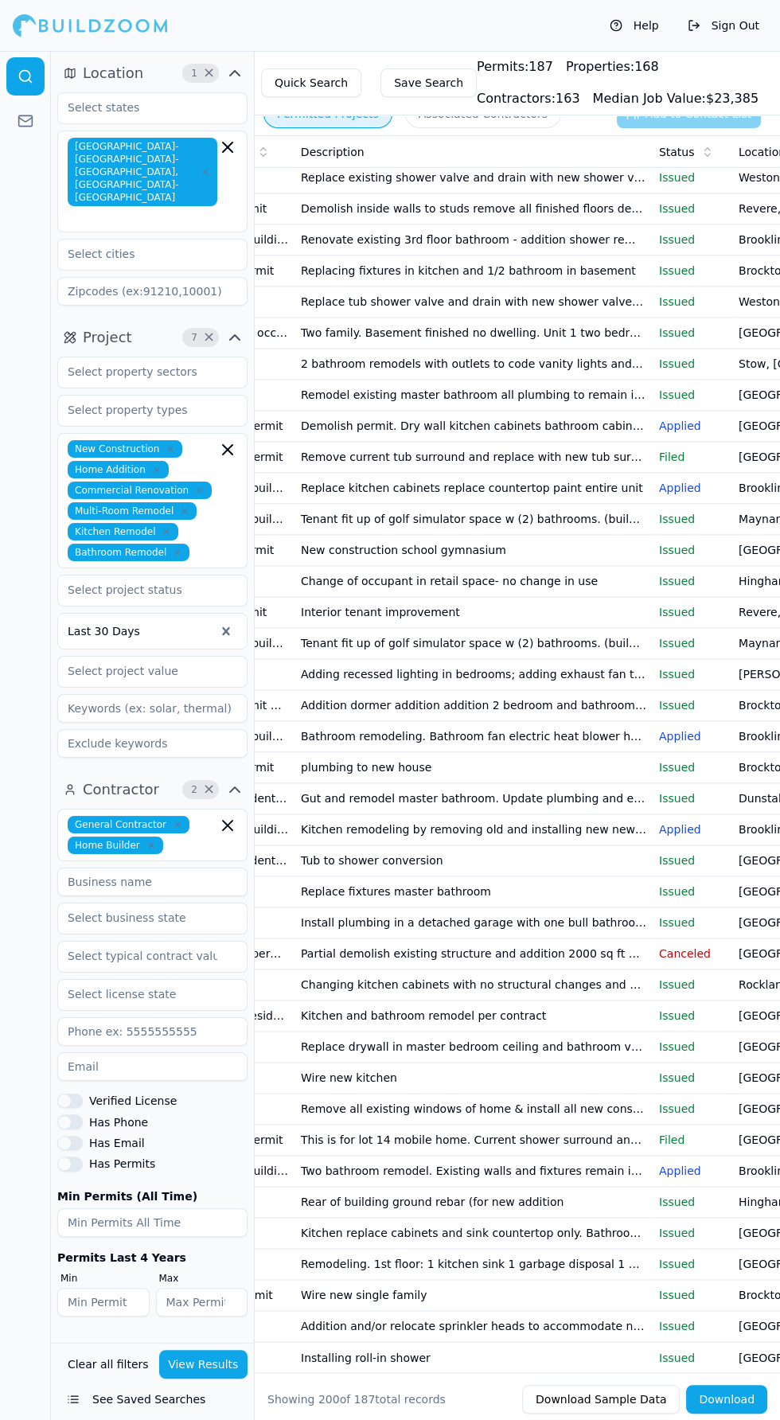
click at [367, 721] on td "Addition dormer addition addition 2 bedroom and bathroom per attached drawing. …" at bounding box center [474, 705] width 358 height 31
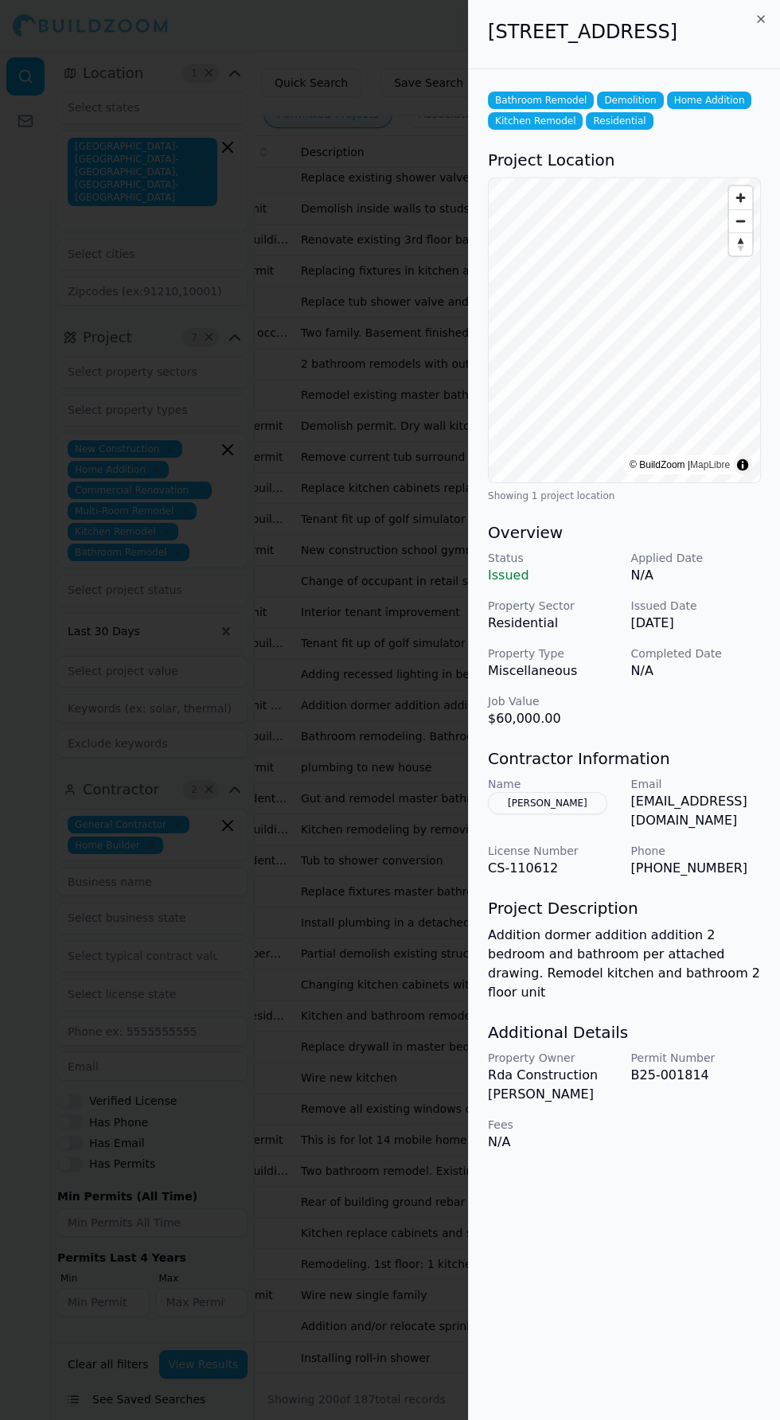
click at [731, 14] on div "[STREET_ADDRESS]" at bounding box center [624, 34] width 311 height 69
click at [755, 18] on icon "button" at bounding box center [761, 19] width 13 height 13
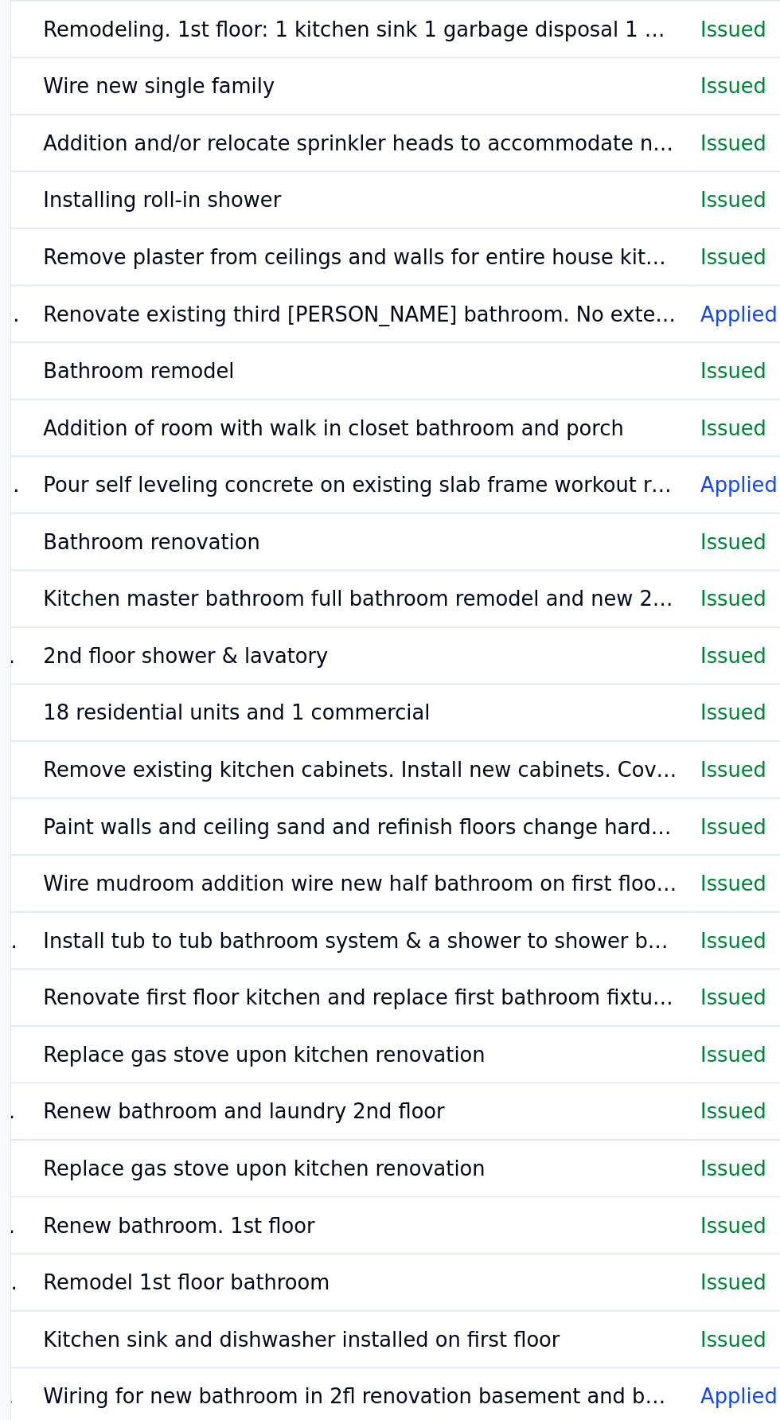
scroll to position [0, 113]
